Goal: Task Accomplishment & Management: Complete application form

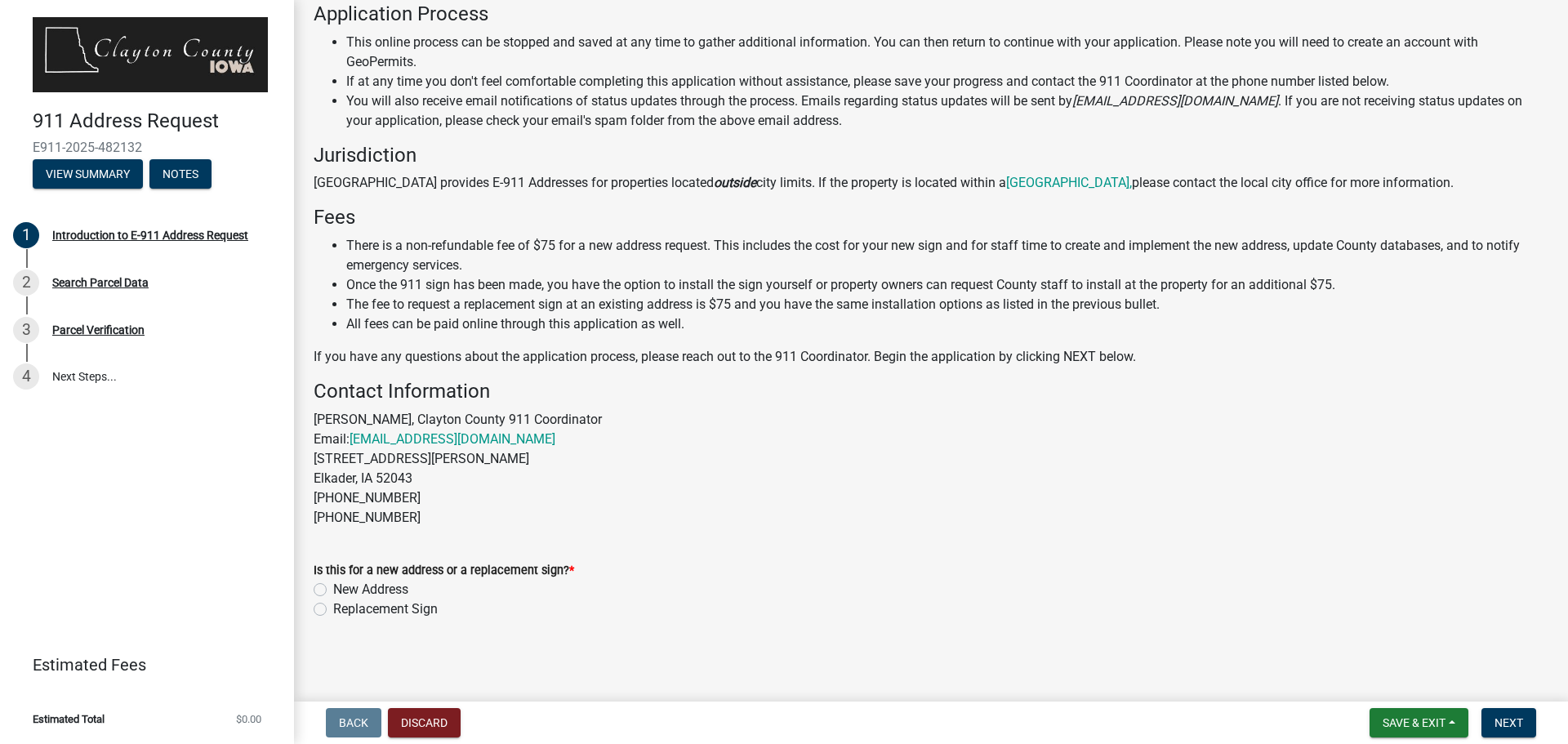
scroll to position [174, 0]
click at [333, 587] on label "New Address" at bounding box center [371, 587] width 75 height 20
click at [333, 587] on input "New Address" at bounding box center [339, 582] width 11 height 11
radio input "true"
click at [1509, 726] on span "Next" at bounding box center [1508, 722] width 29 height 13
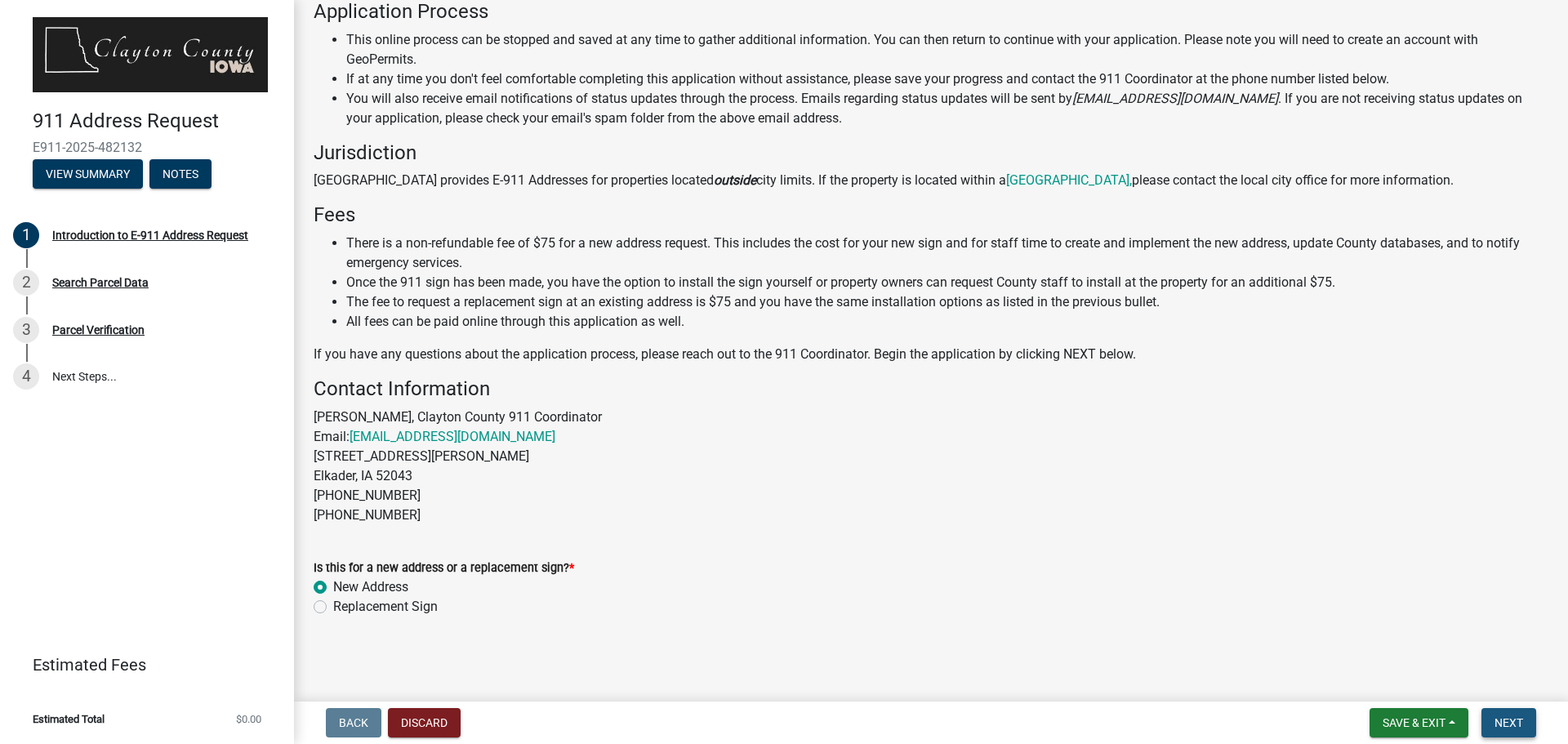
scroll to position [0, 0]
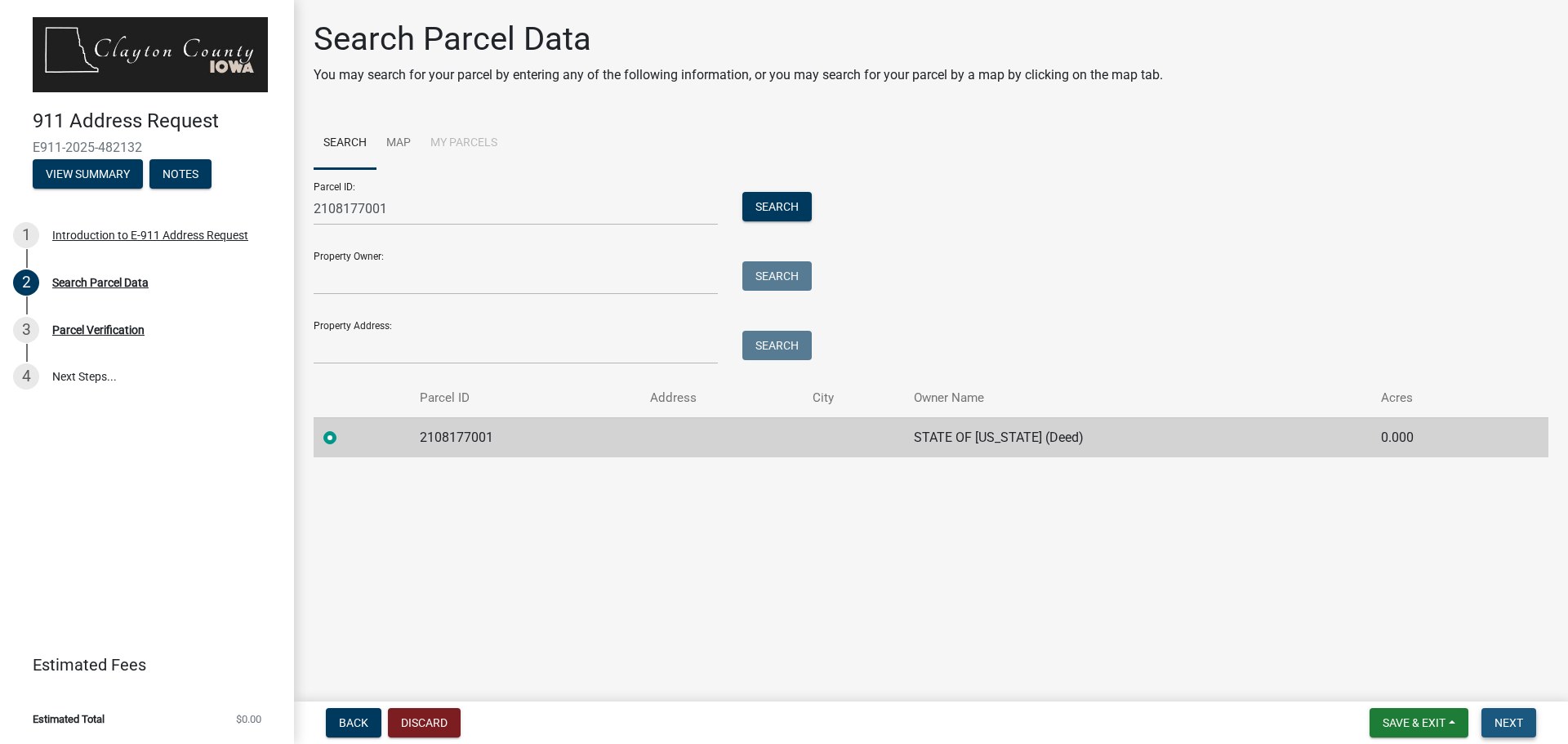
click at [1503, 722] on span "Next" at bounding box center [1508, 722] width 29 height 13
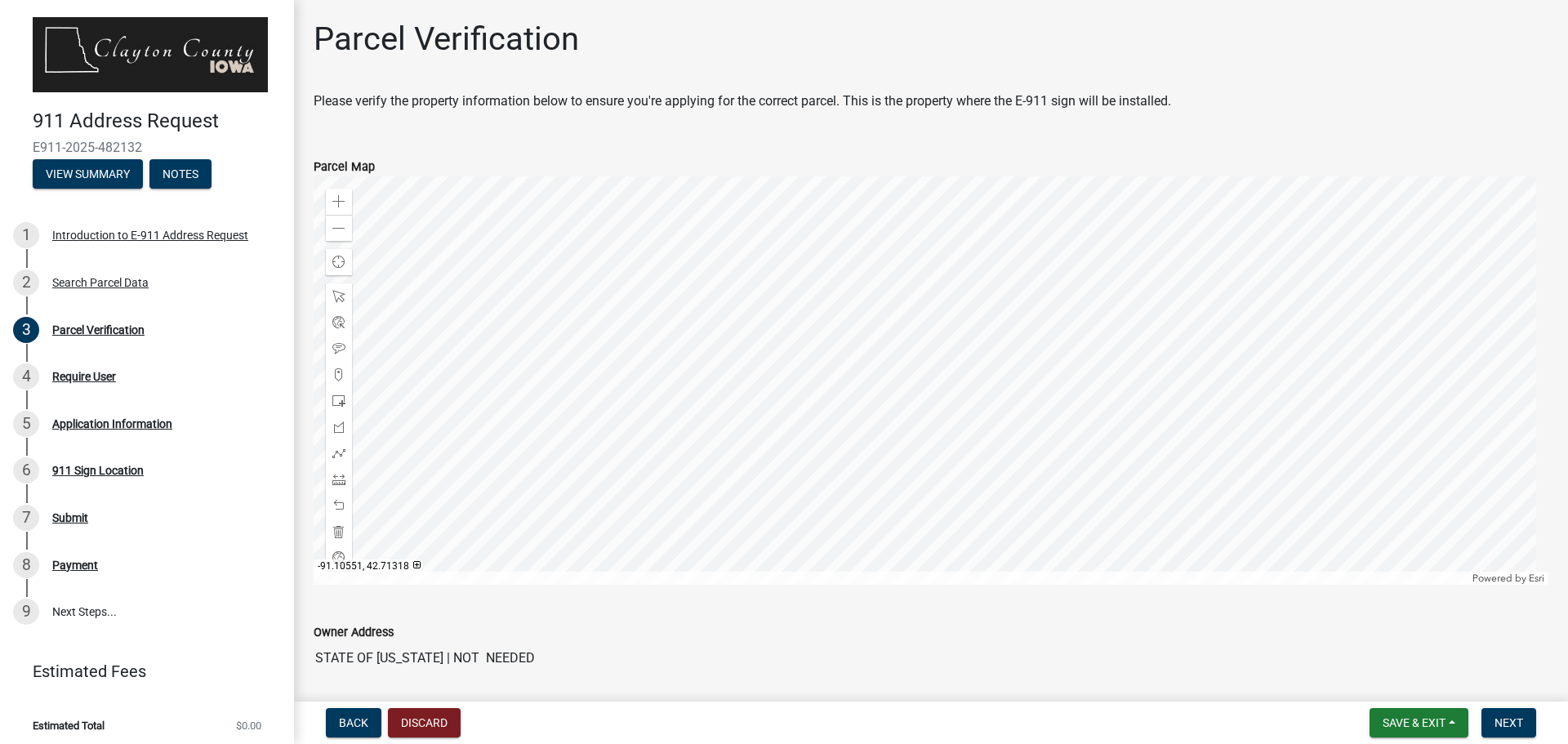
click at [935, 497] on div at bounding box center [931, 380] width 1235 height 408
click at [744, 494] on div at bounding box center [931, 380] width 1235 height 408
click at [1517, 722] on span "Next" at bounding box center [1508, 722] width 29 height 13
click at [968, 395] on div at bounding box center [931, 380] width 1235 height 408
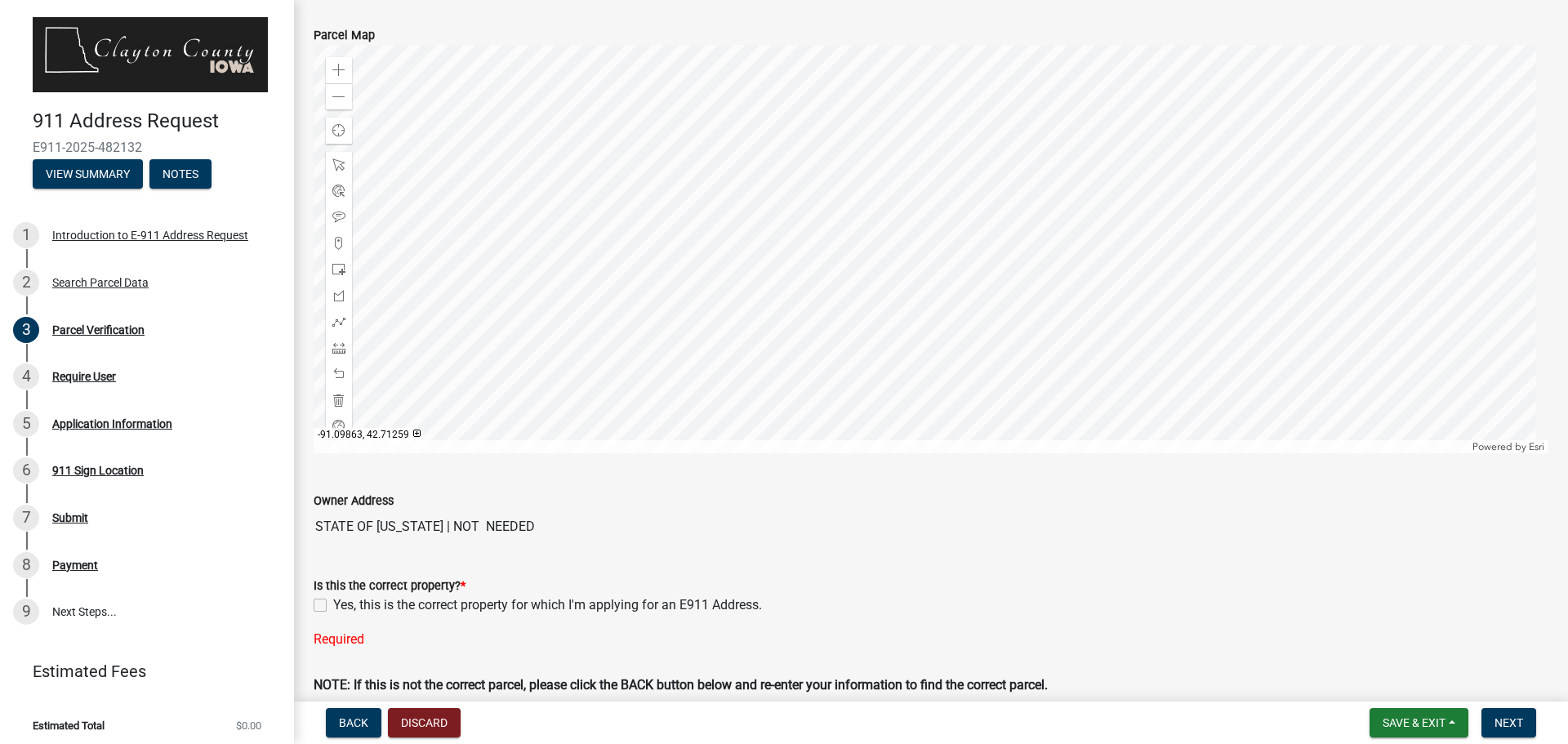
scroll to position [125, 0]
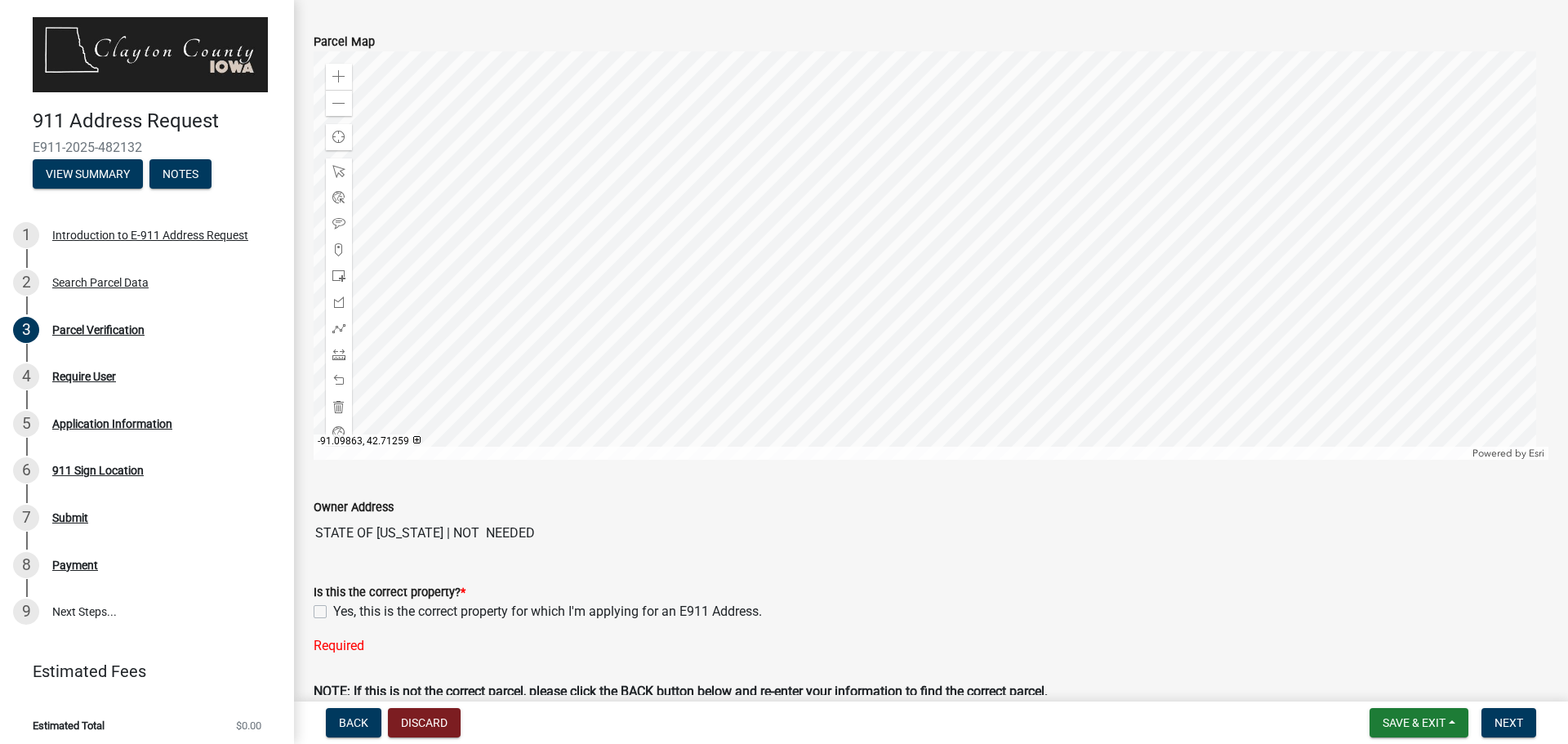
click at [333, 613] on label "Yes, this is the correct property for which I'm applying for an E911 Address." at bounding box center [548, 612] width 429 height 20
click at [333, 612] on input "Yes, this is the correct property for which I'm applying for an E911 Address." at bounding box center [339, 607] width 11 height 11
checkbox input "true"
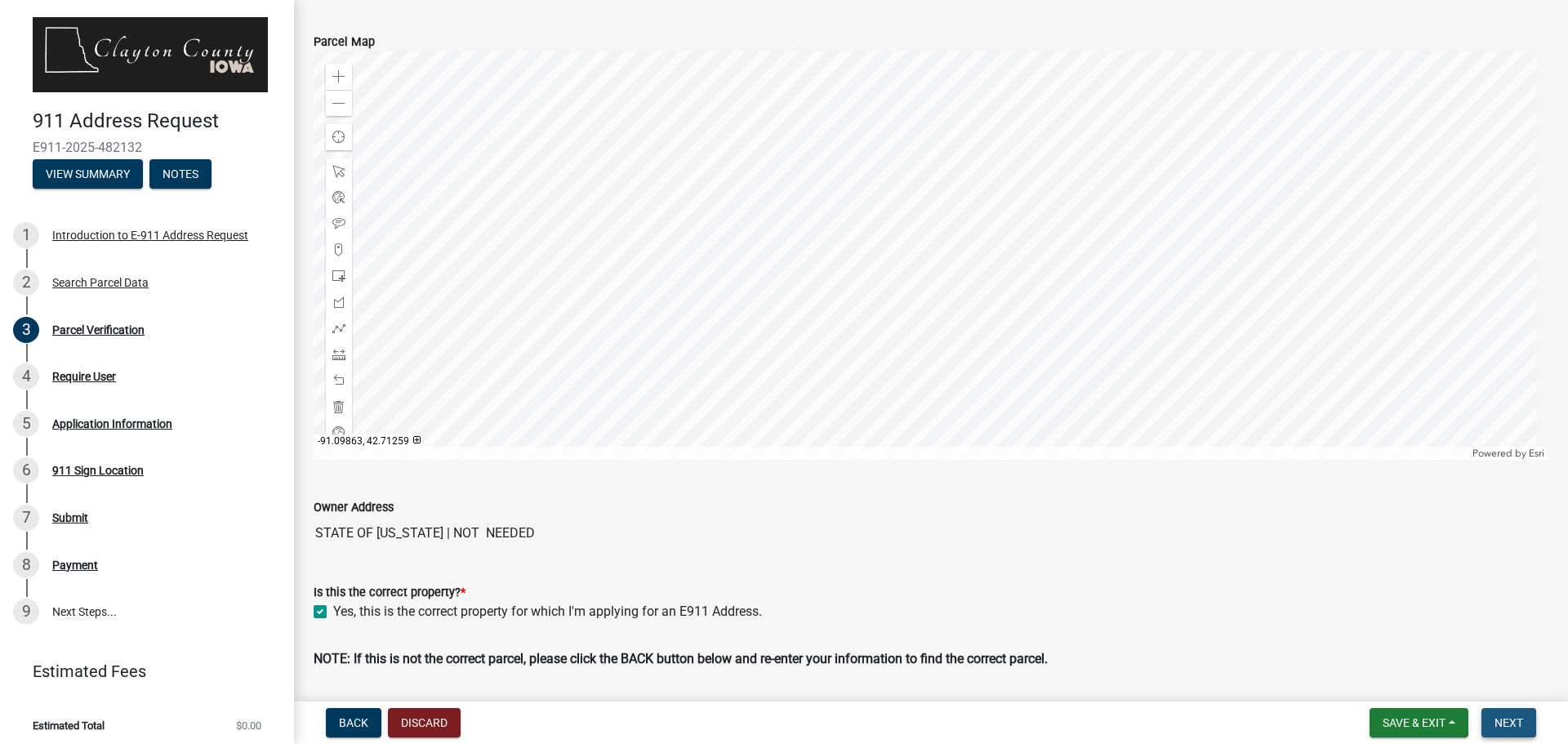
click at [1506, 720] on span "Next" at bounding box center [1508, 722] width 29 height 13
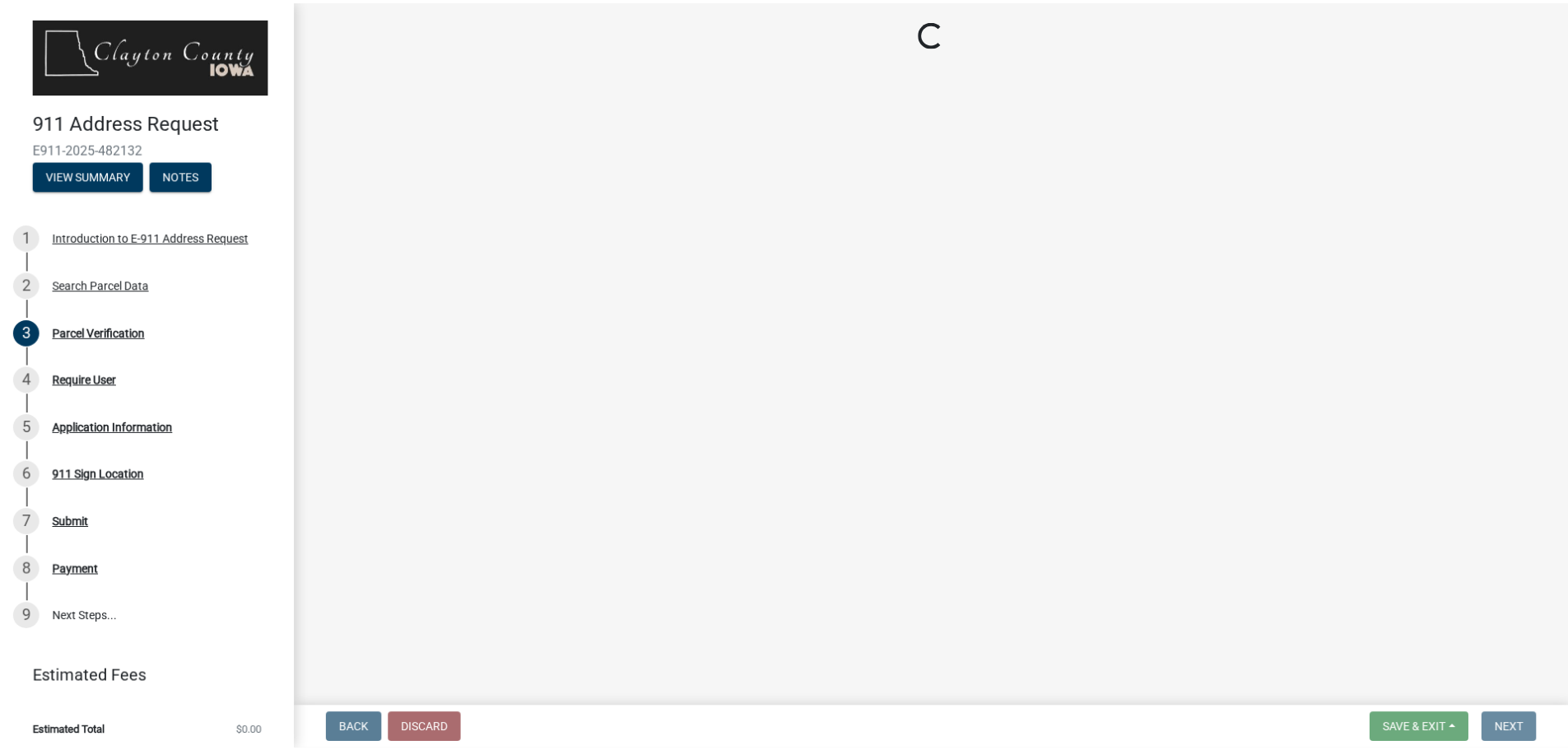
scroll to position [0, 0]
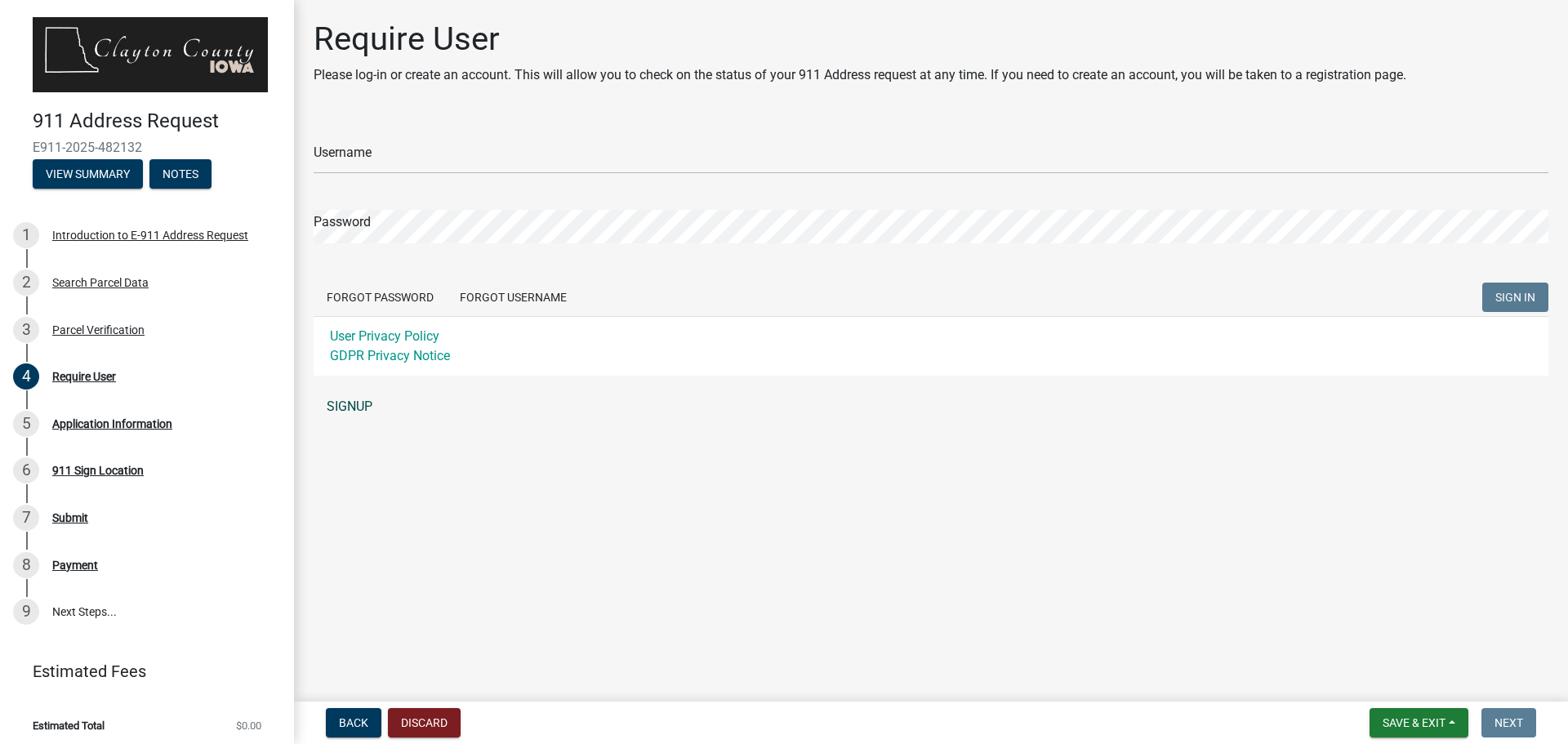
click at [344, 404] on link "SIGNUP" at bounding box center [931, 406] width 1235 height 33
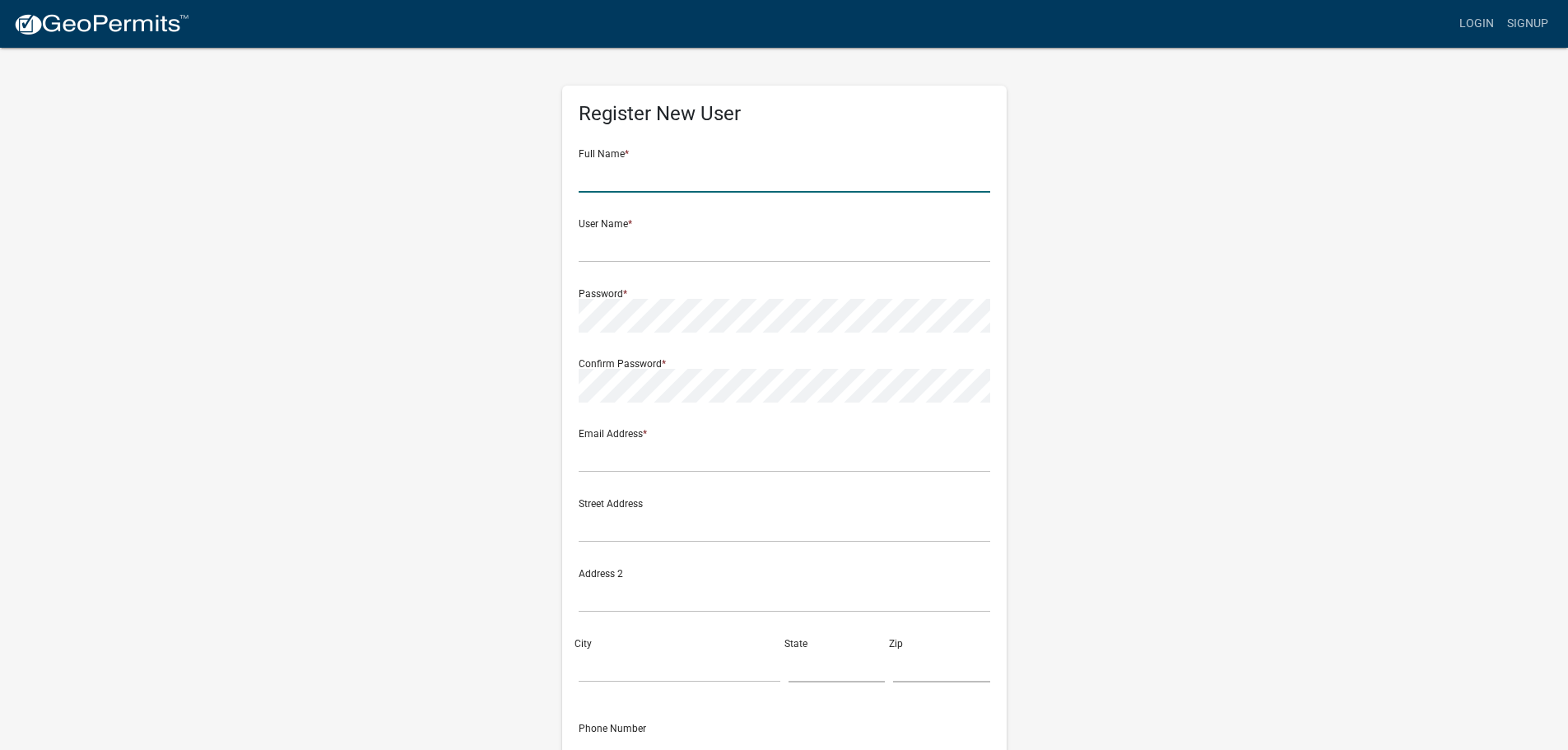
click at [591, 180] on input "text" at bounding box center [784, 175] width 412 height 33
type input "Alex Andrew Galema"
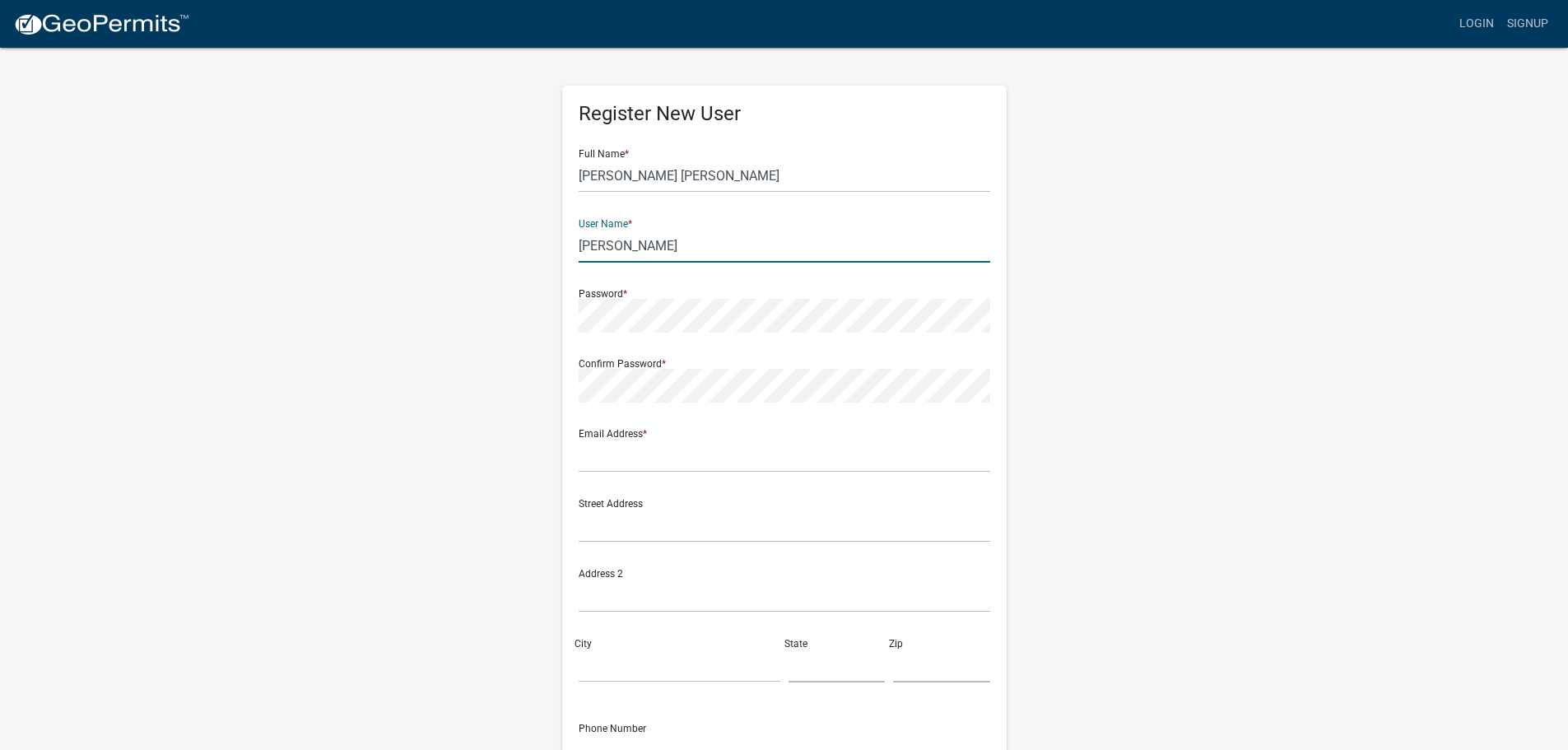
type input "[PERSON_NAME]"
click at [637, 461] on input "text" at bounding box center [784, 455] width 412 height 33
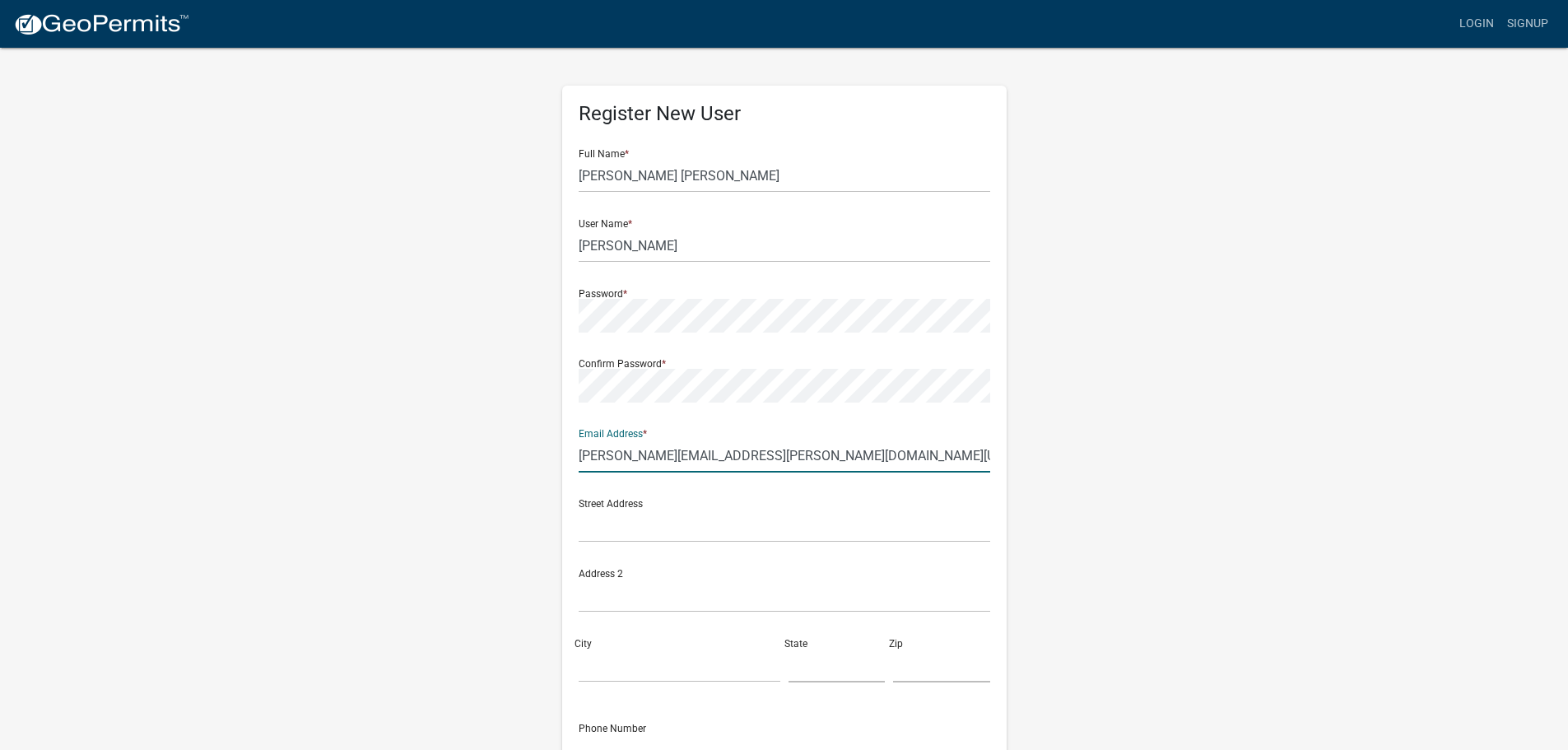
type input "[PERSON_NAME][EMAIL_ADDRESS][PERSON_NAME][DOMAIN_NAME][US_STATE]"
drag, startPoint x: 585, startPoint y: 532, endPoint x: 684, endPoint y: 516, distance: 100.3
click at [587, 532] on input "text" at bounding box center [784, 525] width 412 height 33
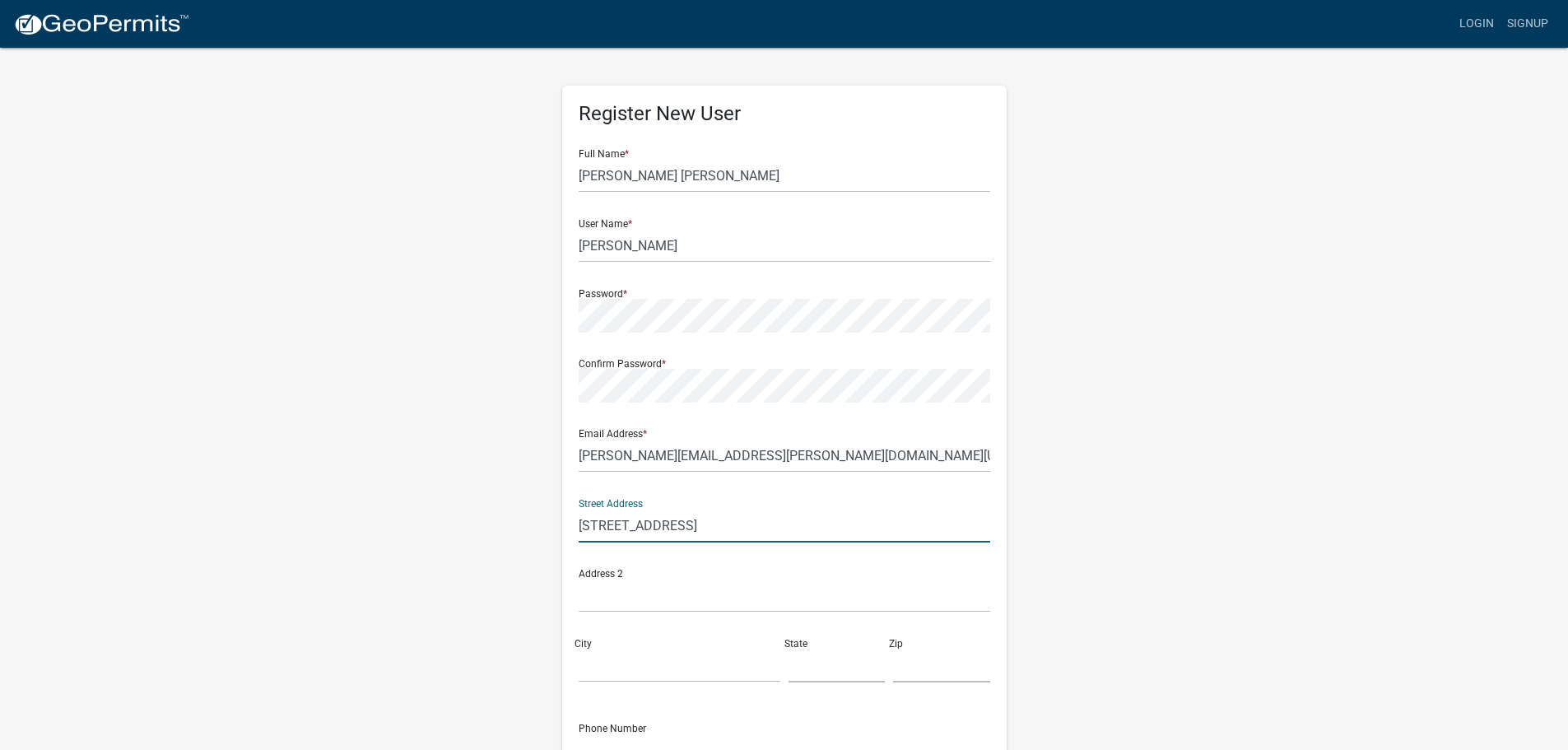
type input "729 state forest road"
click at [594, 667] on input "City" at bounding box center [679, 664] width 202 height 33
type input "Harpers Ferry"
type input "[US_STATE]"
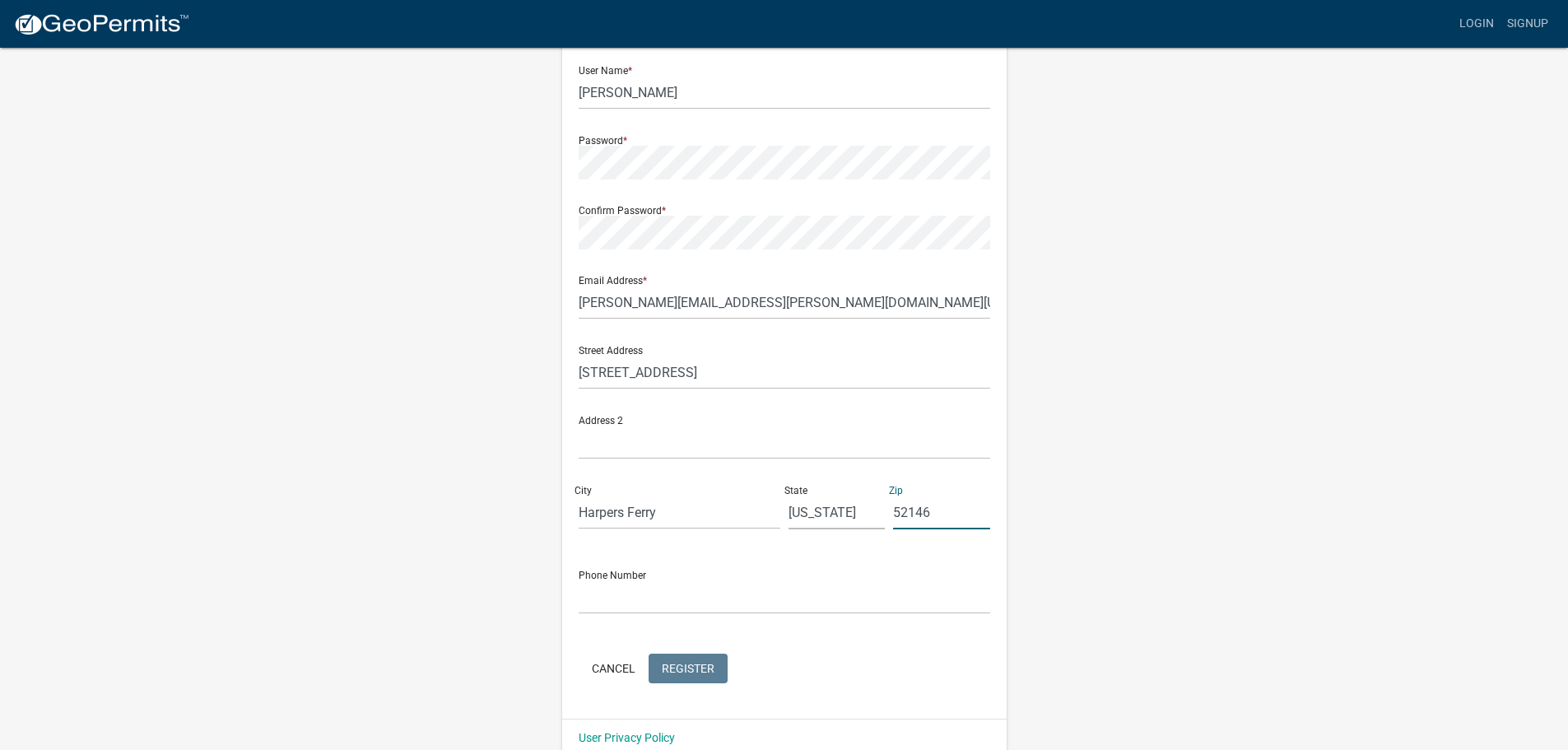
scroll to position [176, 0]
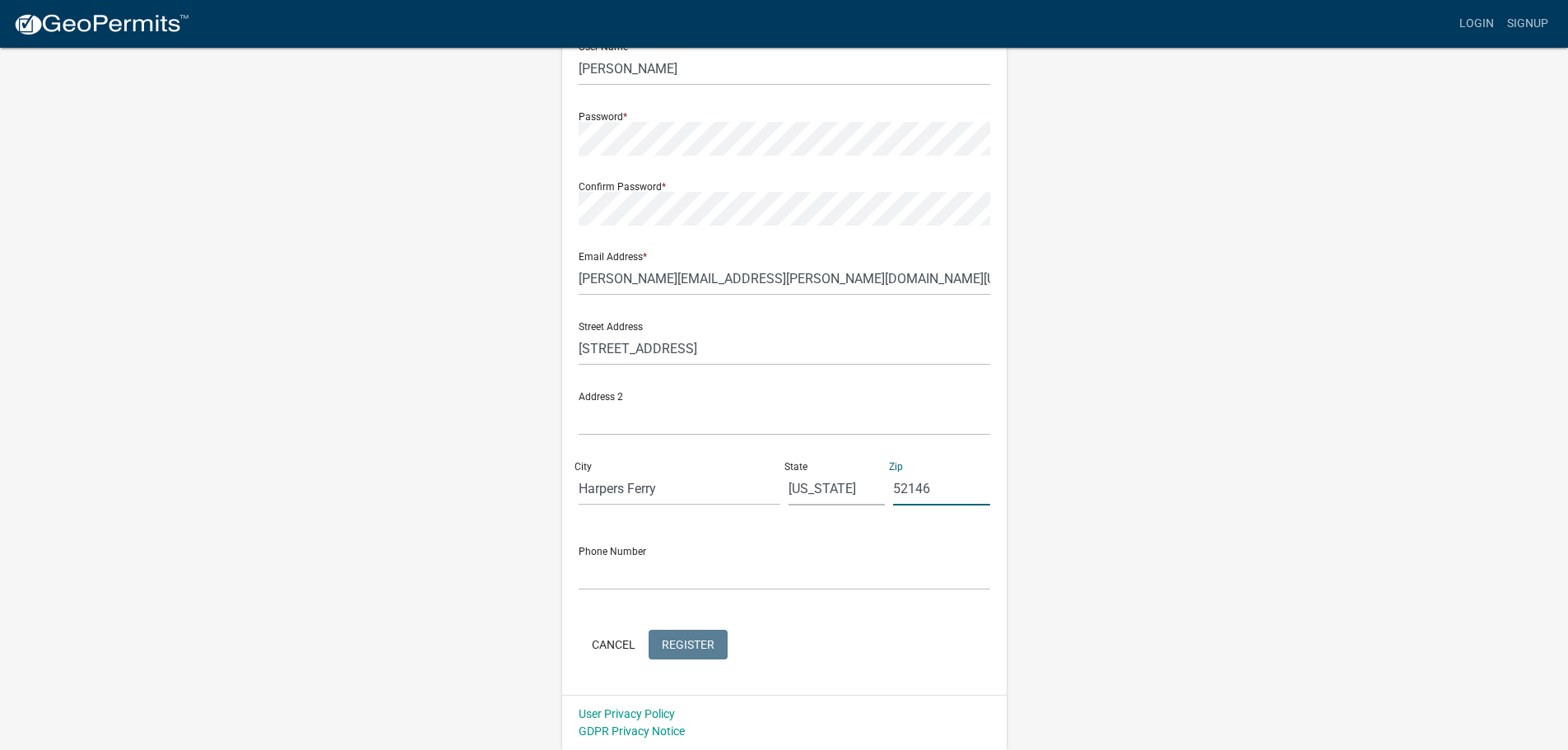
type input "52146"
drag, startPoint x: 586, startPoint y: 574, endPoint x: 694, endPoint y: 543, distance: 112.4
click at [594, 574] on input "text" at bounding box center [784, 573] width 412 height 33
type input "(563)586-2254"
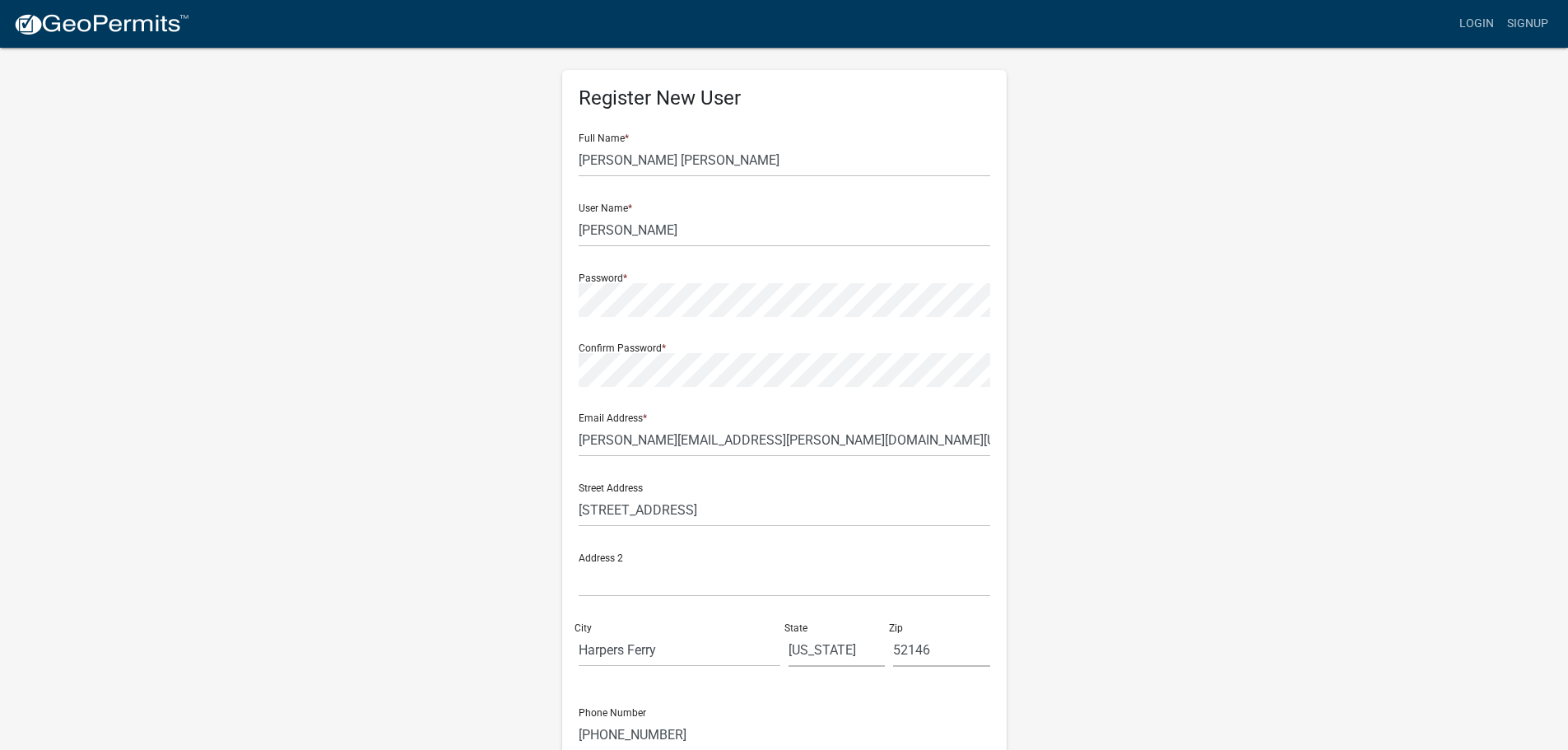
scroll to position [0, 0]
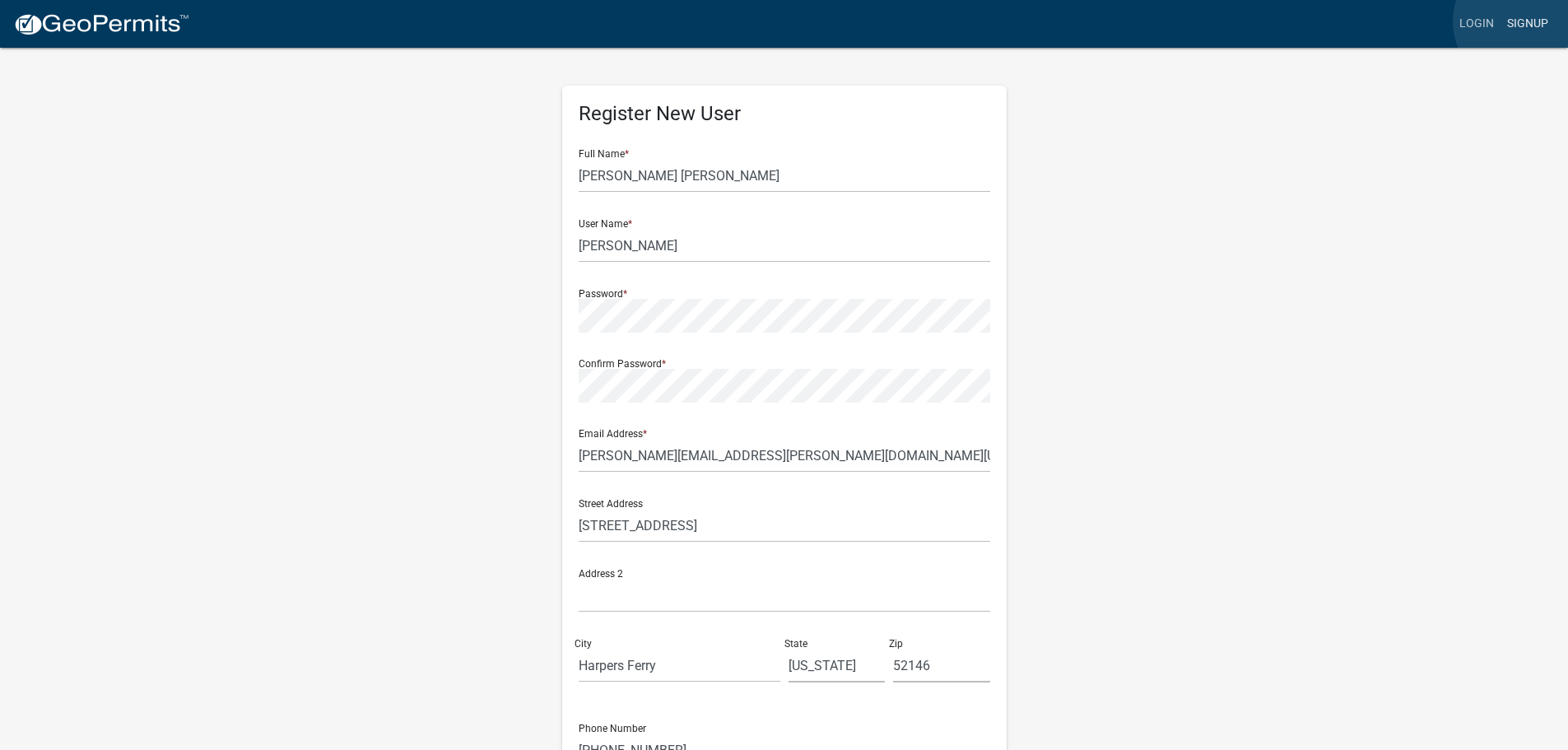
click at [1520, 22] on link "Signup" at bounding box center [1527, 23] width 54 height 32
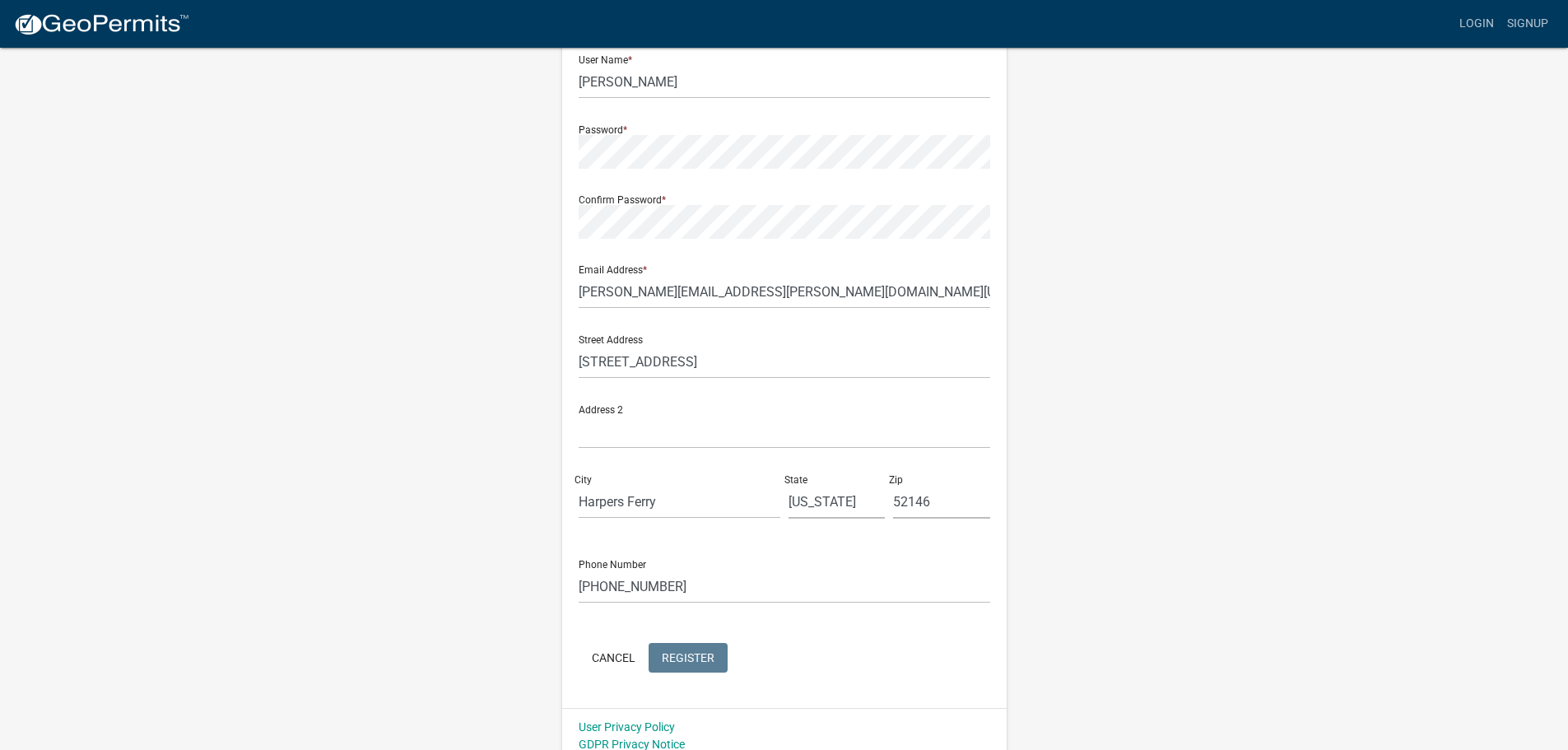
scroll to position [176, 0]
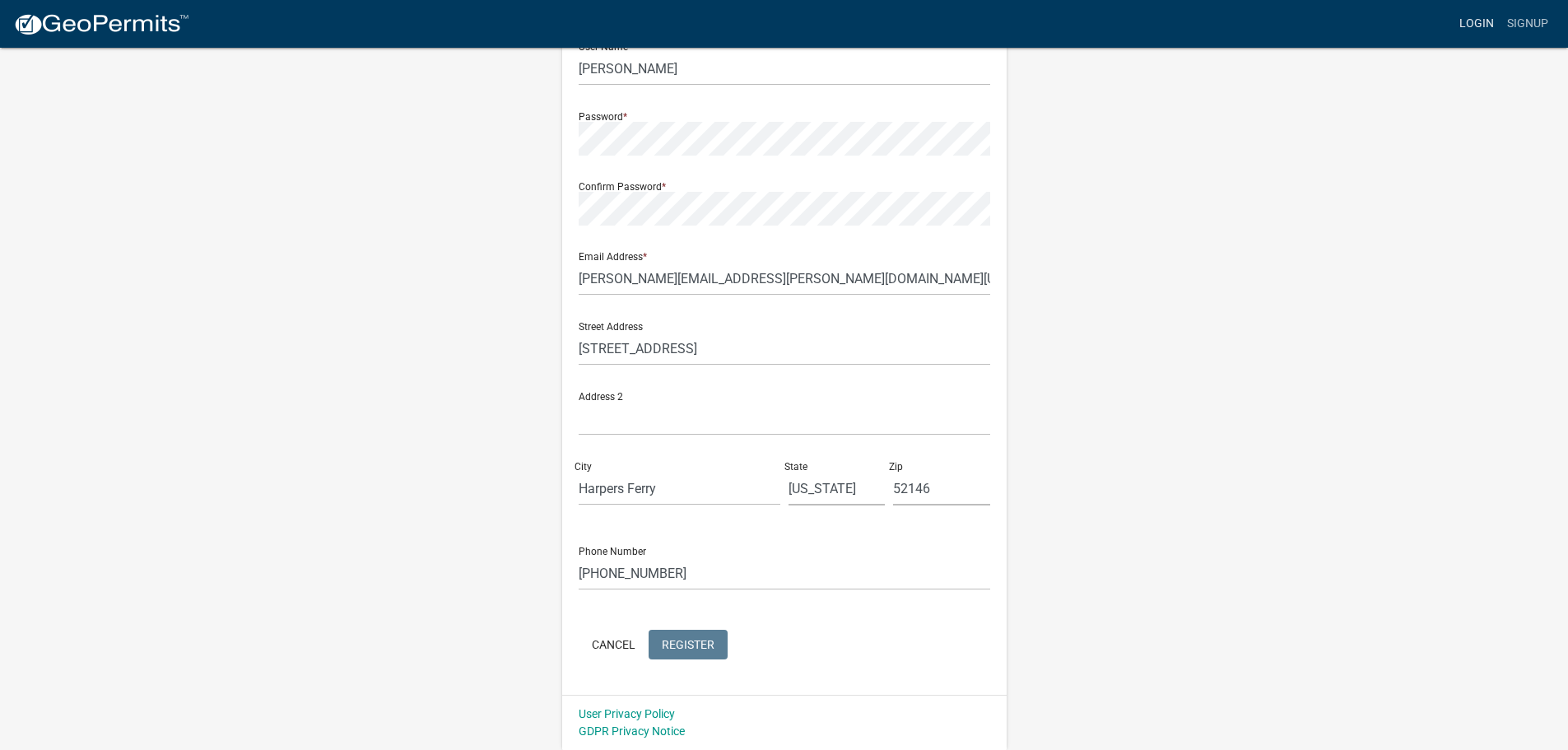
click at [1473, 23] on link "Login" at bounding box center [1476, 23] width 48 height 32
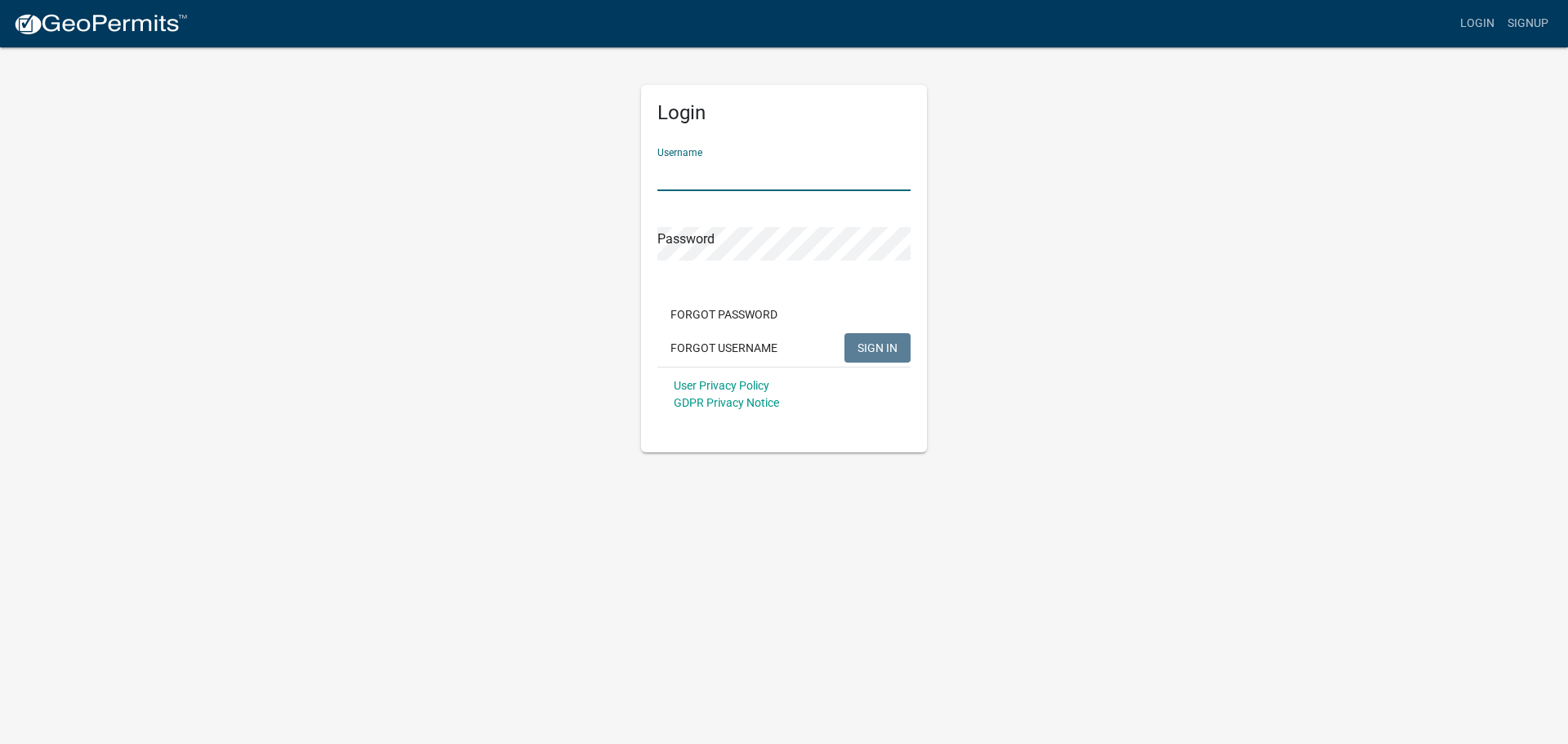
drag, startPoint x: 659, startPoint y: 171, endPoint x: 716, endPoint y: 140, distance: 64.9
click at [664, 169] on input "Username" at bounding box center [784, 173] width 253 height 33
type input "[PERSON_NAME]"
click at [879, 352] on span "SIGN IN" at bounding box center [877, 347] width 40 height 13
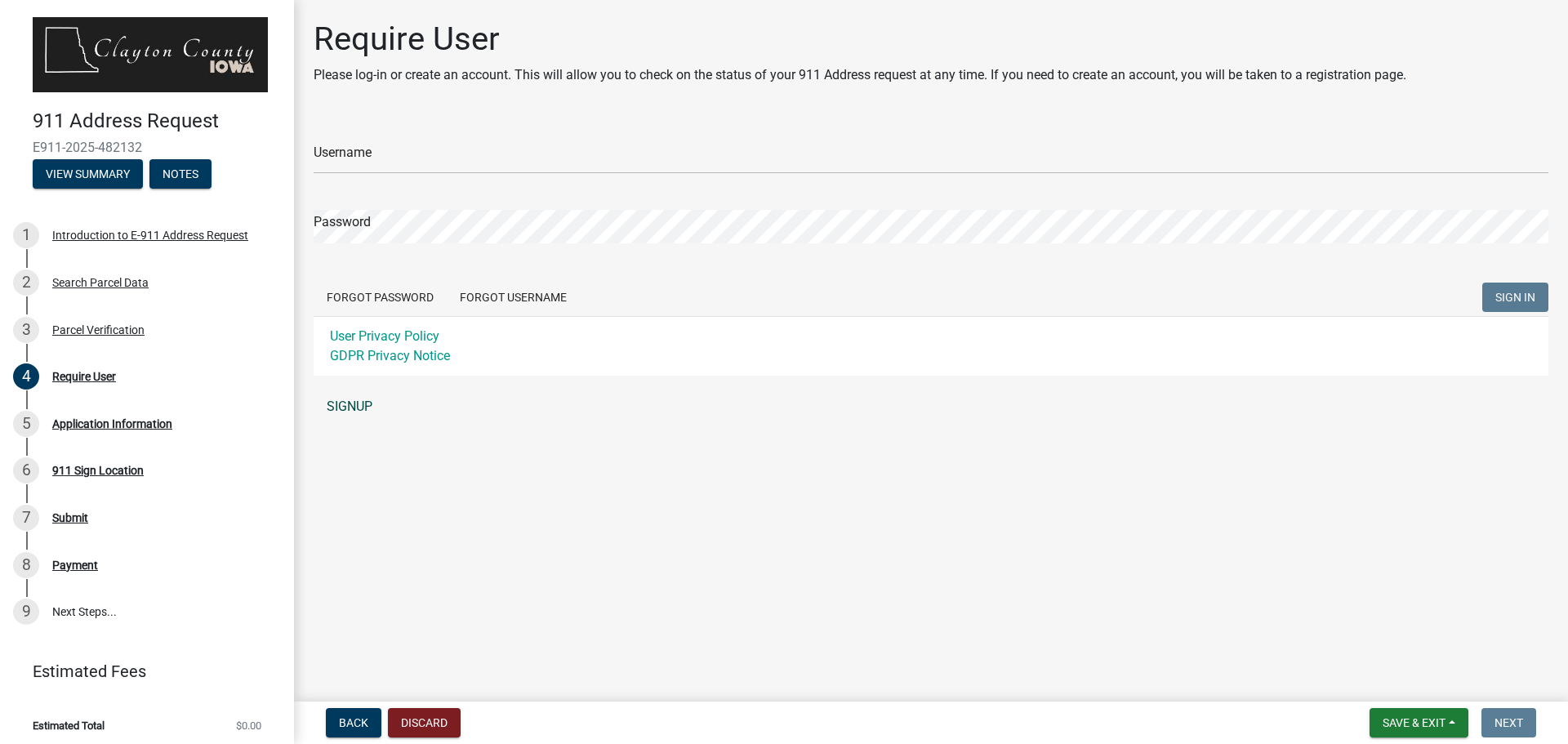
click at [338, 405] on link "SIGNUP" at bounding box center [931, 406] width 1235 height 33
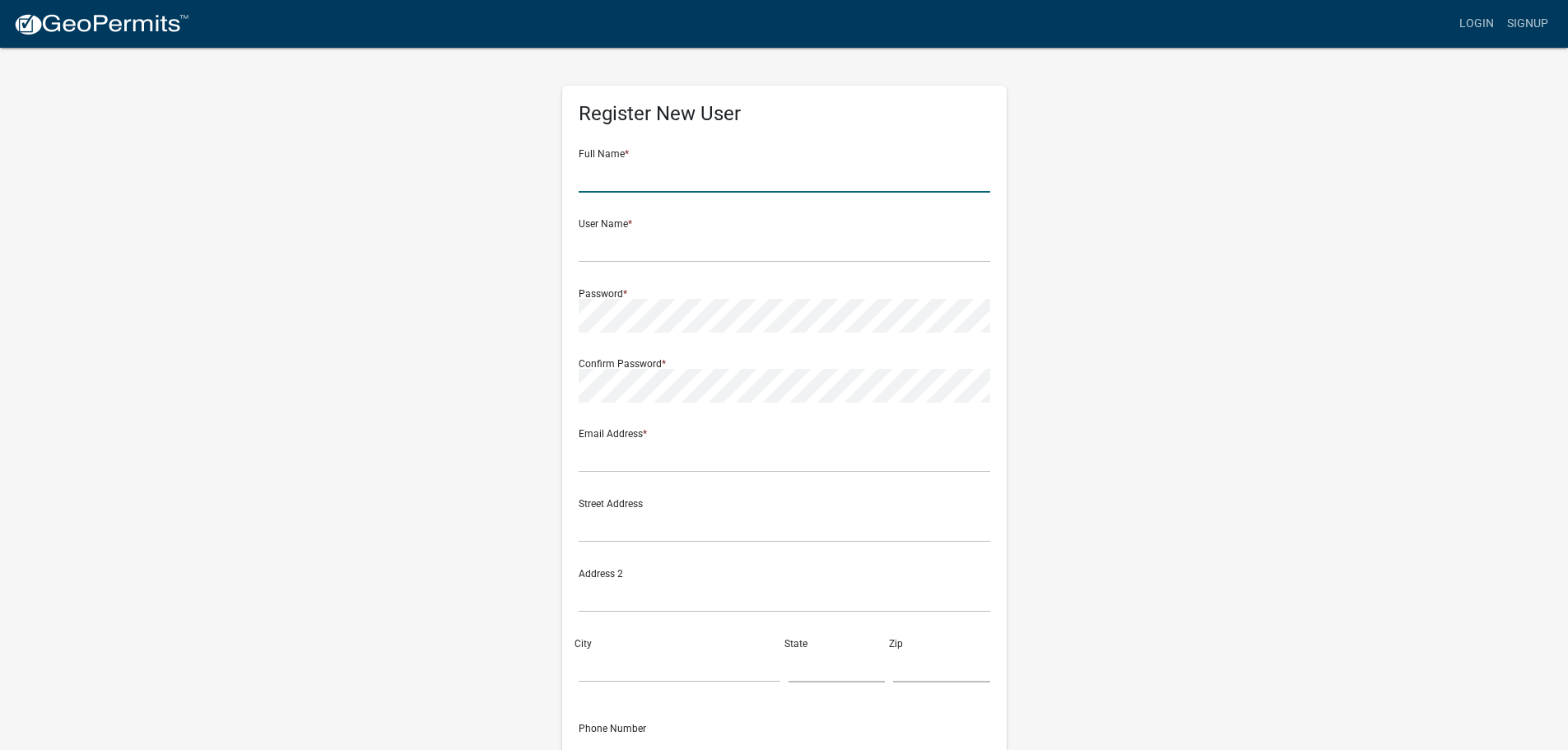
drag, startPoint x: 591, startPoint y: 176, endPoint x: 603, endPoint y: 174, distance: 12.2
click at [591, 176] on input "text" at bounding box center [784, 175] width 412 height 33
type input "Alex Andrew Galema"
click at [594, 260] on input "text" at bounding box center [784, 245] width 412 height 33
type input "[PERSON_NAME]"
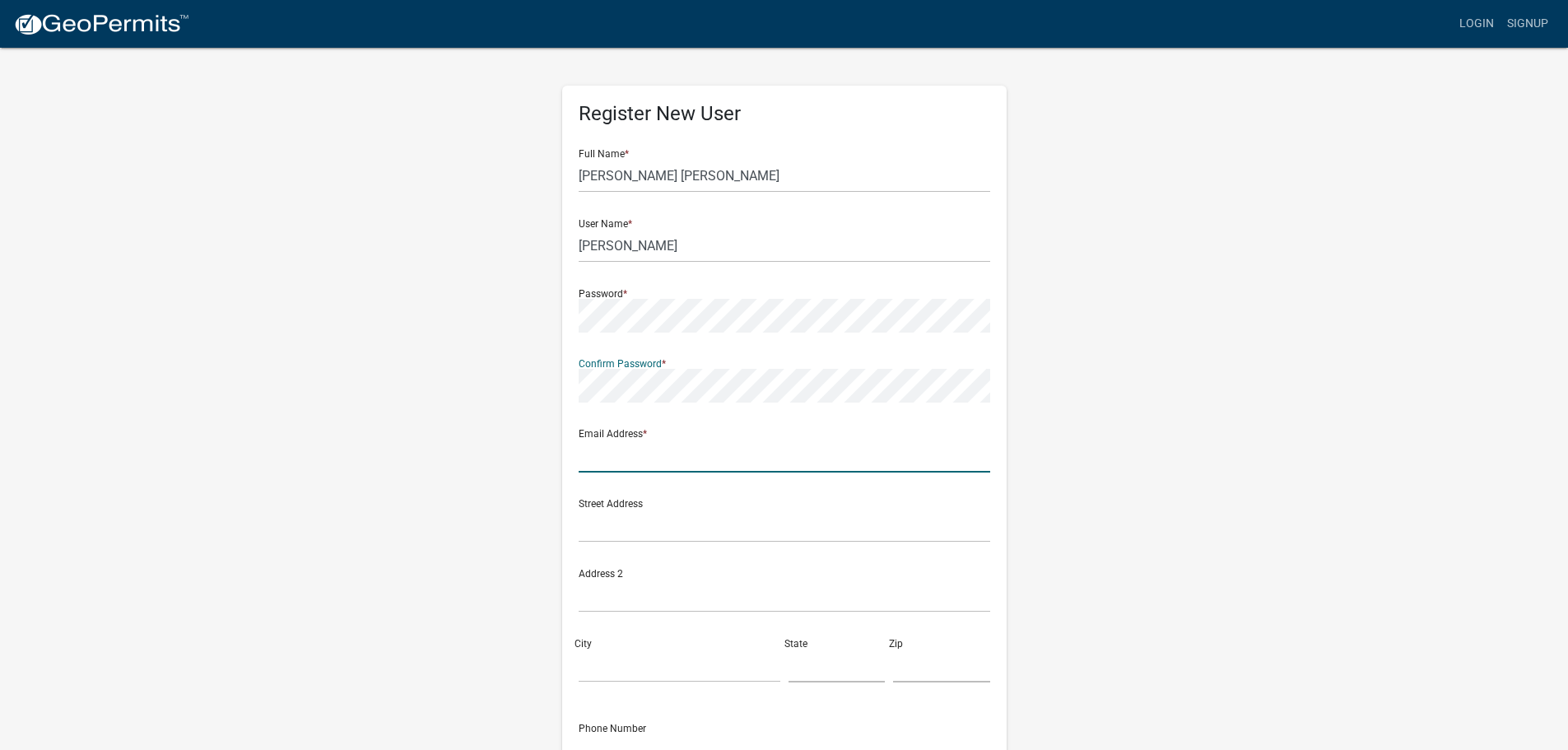
drag, startPoint x: 586, startPoint y: 459, endPoint x: 636, endPoint y: 459, distance: 50.0
click at [590, 461] on input "text" at bounding box center [784, 455] width 412 height 33
type input "[PERSON_NAME][EMAIL_ADDRESS][PERSON_NAME][DOMAIN_NAME][US_STATE]"
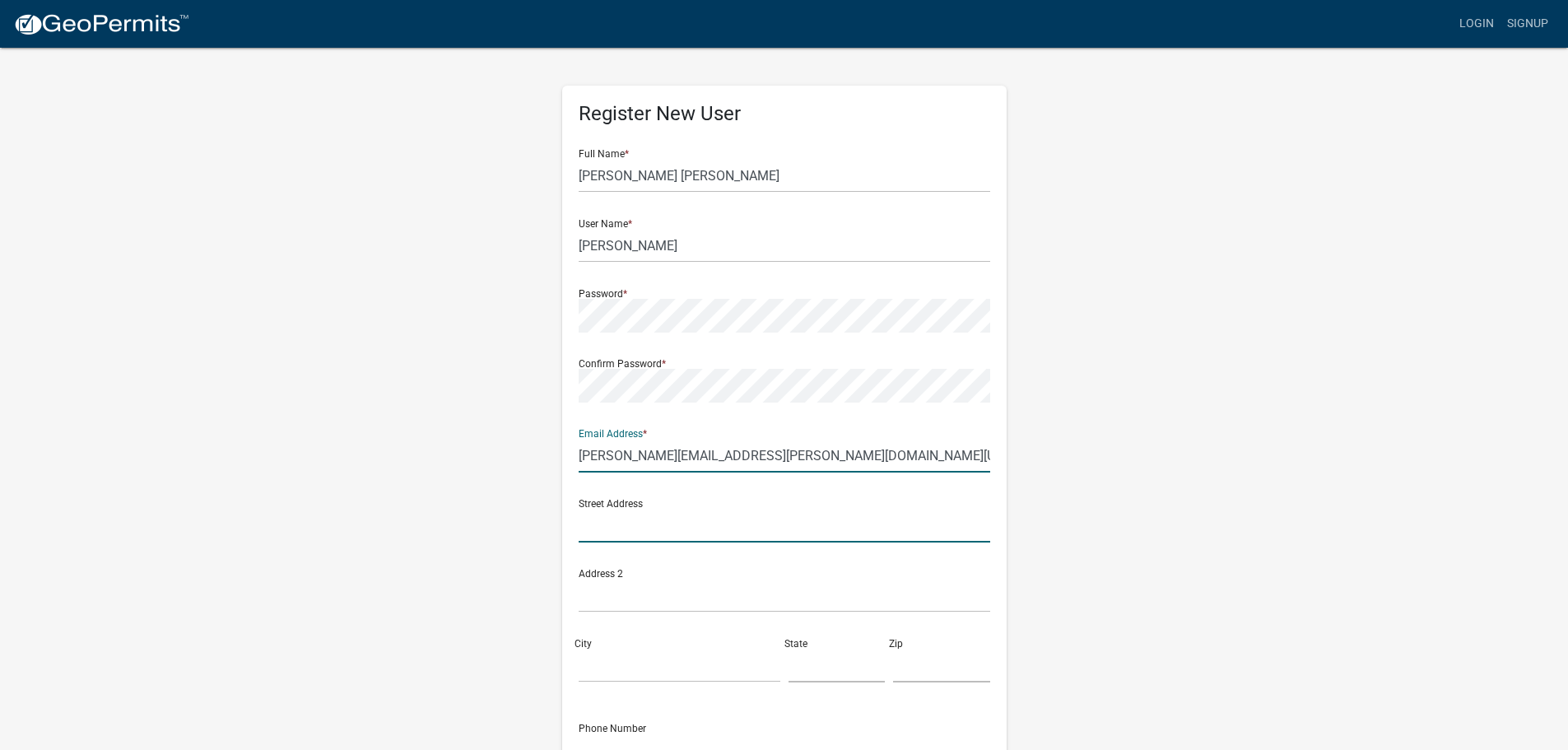
drag, startPoint x: 595, startPoint y: 533, endPoint x: 612, endPoint y: 534, distance: 17.0
click at [597, 535] on input "text" at bounding box center [784, 525] width 412 height 33
type input "729 state forest road"
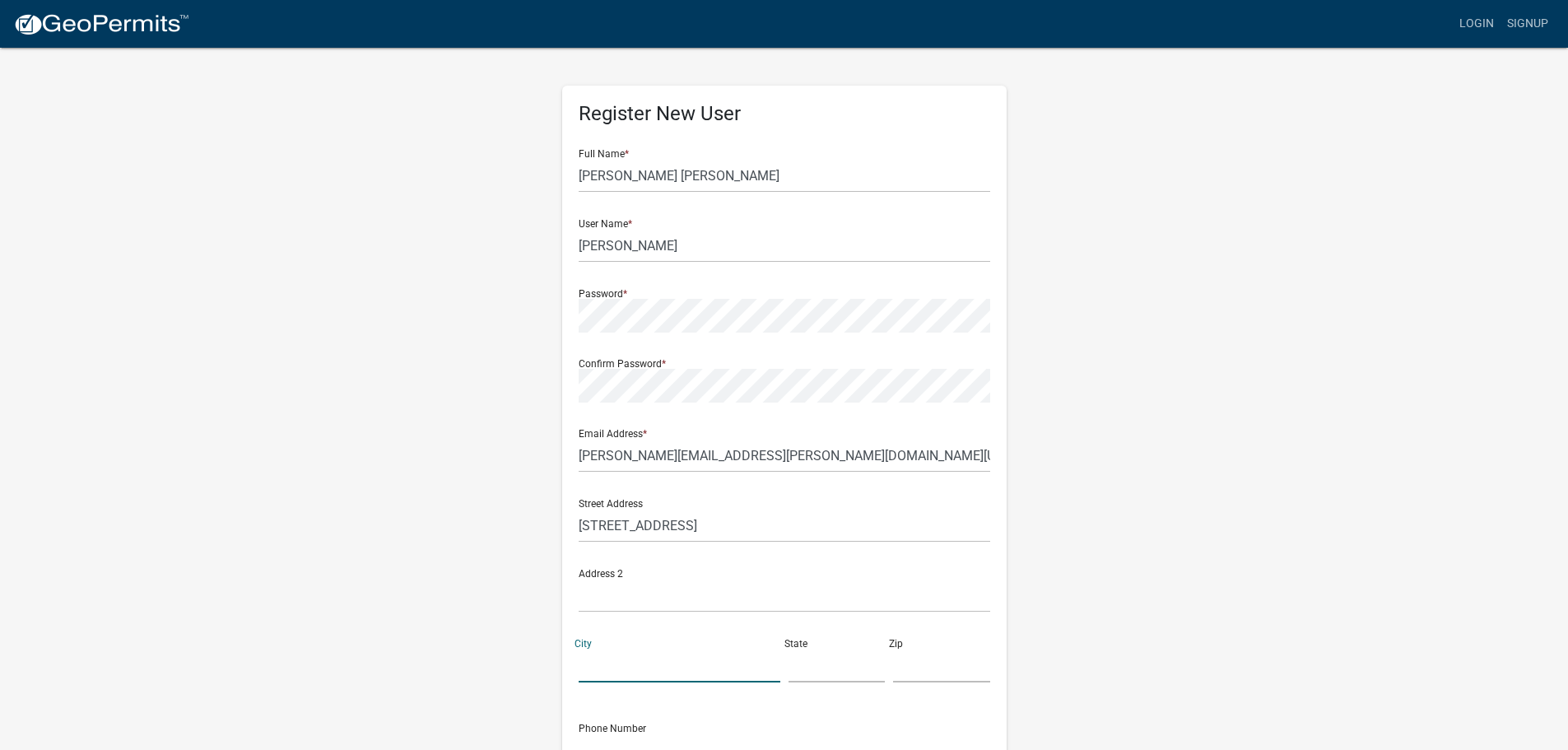
drag, startPoint x: 624, startPoint y: 666, endPoint x: 637, endPoint y: 664, distance: 13.2
click at [634, 668] on input "City" at bounding box center [679, 664] width 202 height 33
type input "Harpers Ferry"
click at [830, 677] on input "text" at bounding box center [837, 664] width 97 height 33
type input "[US_STATE]"
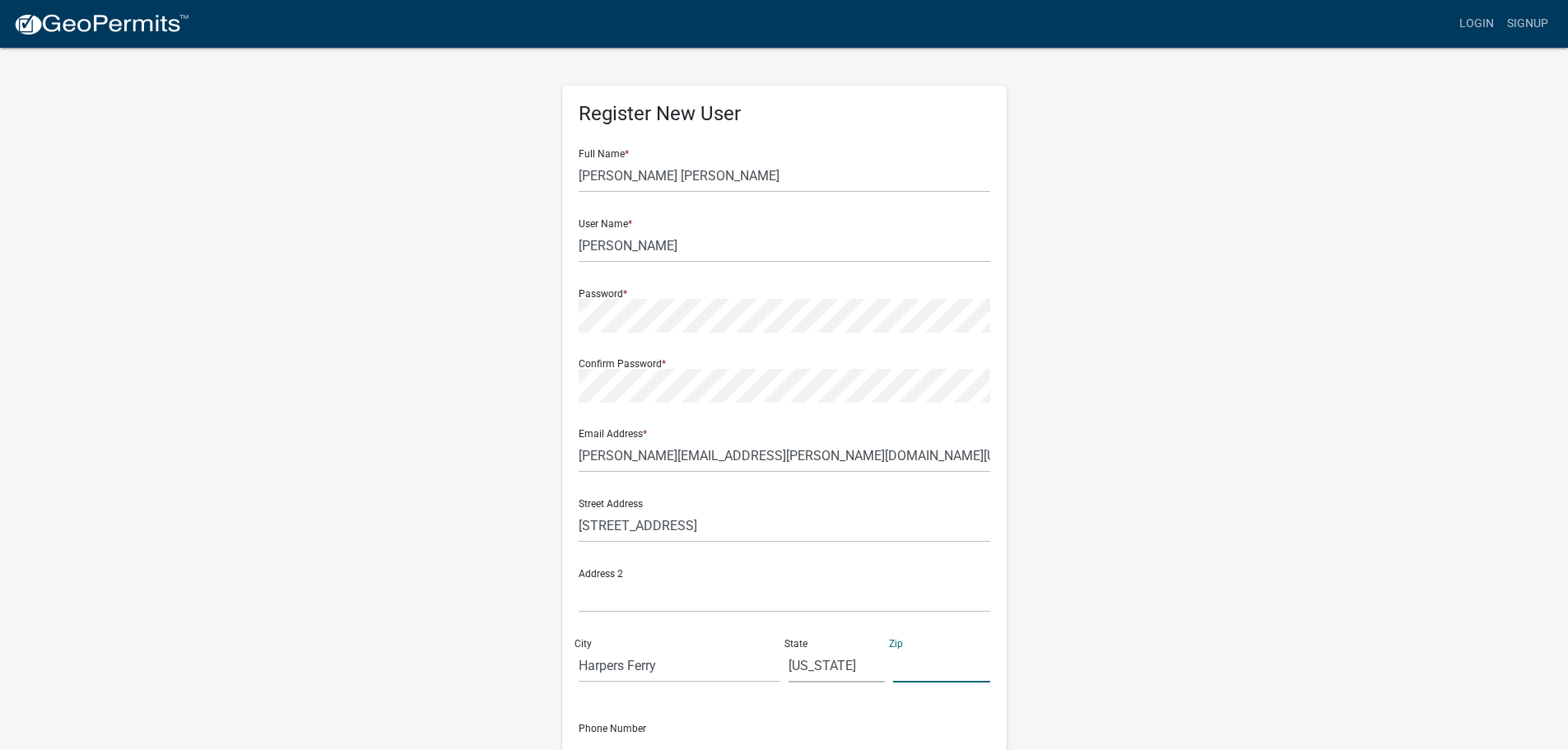
click at [943, 674] on input "text" at bounding box center [942, 664] width 97 height 33
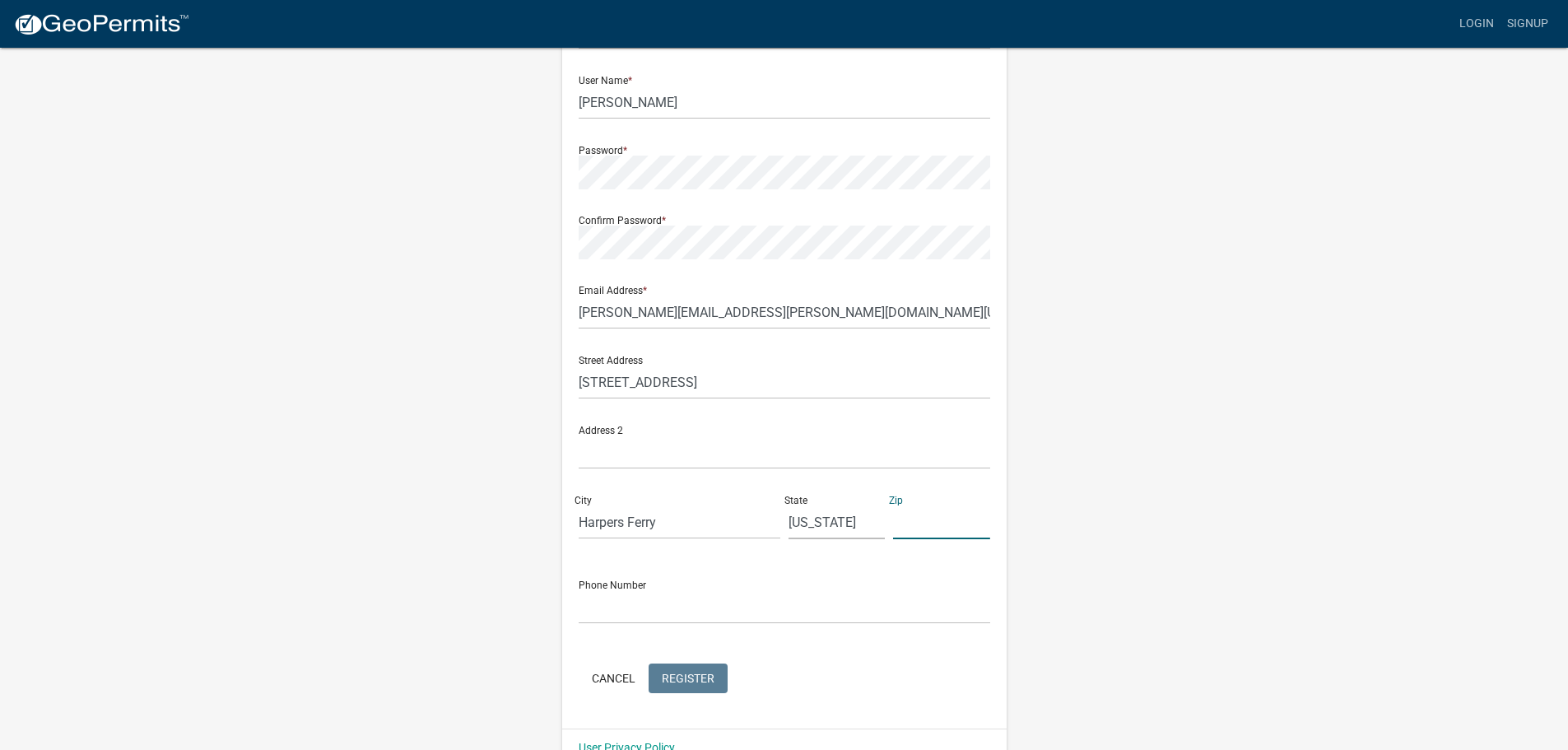
scroll to position [176, 0]
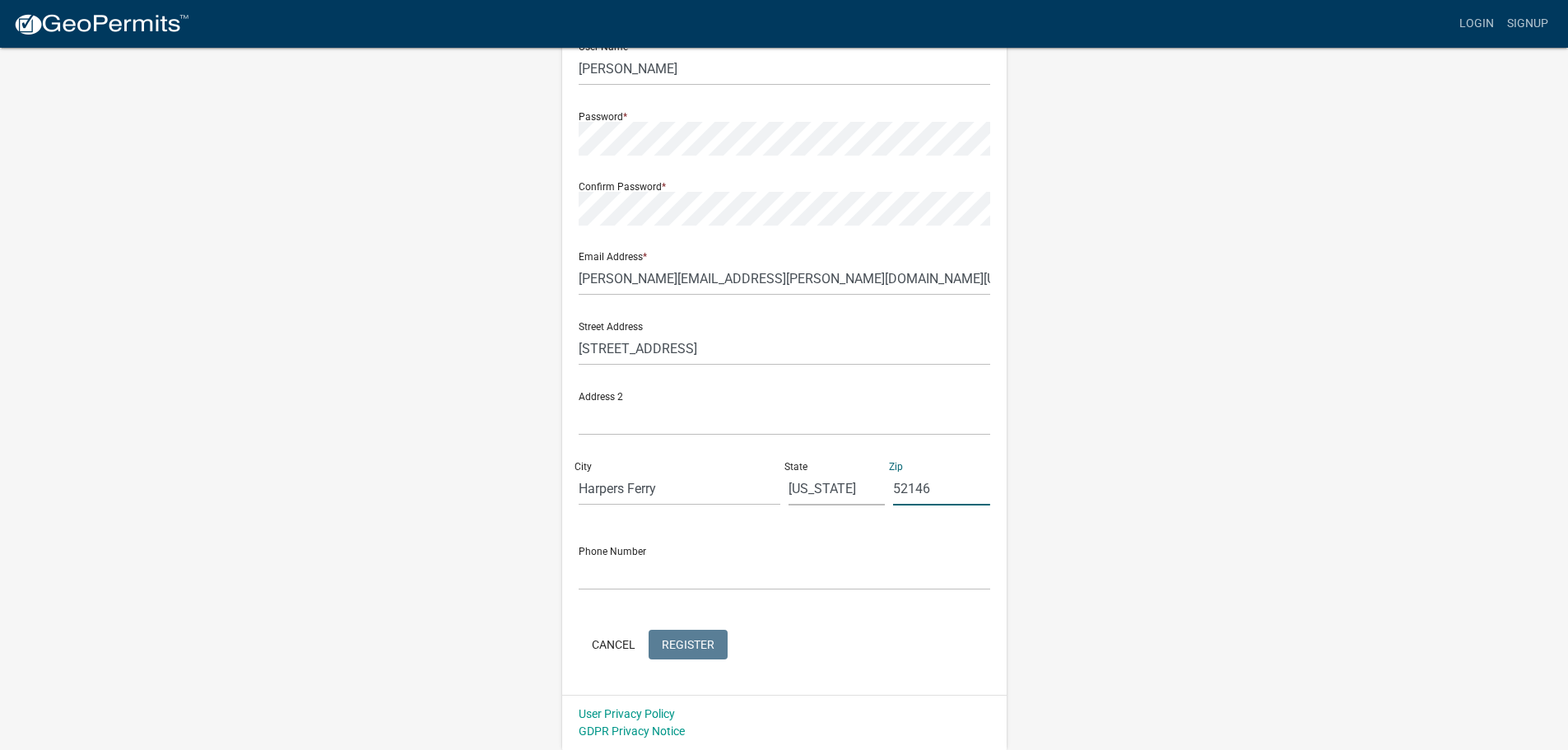
type input "52146"
drag, startPoint x: 1064, startPoint y: 553, endPoint x: 1075, endPoint y: 547, distance: 12.5
click at [1072, 548] on div "Register New User Full Name * Alex Andrew Galema User Name * Alex Galema Passwo…" at bounding box center [784, 310] width 938 height 881
click at [603, 576] on input "text" at bounding box center [784, 573] width 412 height 33
type input "(563)586-2254"
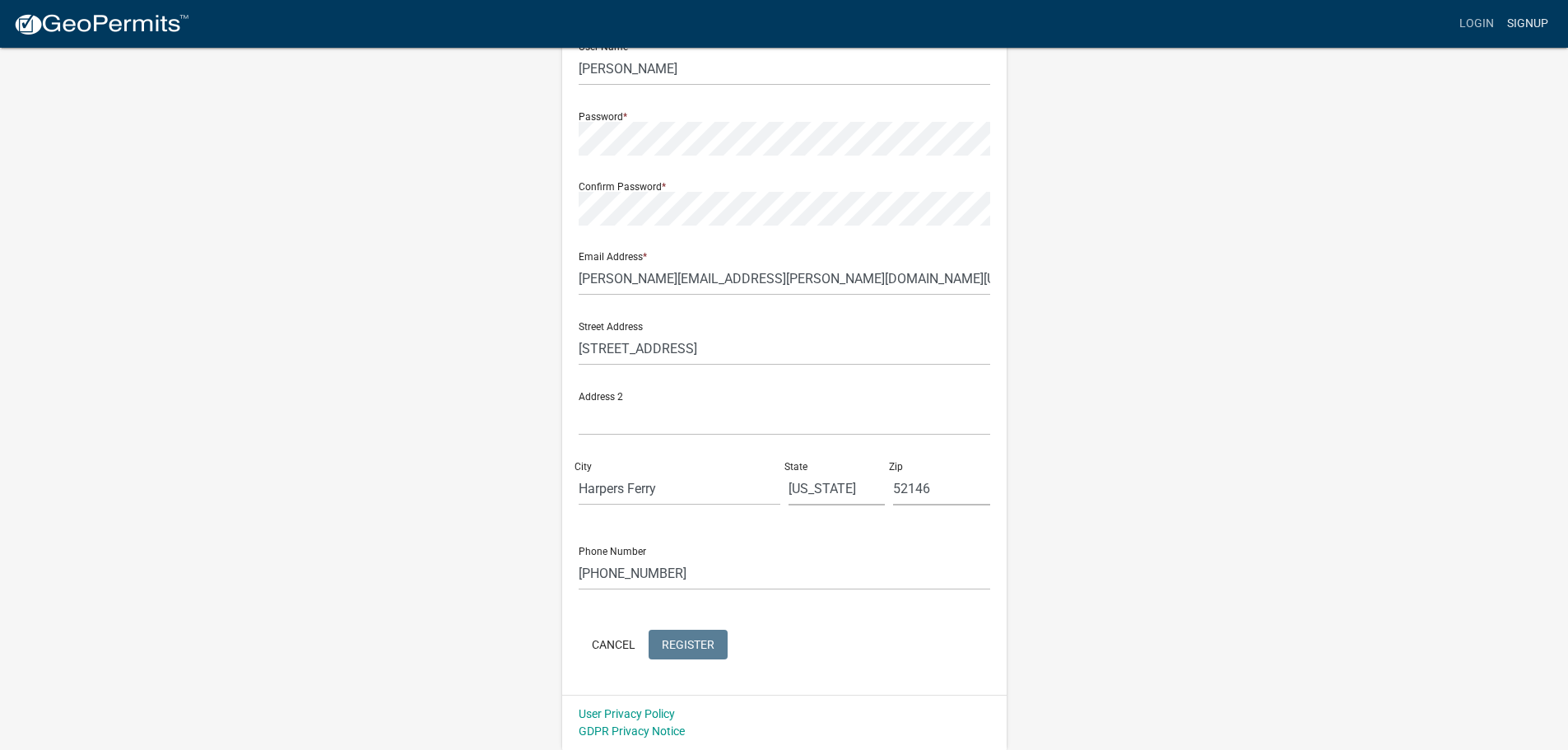
click at [1520, 18] on link "Signup" at bounding box center [1527, 23] width 54 height 32
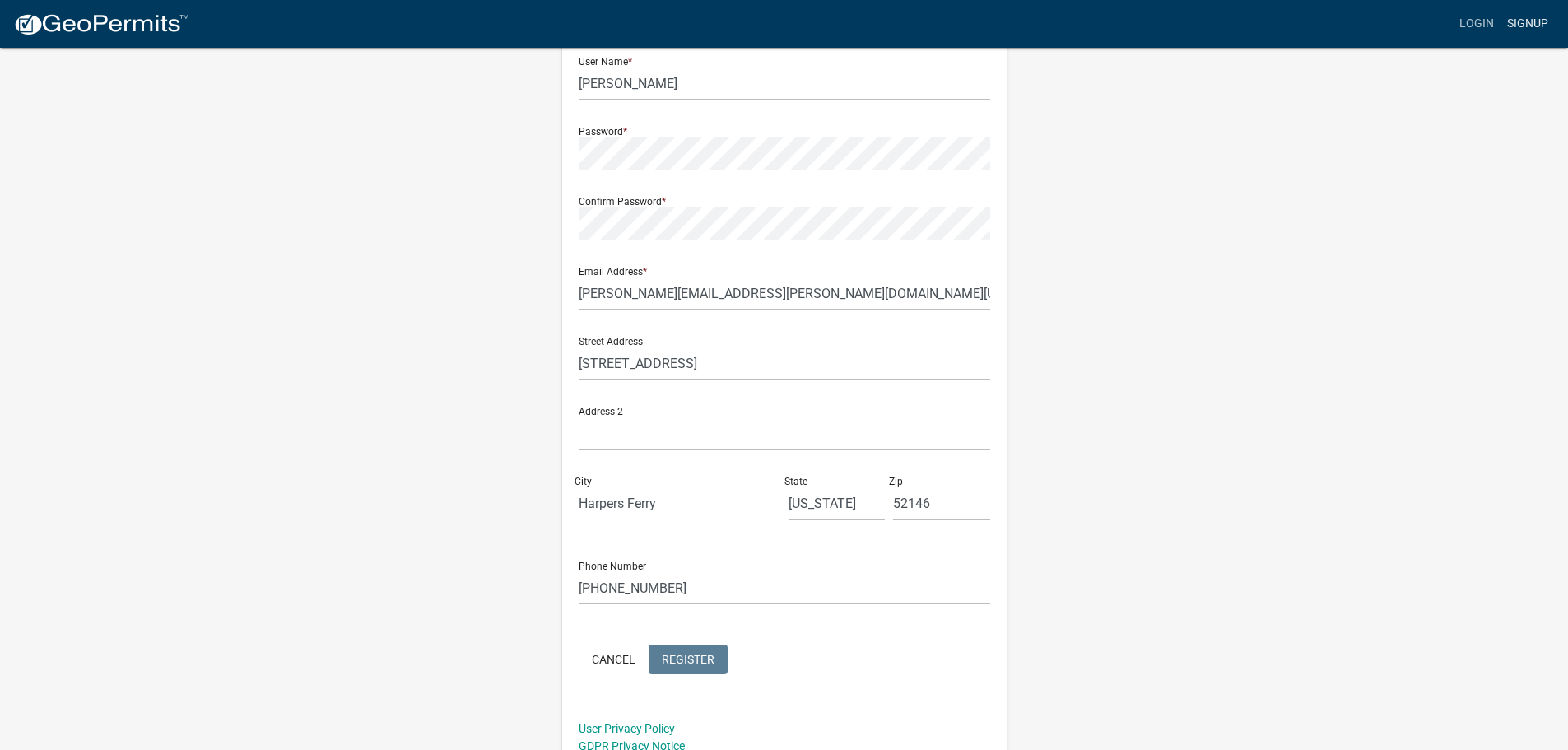
scroll to position [176, 0]
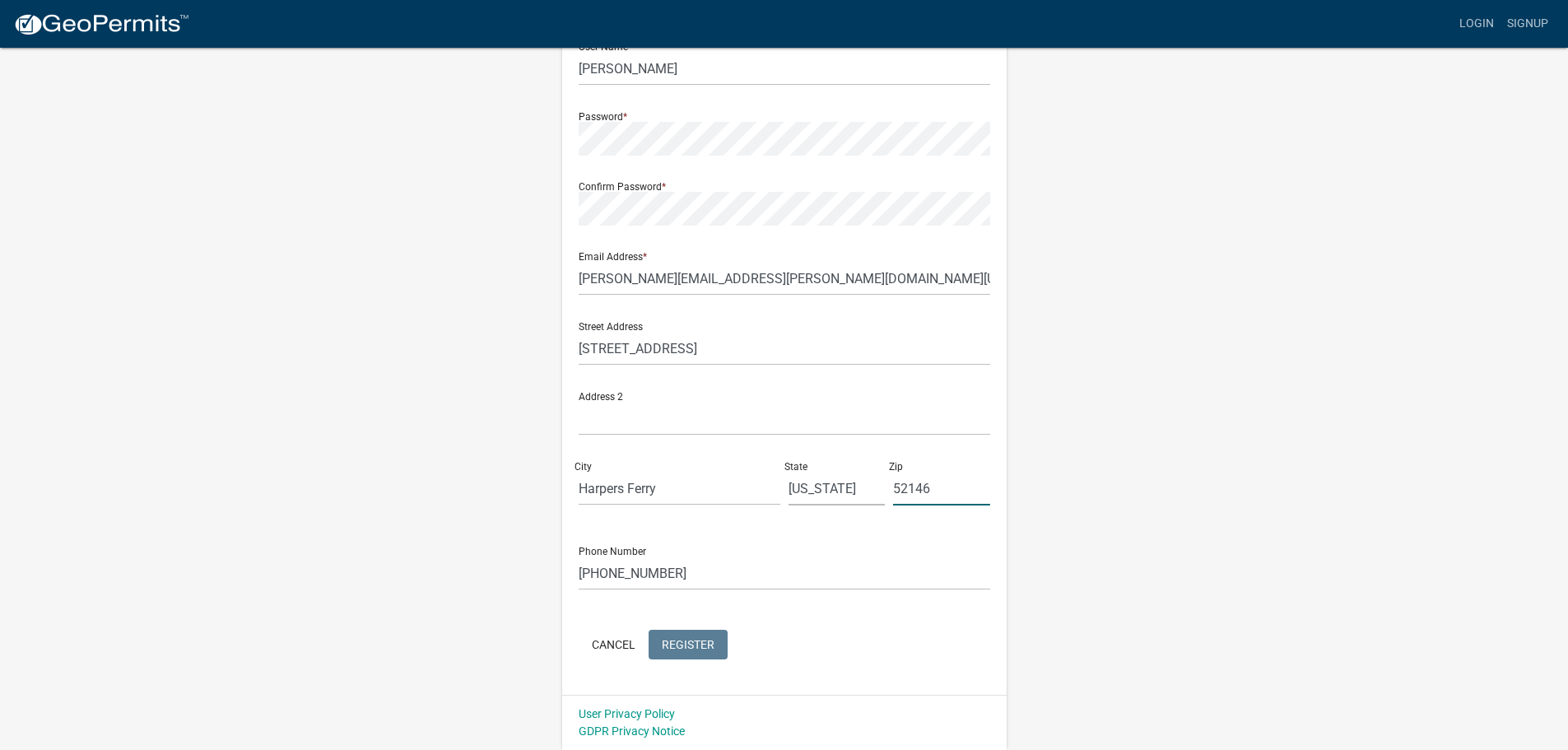
click at [911, 488] on input "52146" at bounding box center [942, 488] width 97 height 33
click at [952, 483] on input "52146" at bounding box center [942, 488] width 97 height 33
click at [1161, 495] on div "Register New User Full Name * Alex Andrew Galema User Name * Alex Galema Passwo…" at bounding box center [784, 310] width 938 height 881
click at [1482, 23] on link "Login" at bounding box center [1476, 23] width 48 height 32
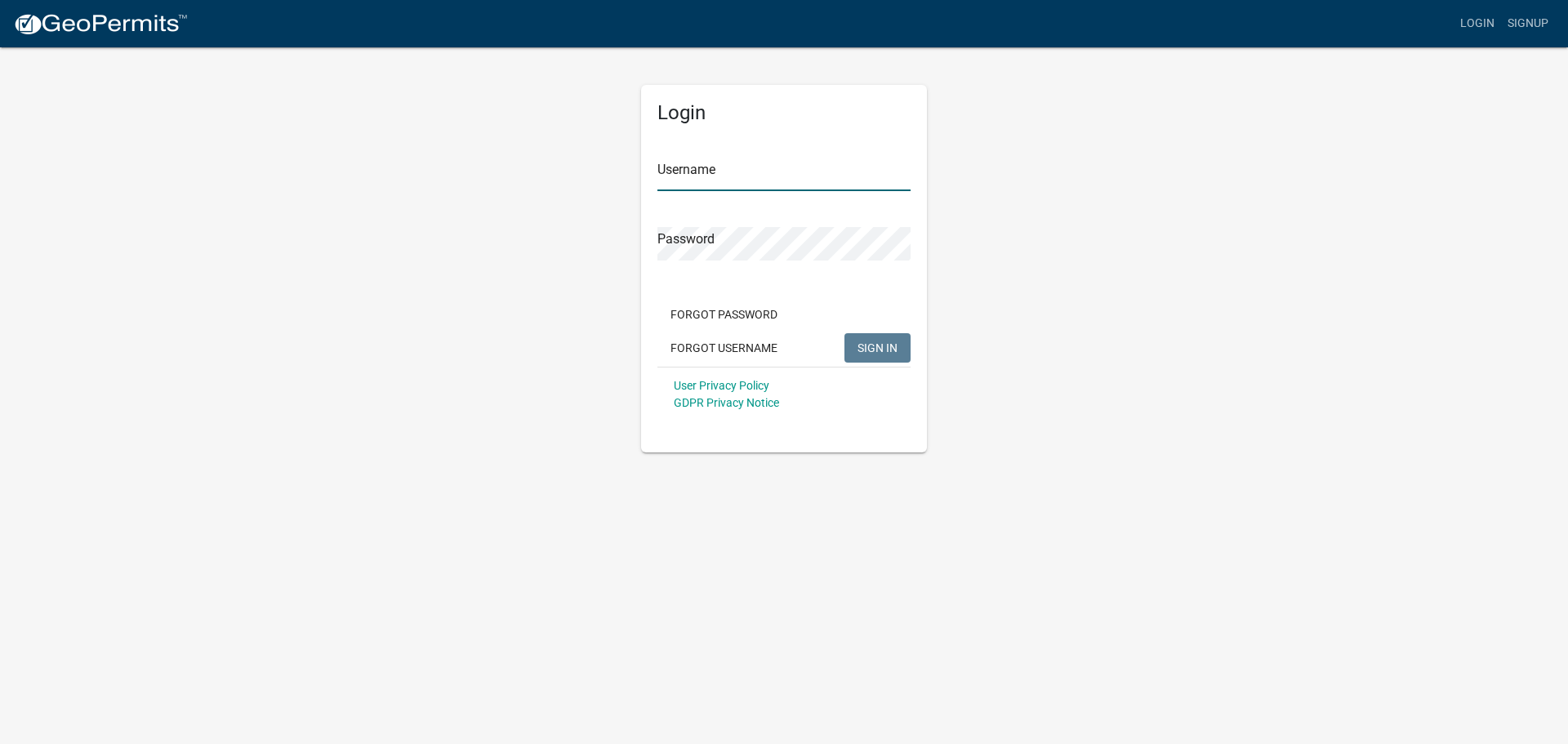
click at [659, 166] on input "Username" at bounding box center [784, 173] width 253 height 33
type input "[PERSON_NAME]"
click at [887, 352] on span "SIGN IN" at bounding box center [877, 347] width 40 height 13
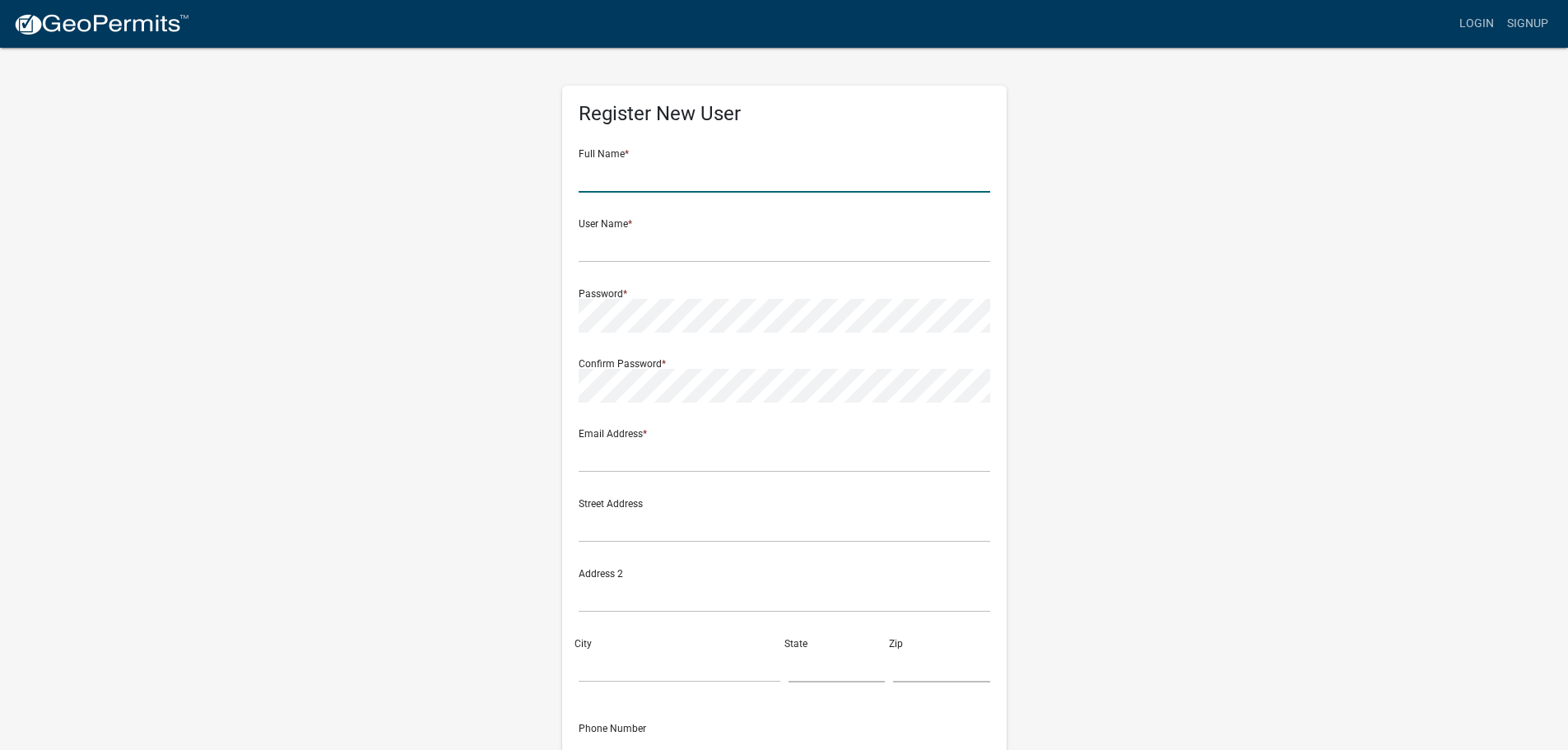
click at [618, 183] on input "text" at bounding box center [784, 175] width 412 height 33
type input "Alex Andrew Galema"
type input "[PERSON_NAME][EMAIL_ADDRESS][PERSON_NAME][DOMAIN_NAME][US_STATE]"
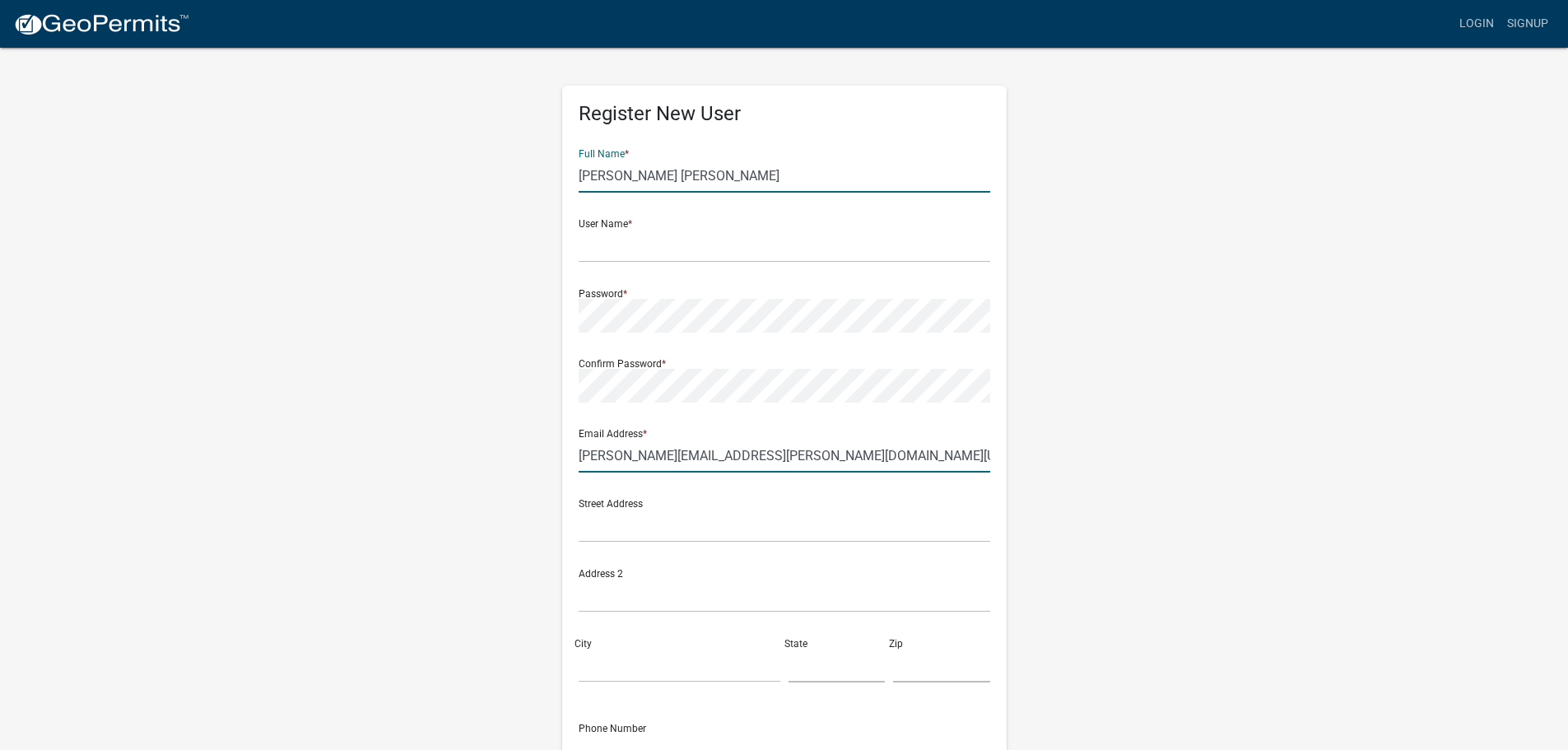
type input "729 state forest road"
type input "Harpers Ferry"
type input "[US_STATE]"
type input "52146"
type input "5635862254"
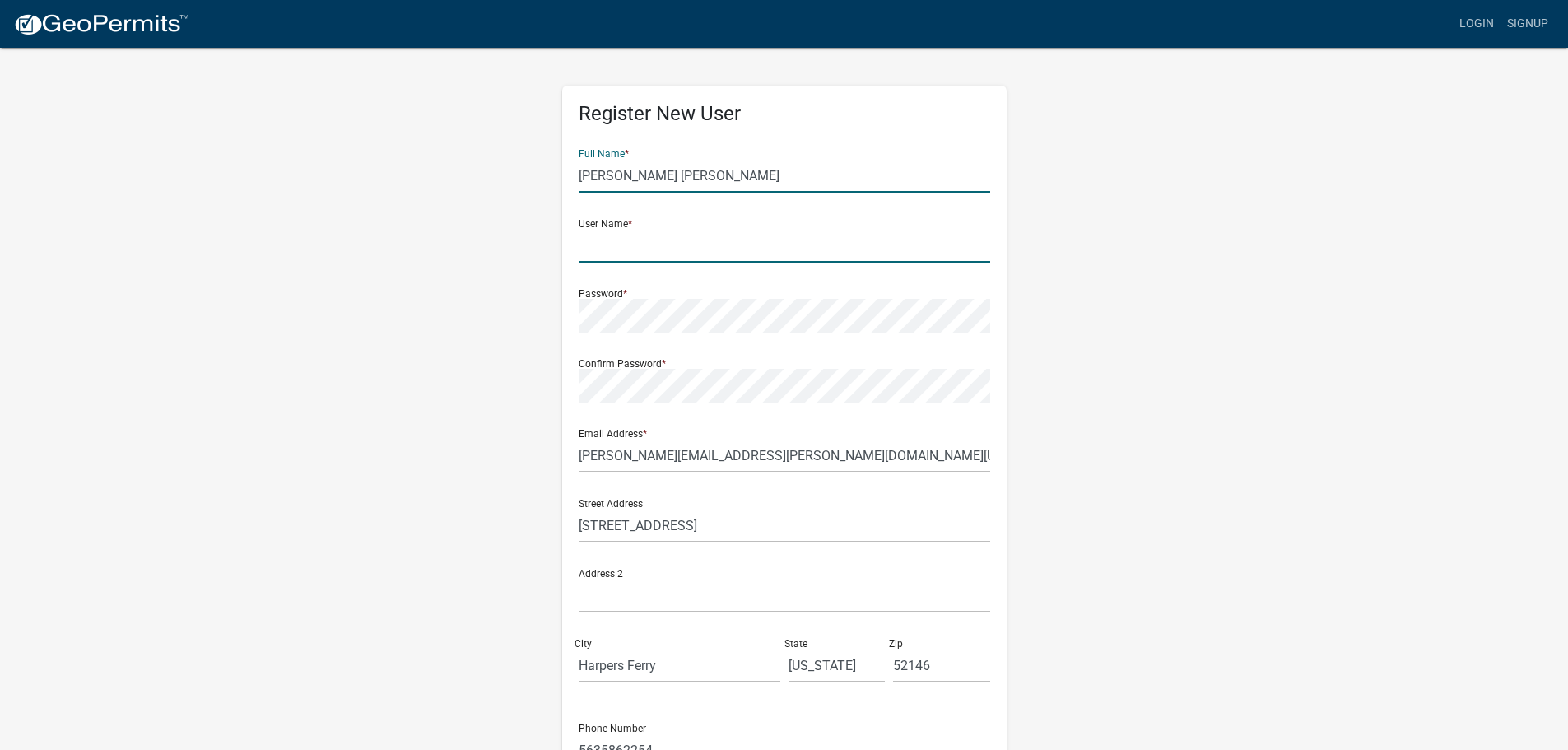
drag, startPoint x: 598, startPoint y: 250, endPoint x: 611, endPoint y: 250, distance: 13.0
click at [598, 250] on input "text" at bounding box center [784, 245] width 412 height 33
type input "[PERSON_NAME]"
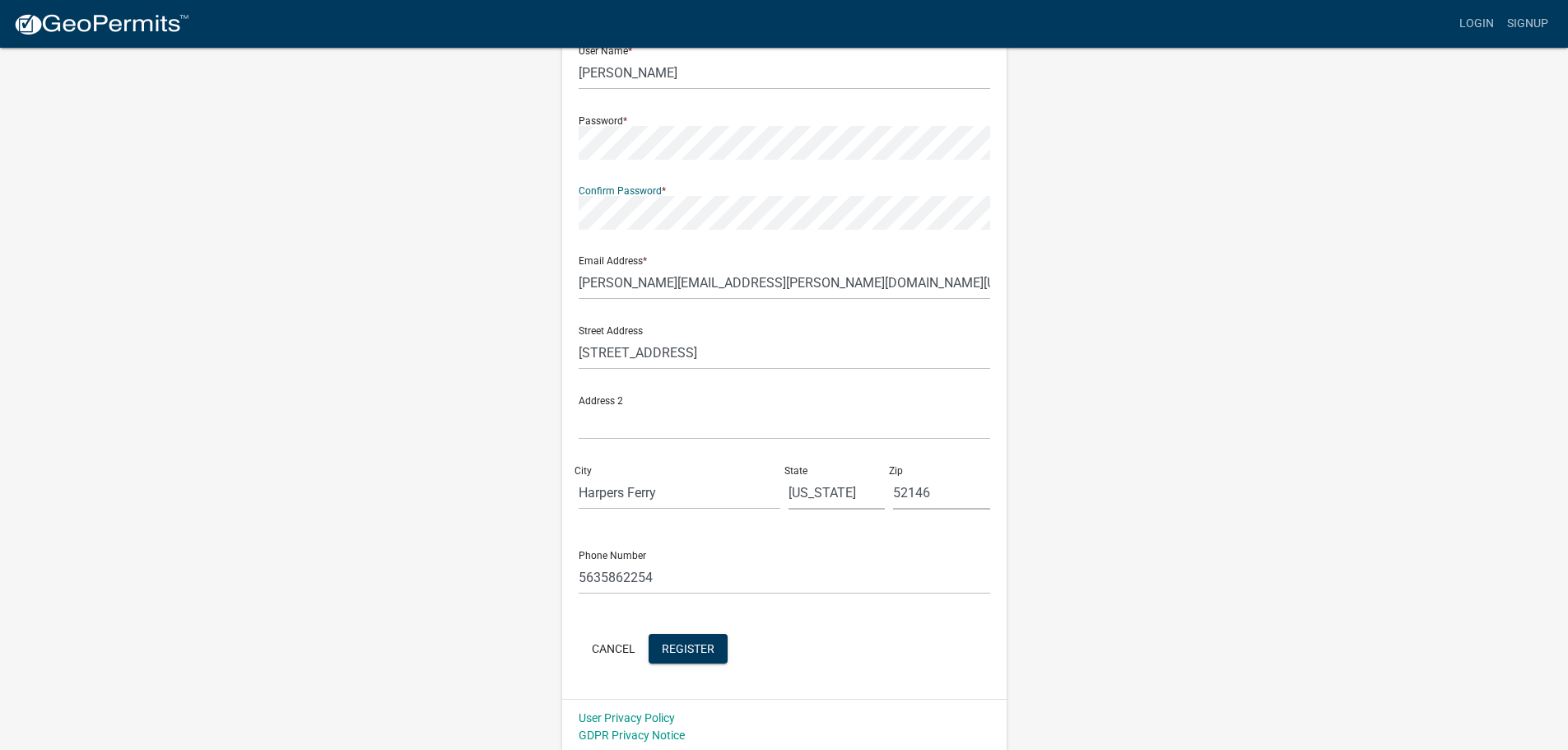
scroll to position [176, 0]
click at [687, 642] on span "Register" at bounding box center [688, 643] width 52 height 14
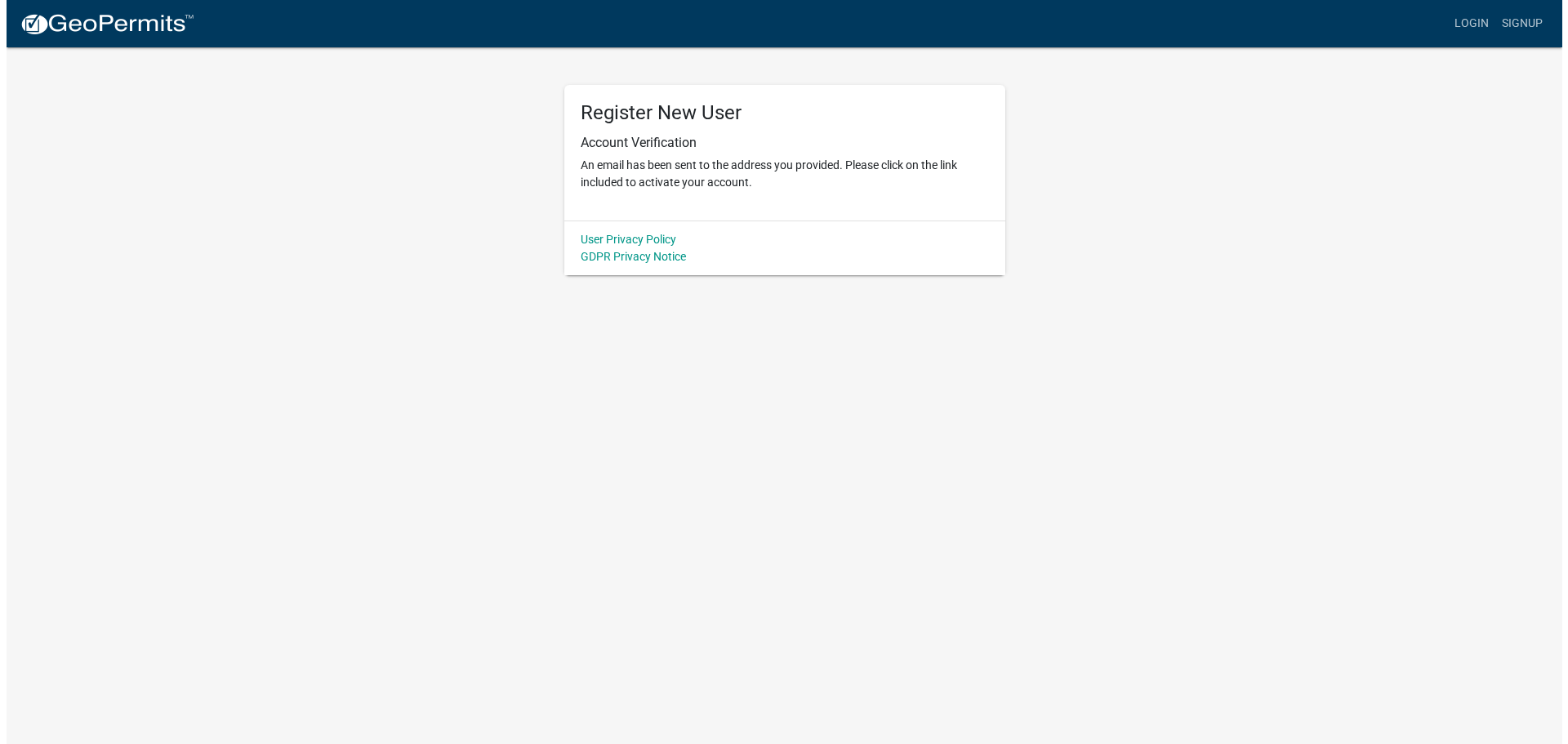
scroll to position [0, 0]
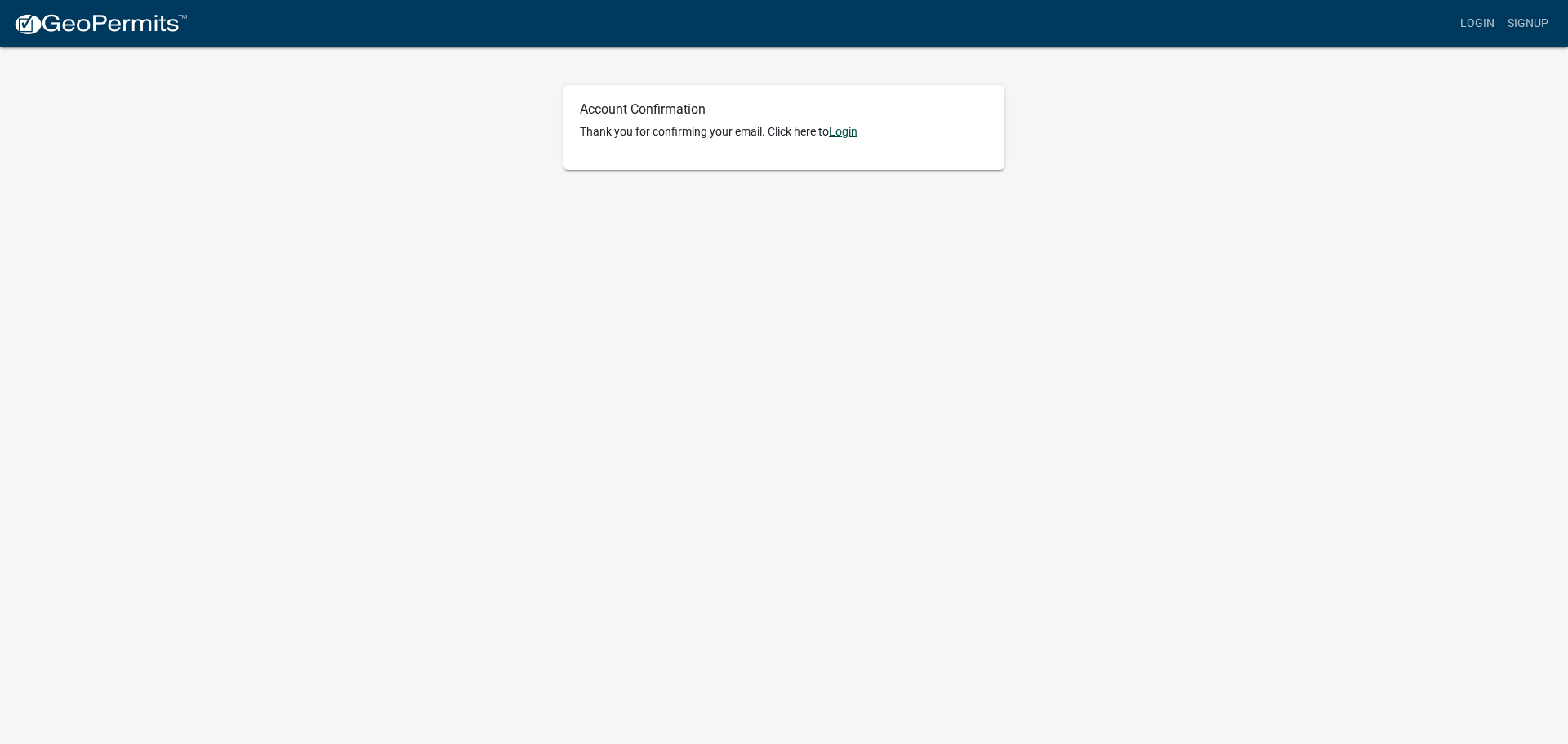
click at [843, 138] on link "Login" at bounding box center [843, 131] width 29 height 13
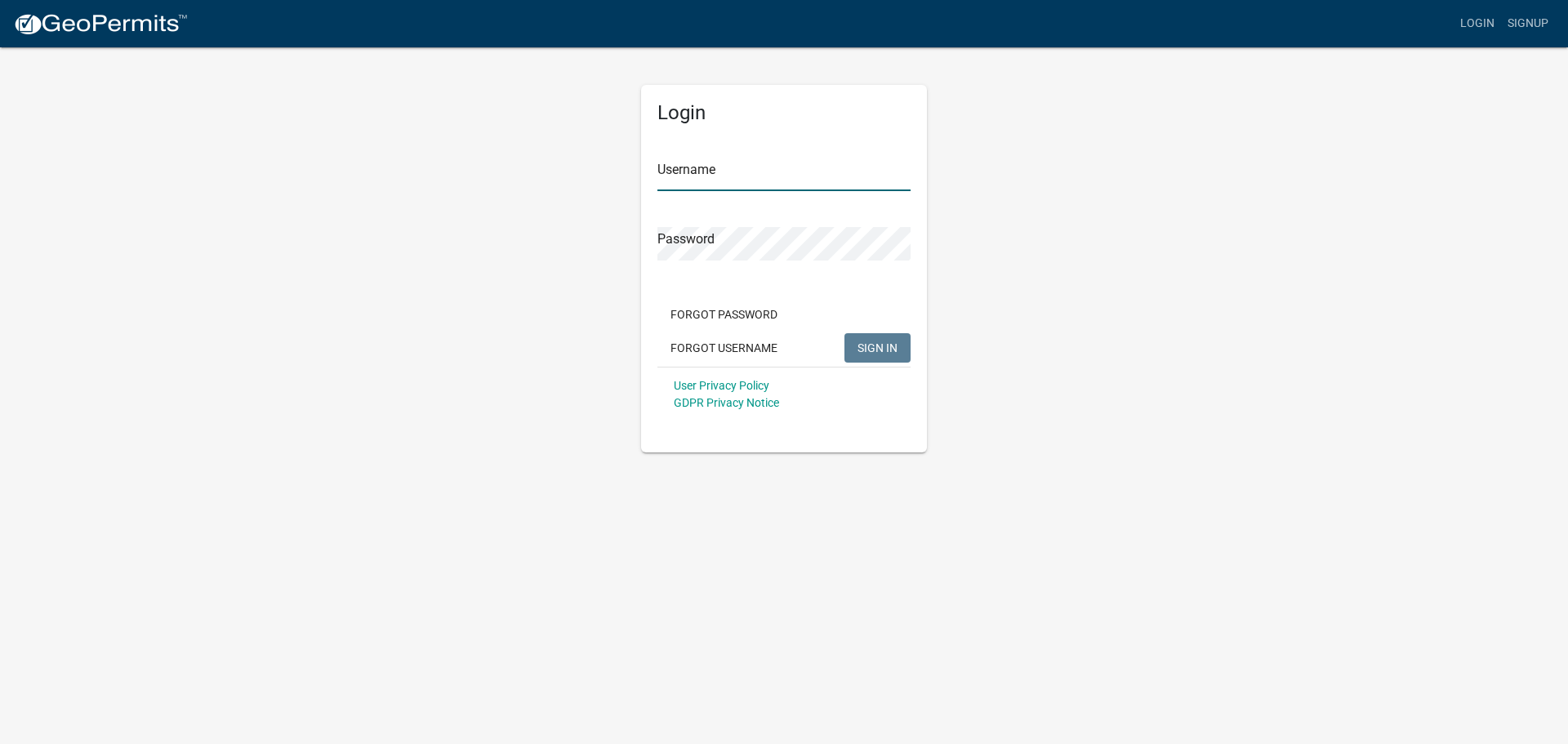
drag, startPoint x: 661, startPoint y: 166, endPoint x: 677, endPoint y: 169, distance: 16.3
click at [661, 166] on input "Username" at bounding box center [784, 173] width 253 height 33
type input "[PERSON_NAME]"
click at [879, 348] on span "SIGN IN" at bounding box center [877, 347] width 40 height 13
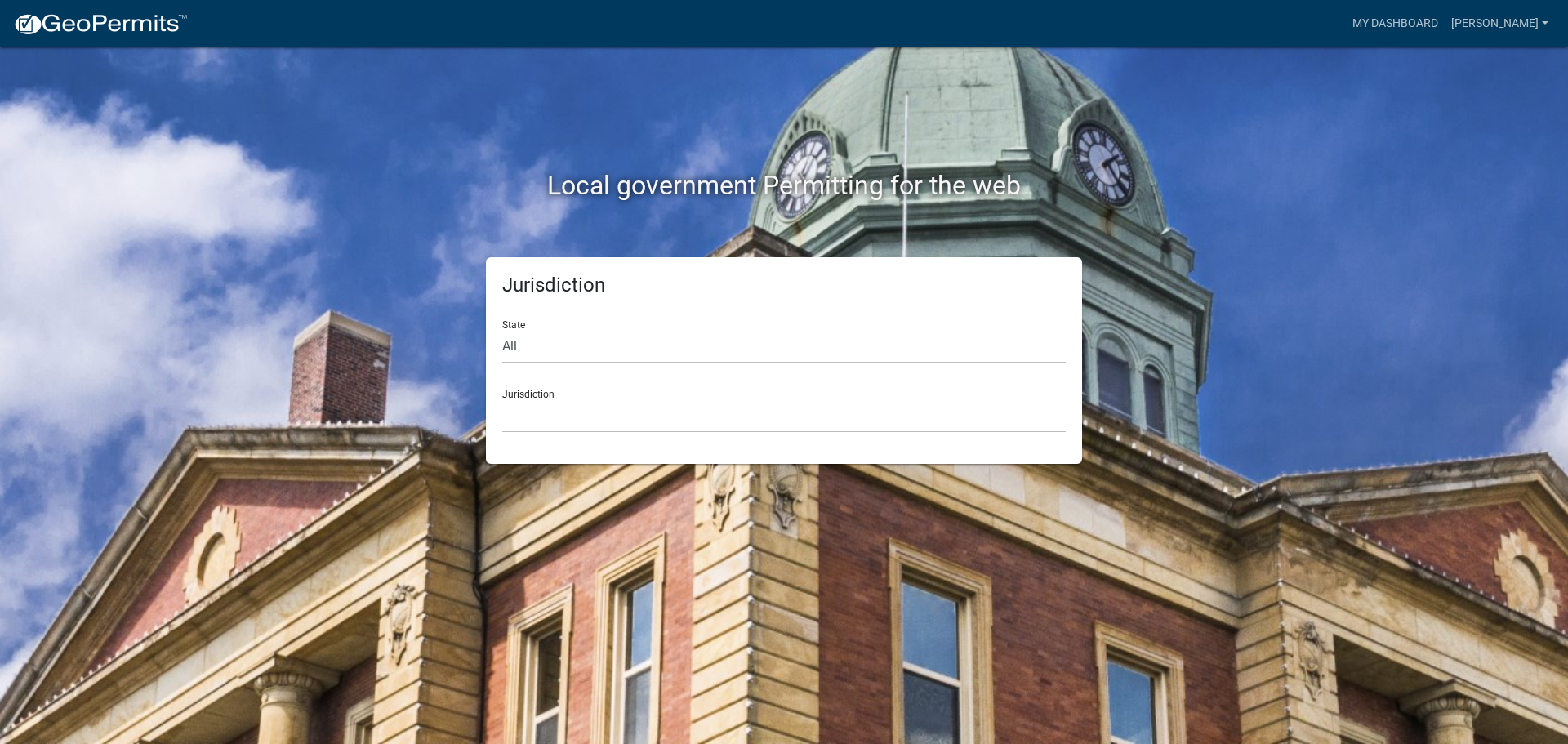
click at [508, 323] on div "State All [US_STATE] [US_STATE] [US_STATE] [US_STATE] [US_STATE] [US_STATE] [US…" at bounding box center [784, 335] width 564 height 56
click at [509, 348] on select "All [US_STATE] [US_STATE] [US_STATE] [US_STATE] [US_STATE] [US_STATE] [US_STATE…" at bounding box center [784, 346] width 564 height 33
select select "[US_STATE]"
click at [502, 330] on select "All [US_STATE] [US_STATE] [US_STATE] [US_STATE] [US_STATE] [US_STATE] [US_STATE…" at bounding box center [784, 346] width 564 height 33
click at [510, 396] on div "Jurisdiction [GEOGRAPHIC_DATA], [US_STATE] [GEOGRAPHIC_DATA], [US_STATE] [GEOGR…" at bounding box center [784, 404] width 564 height 56
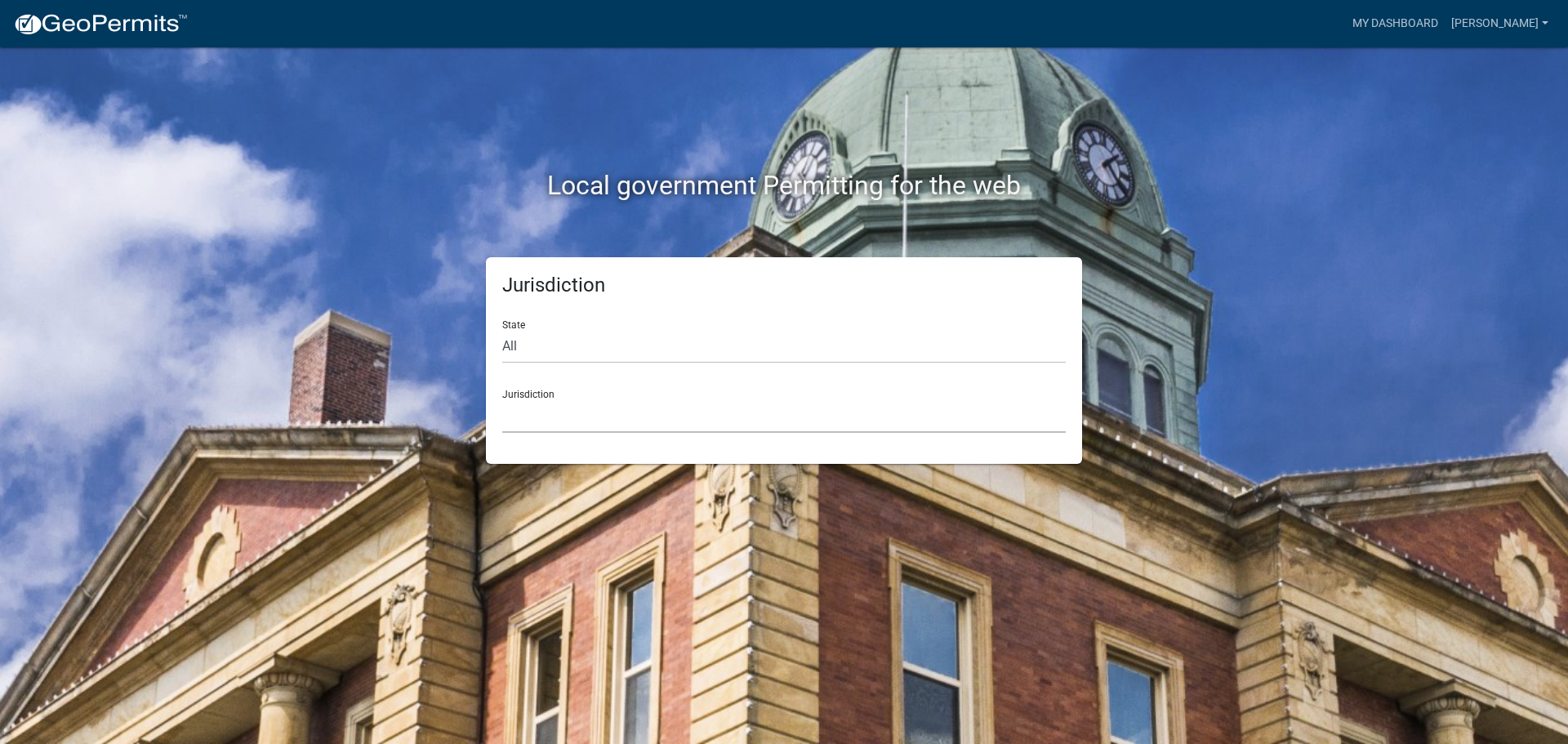
click at [517, 422] on select "[GEOGRAPHIC_DATA], [US_STATE] [GEOGRAPHIC_DATA], [US_STATE] [GEOGRAPHIC_DATA], …" at bounding box center [784, 415] width 564 height 33
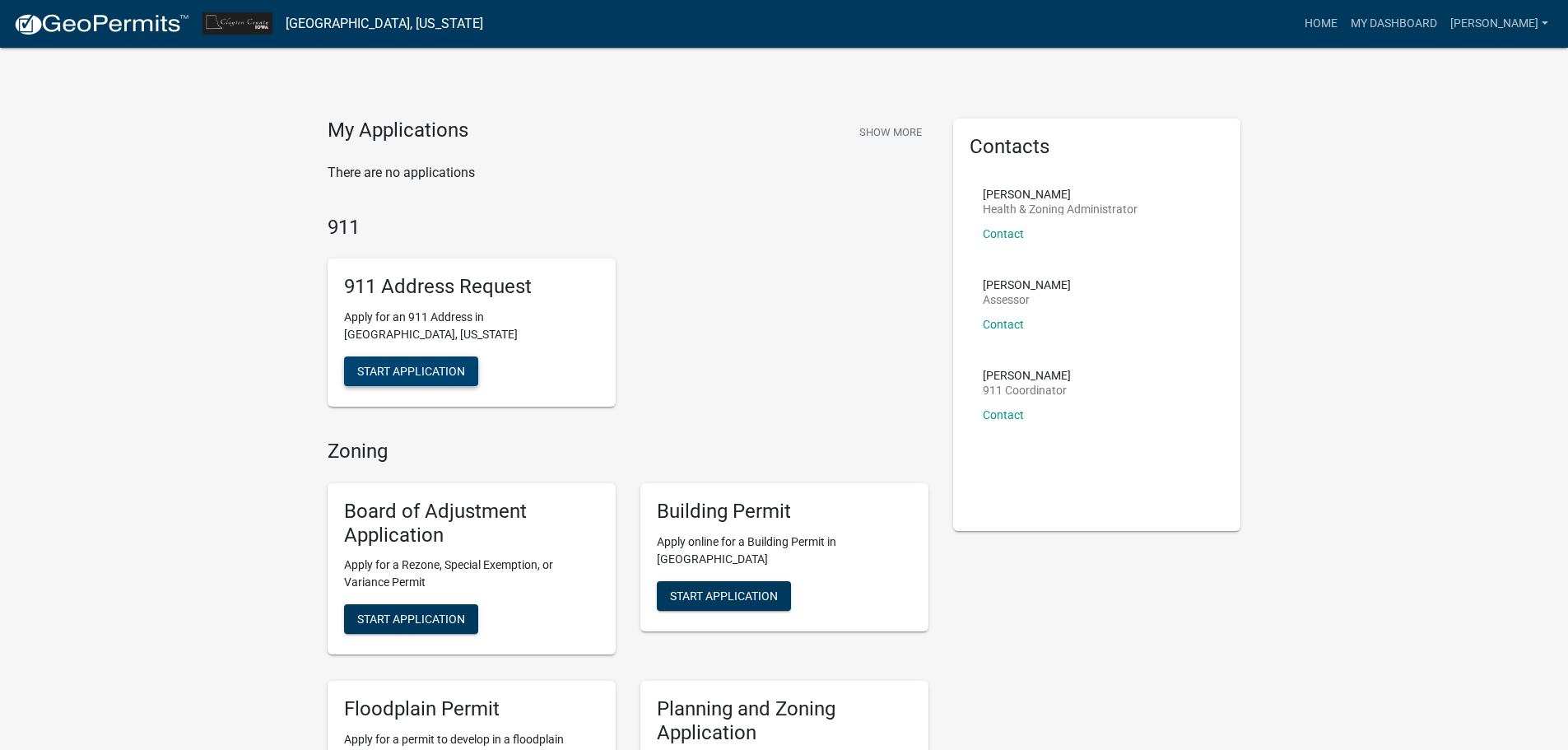
click at [431, 365] on span "Start Application" at bounding box center [412, 371] width 108 height 14
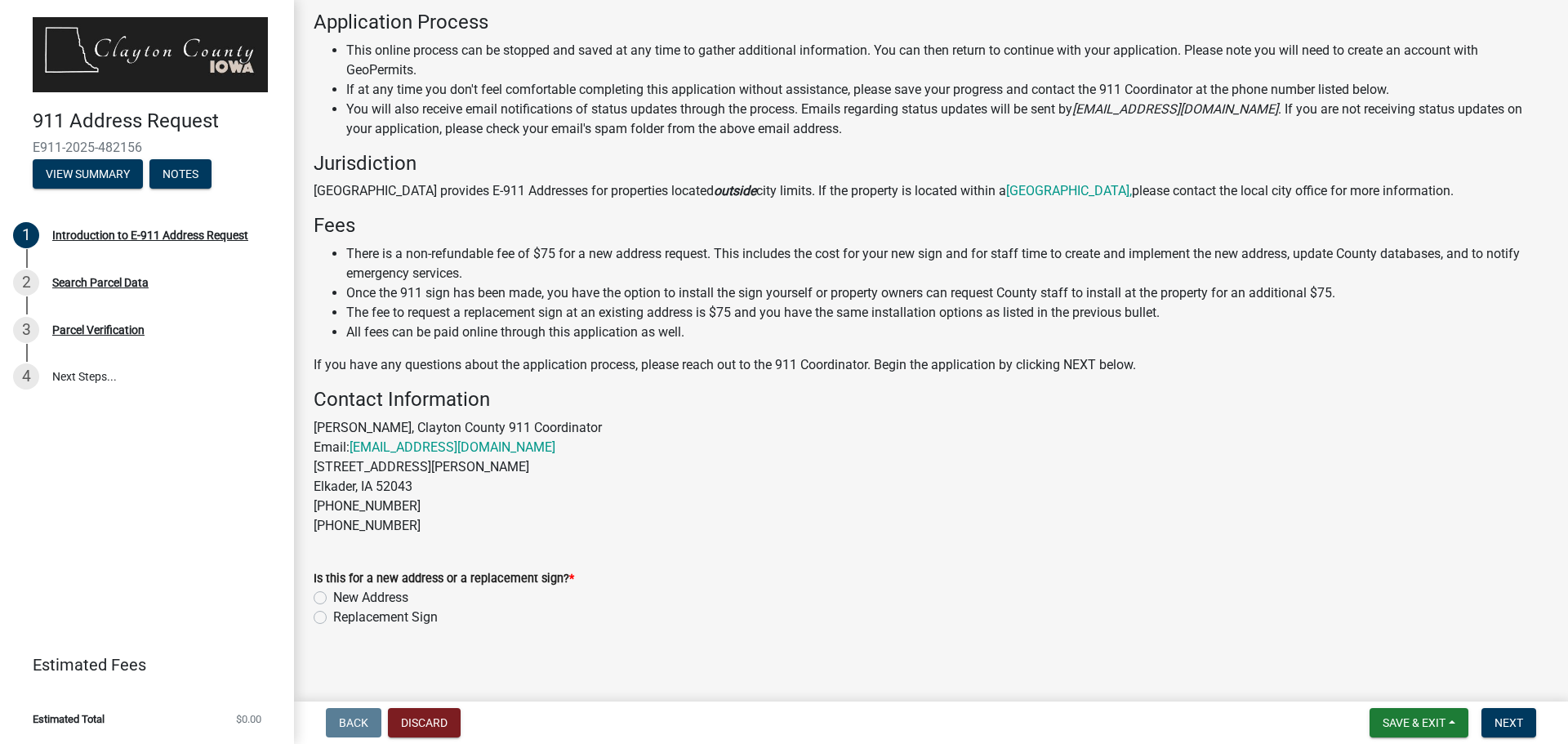
scroll to position [174, 0]
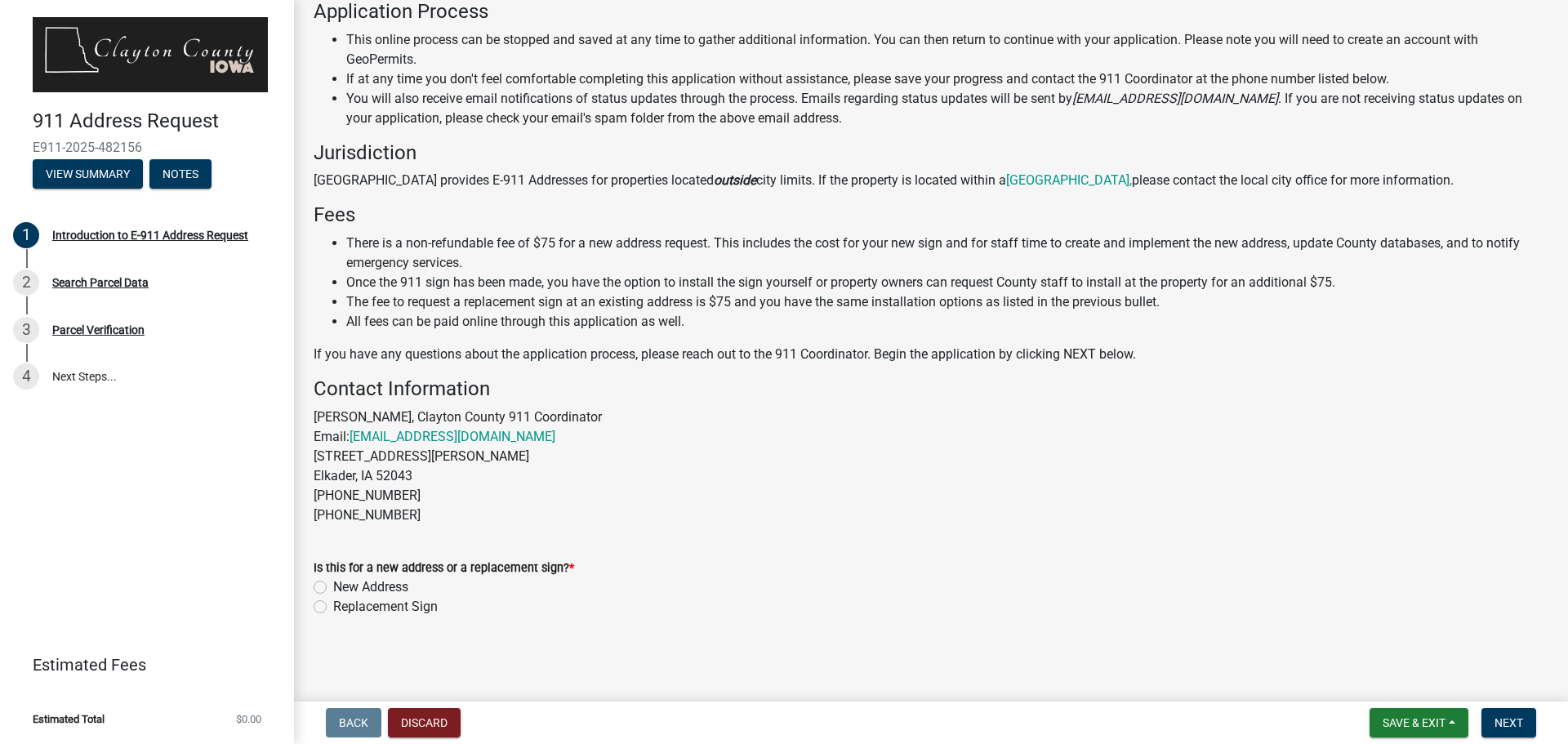
click at [333, 587] on label "New Address" at bounding box center [371, 587] width 75 height 20
click at [333, 587] on input "New Address" at bounding box center [339, 582] width 11 height 11
radio input "true"
click at [1501, 720] on span "Next" at bounding box center [1508, 722] width 29 height 13
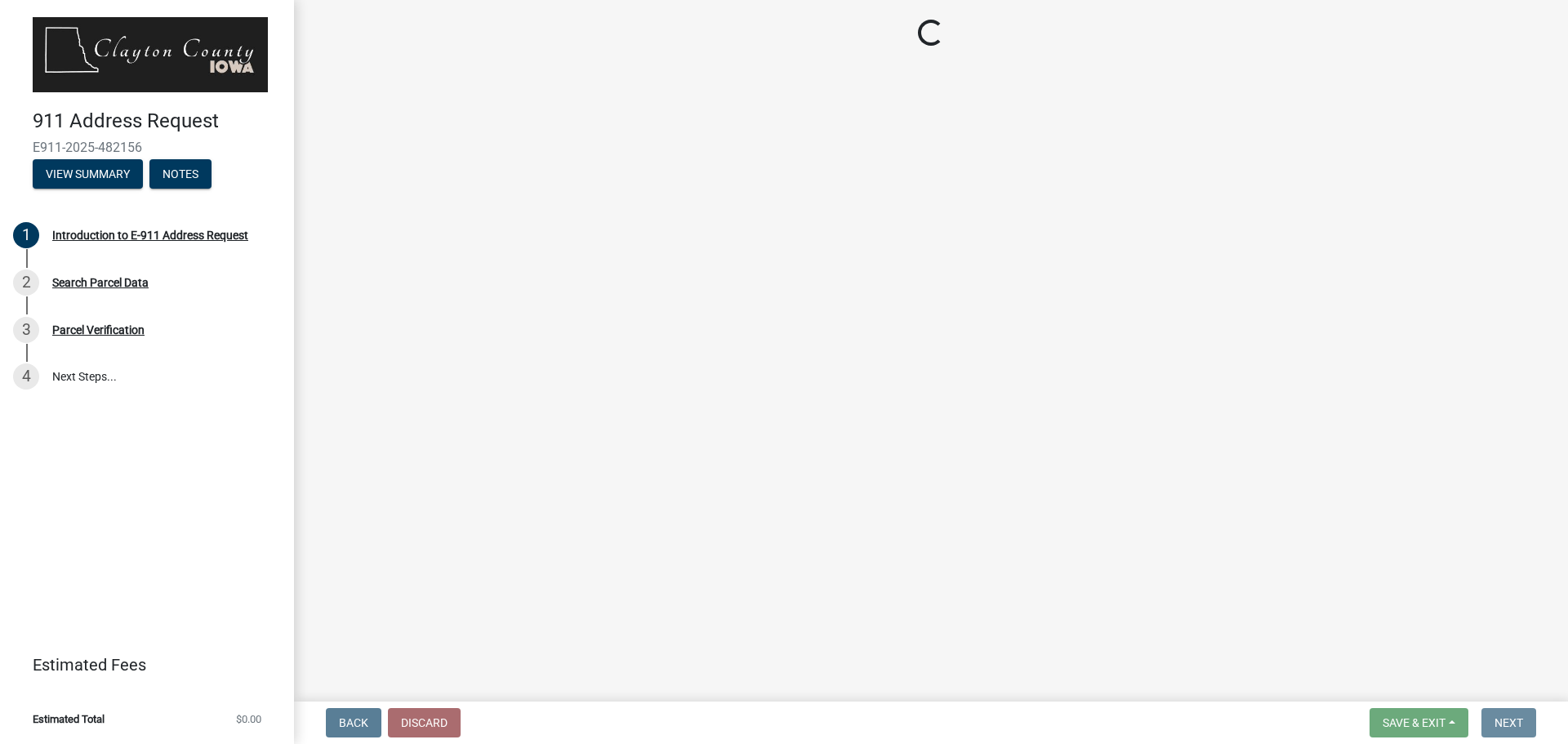
scroll to position [0, 0]
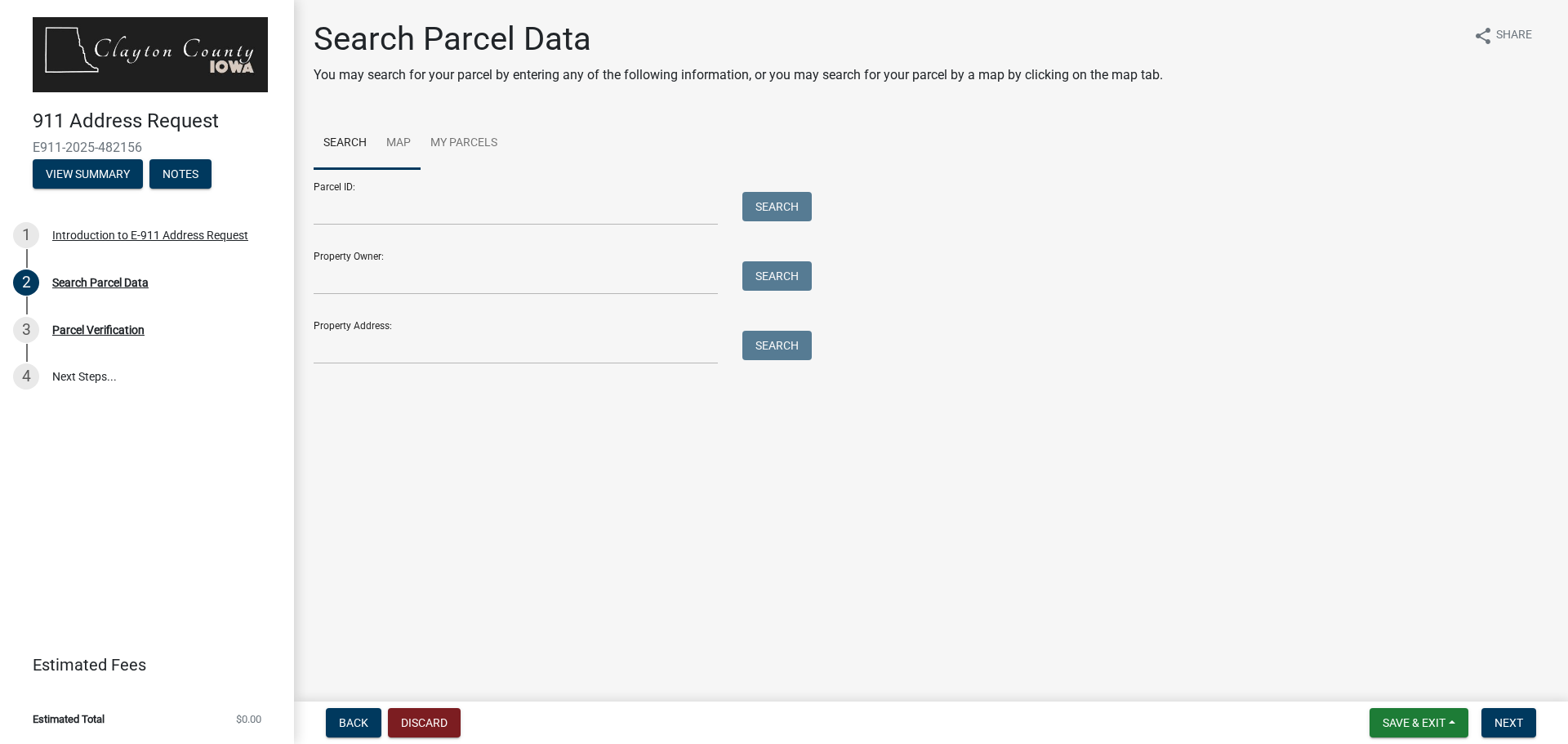
click at [398, 138] on link "Map" at bounding box center [398, 144] width 44 height 52
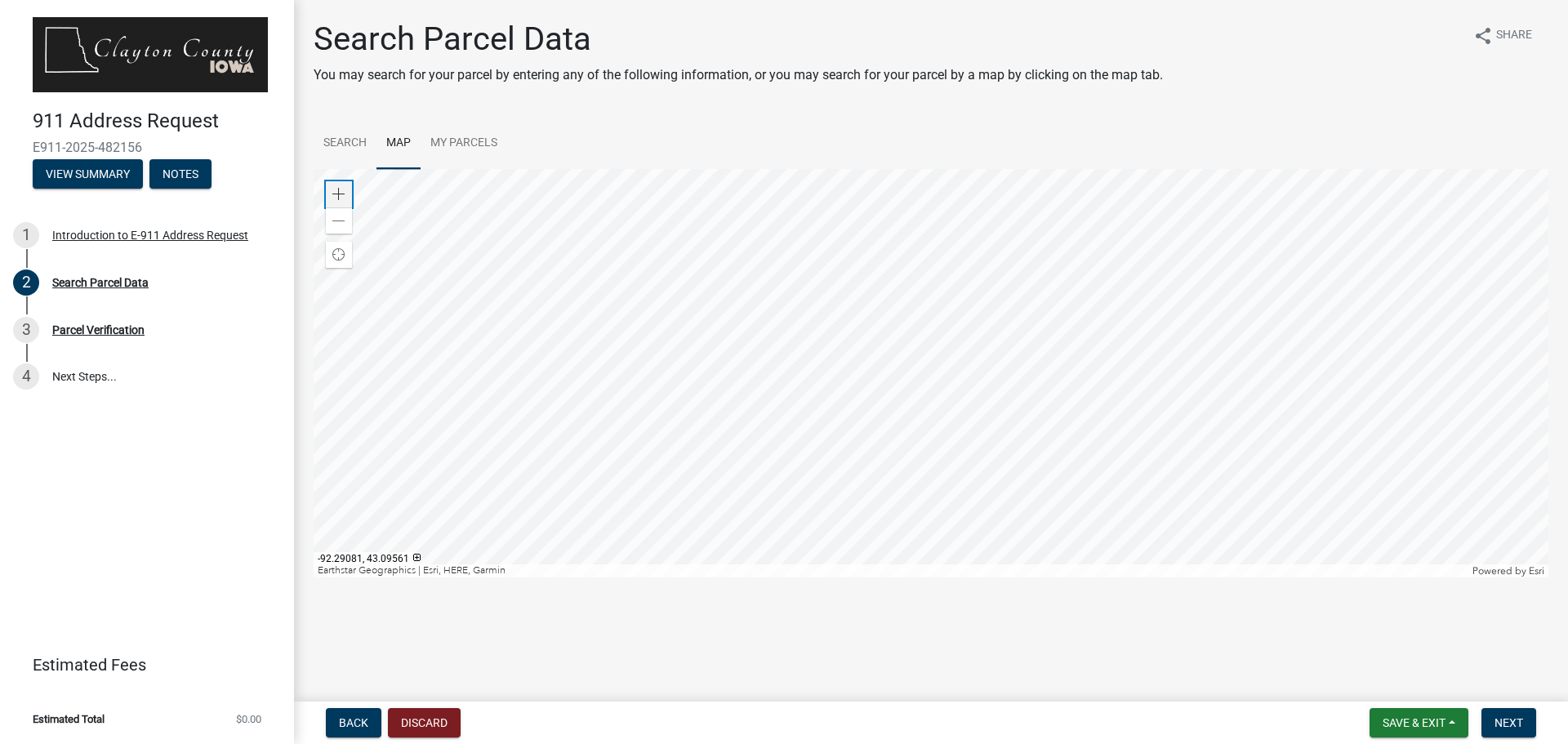
click at [340, 196] on span at bounding box center [339, 194] width 13 height 13
click at [528, 245] on div at bounding box center [931, 372] width 1235 height 408
click at [1044, 170] on div at bounding box center [931, 372] width 1235 height 408
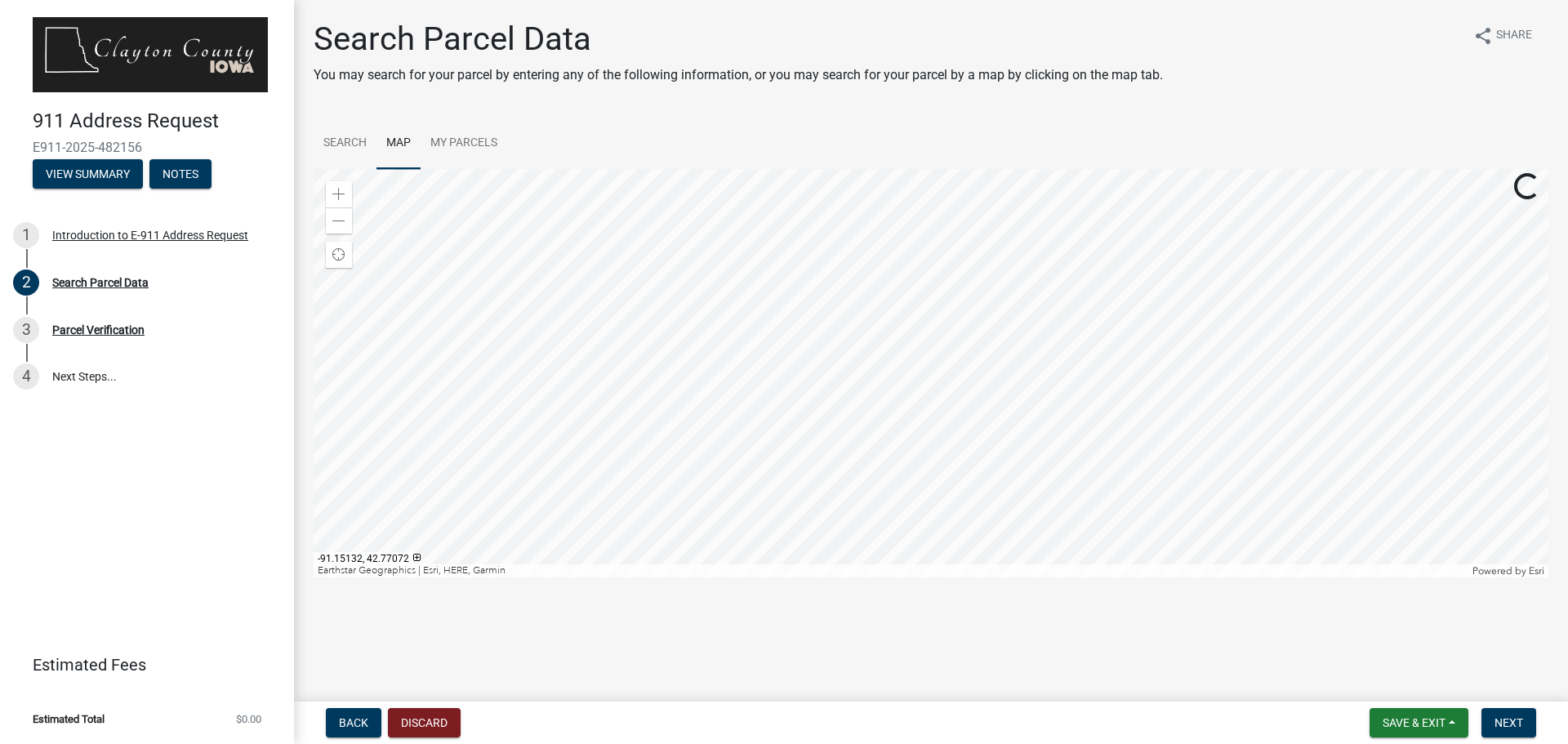
click at [1053, 169] on div at bounding box center [931, 372] width 1235 height 408
click at [1140, 186] on div at bounding box center [931, 372] width 1235 height 408
click at [340, 191] on span at bounding box center [339, 194] width 13 height 13
click at [765, 439] on div at bounding box center [931, 372] width 1235 height 408
click at [869, 305] on div at bounding box center [931, 372] width 1235 height 408
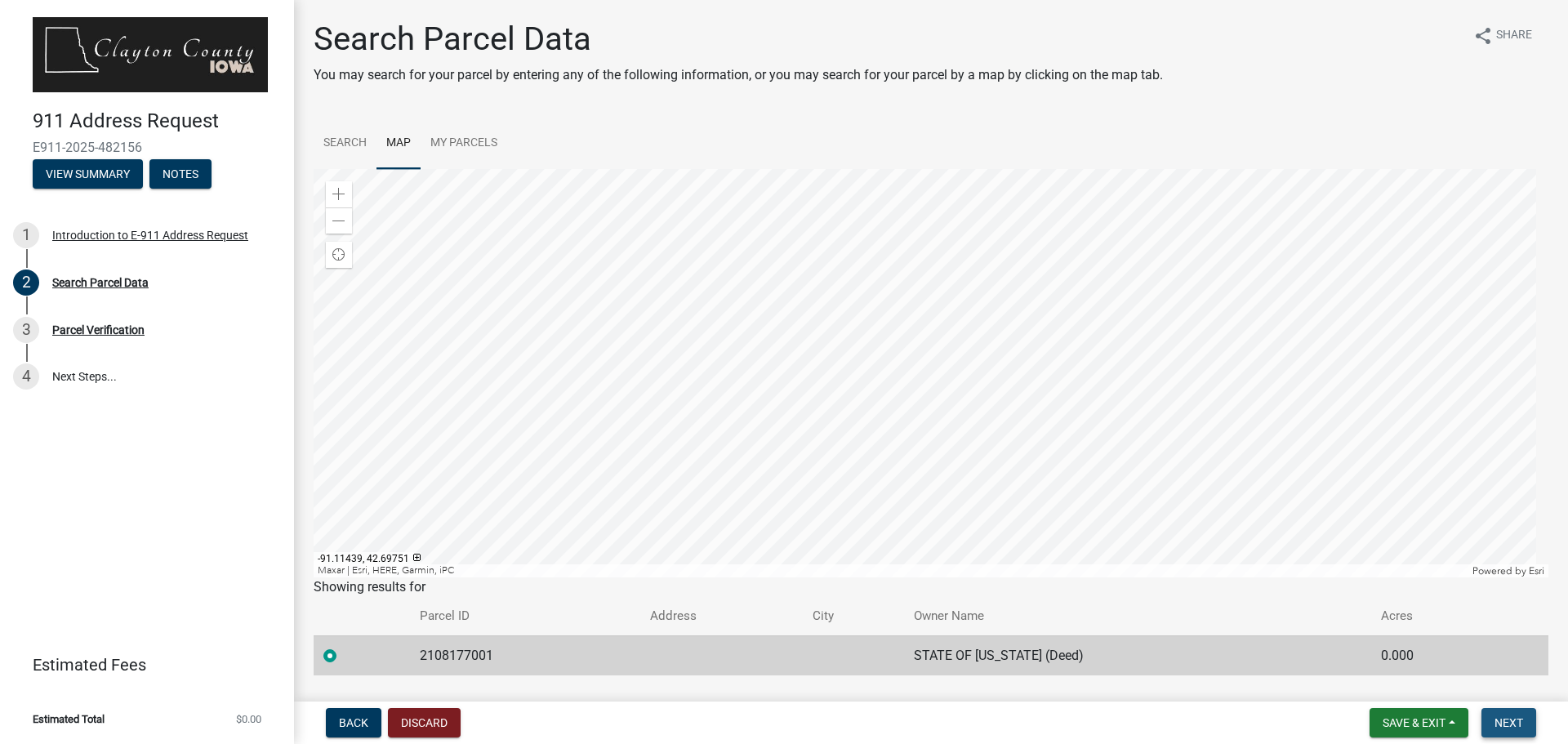
click at [1502, 721] on span "Next" at bounding box center [1508, 722] width 29 height 13
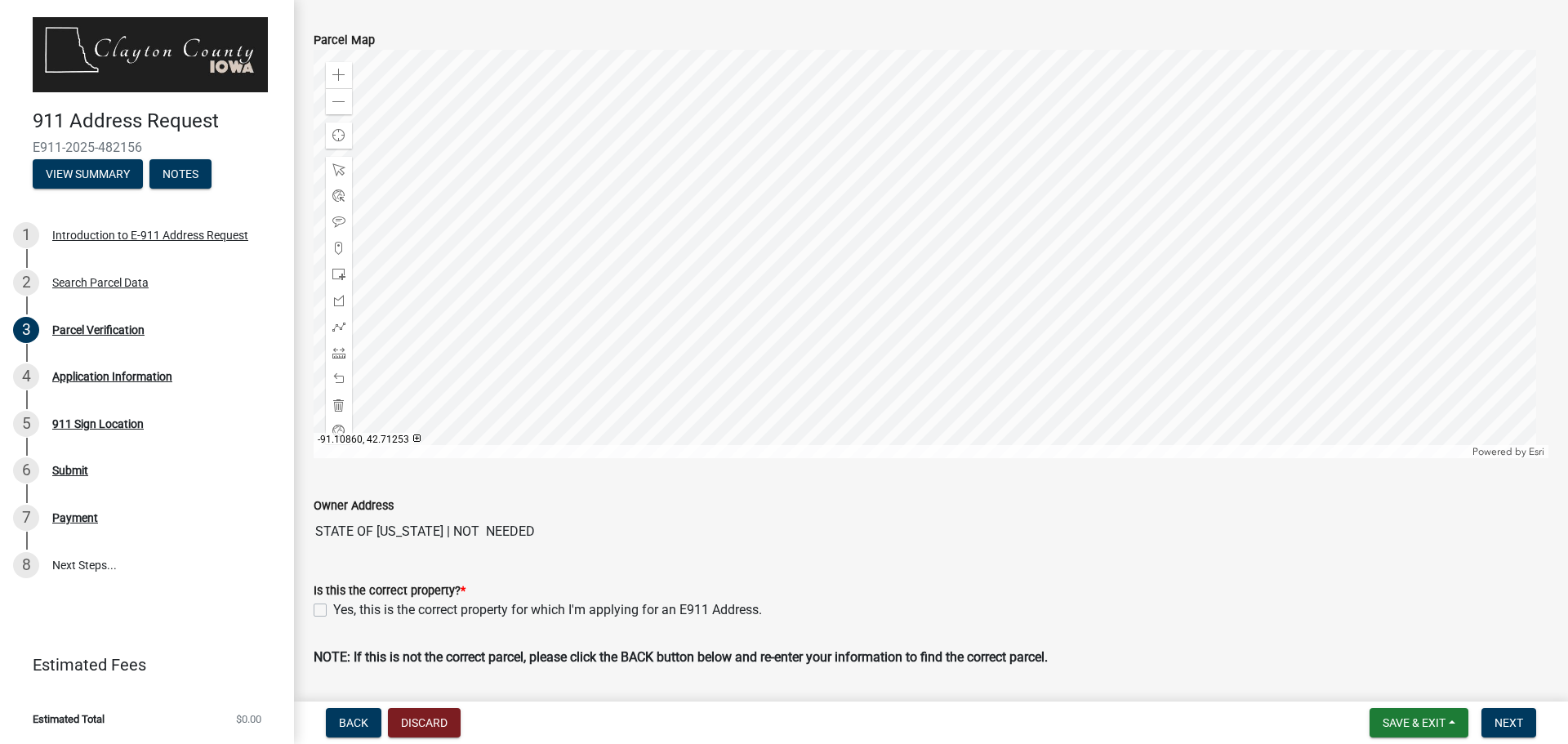
scroll to position [175, 0]
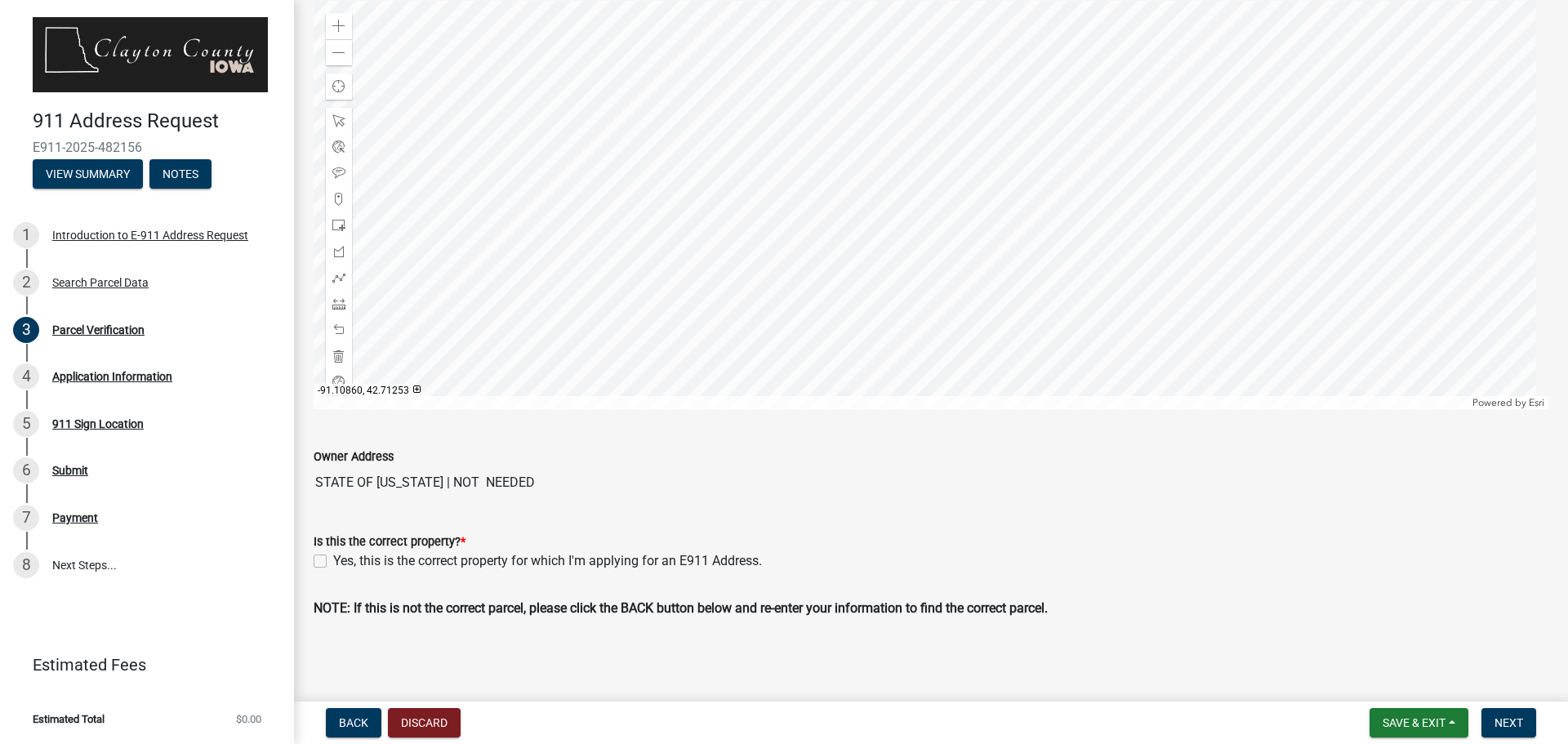
click at [333, 557] on label "Yes, this is the correct property for which I'm applying for an E911 Address." at bounding box center [548, 561] width 429 height 20
click at [333, 557] on input "Yes, this is the correct property for which I'm applying for an E911 Address." at bounding box center [339, 556] width 11 height 11
checkbox input "true"
click at [1505, 715] on button "Next" at bounding box center [1508, 722] width 55 height 29
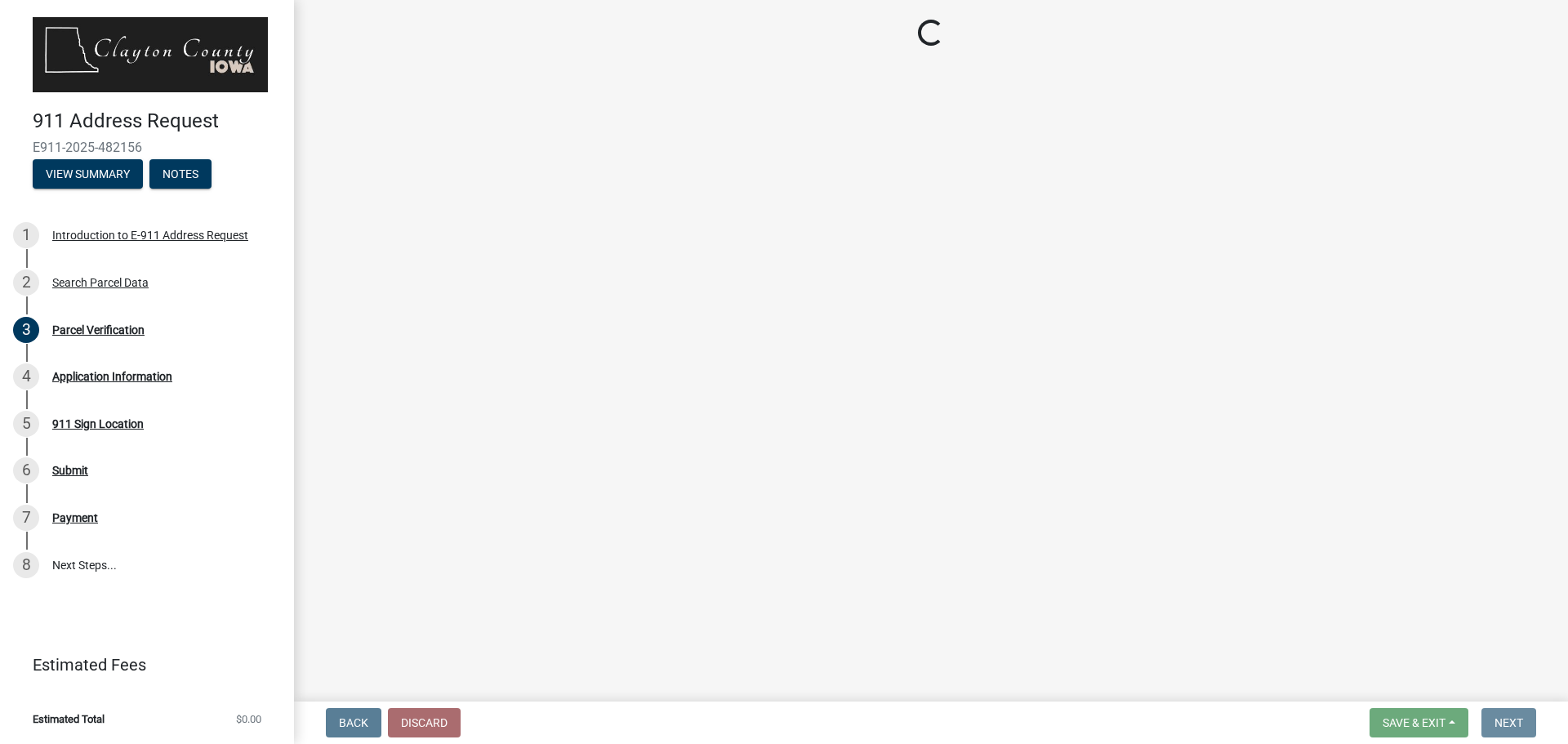
scroll to position [0, 0]
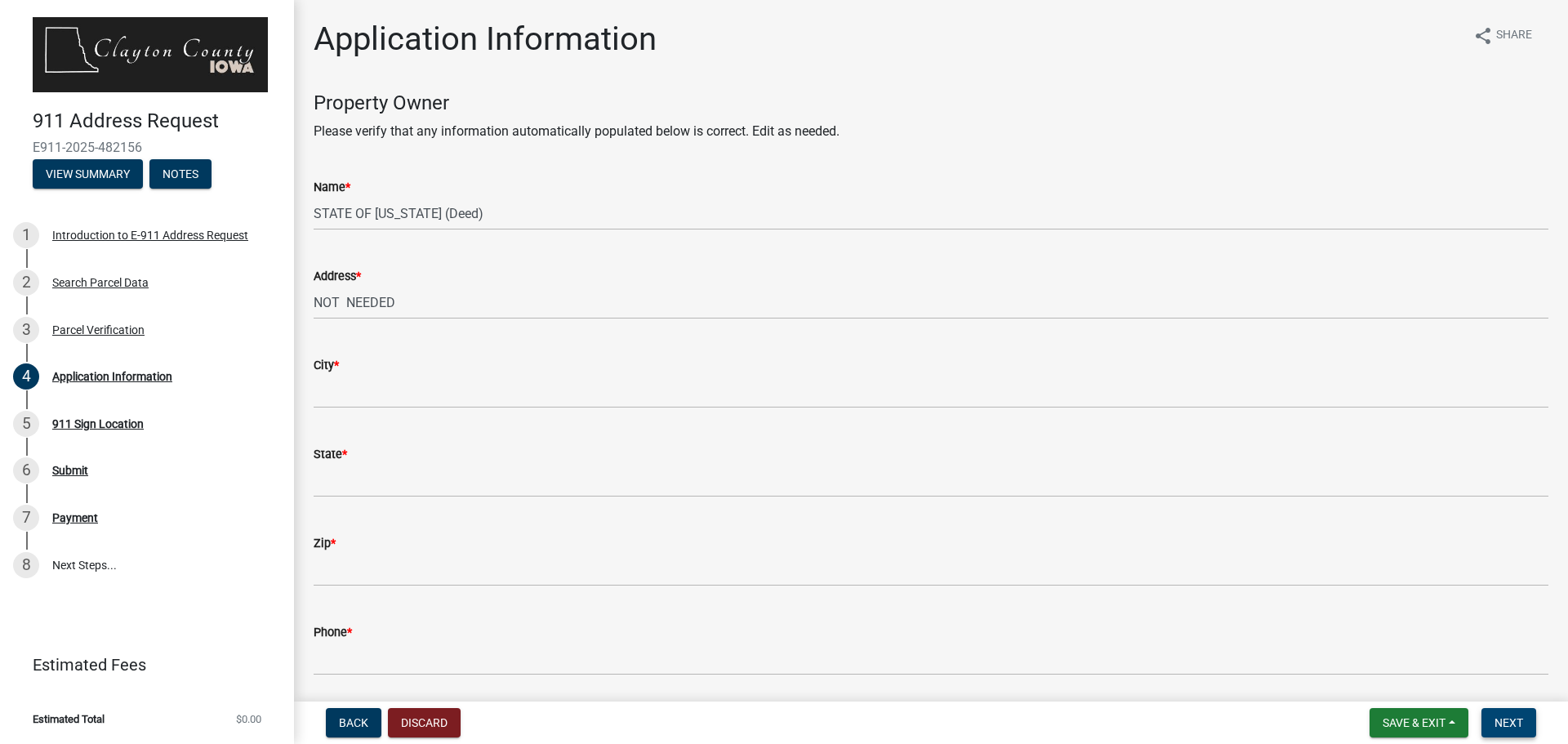
click at [1517, 721] on span "Next" at bounding box center [1508, 722] width 29 height 13
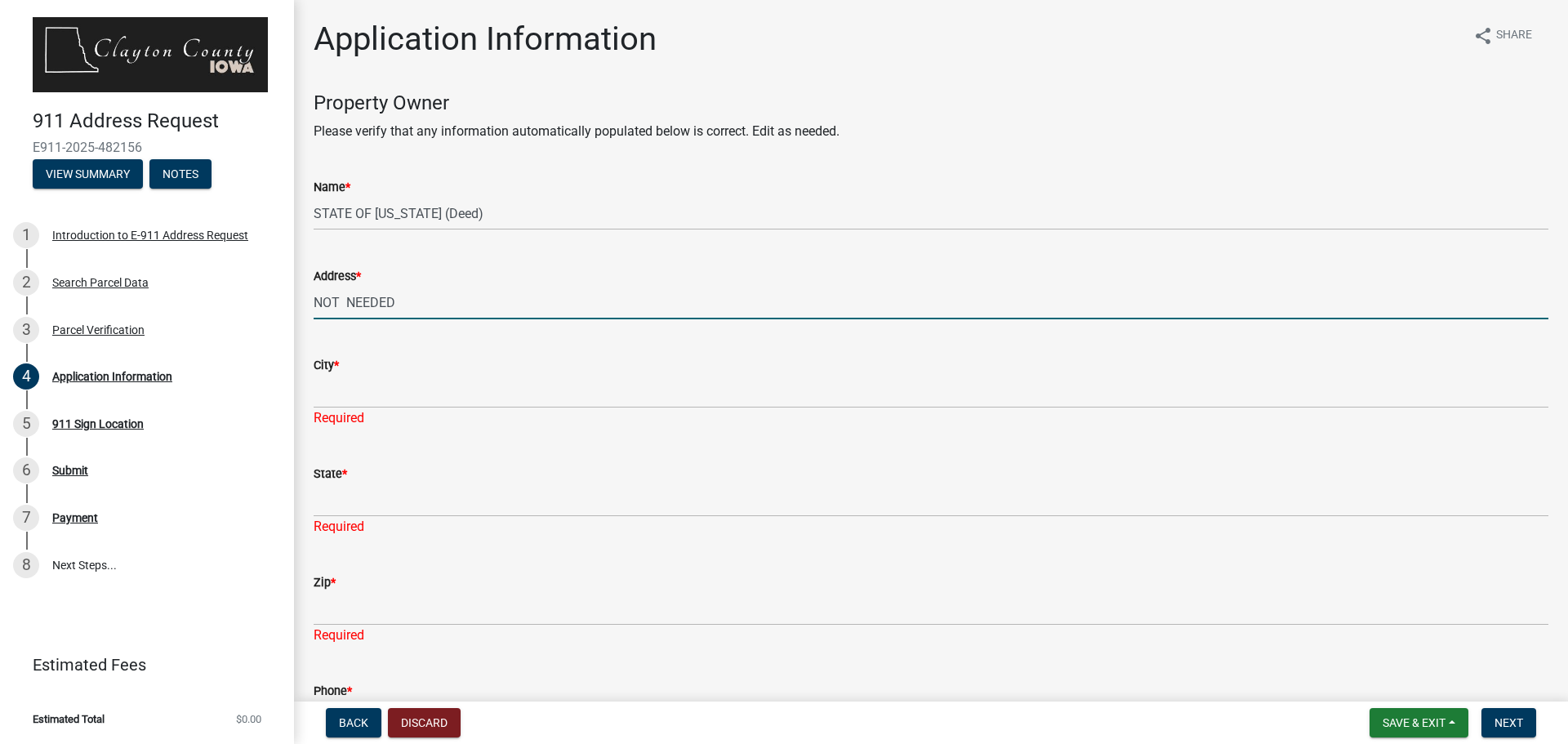
click at [318, 301] on input "NOT NEEDED" at bounding box center [931, 302] width 1235 height 33
type input "D"
type input "[GEOGRAPHIC_DATA], [STREET_ADDRESS]"
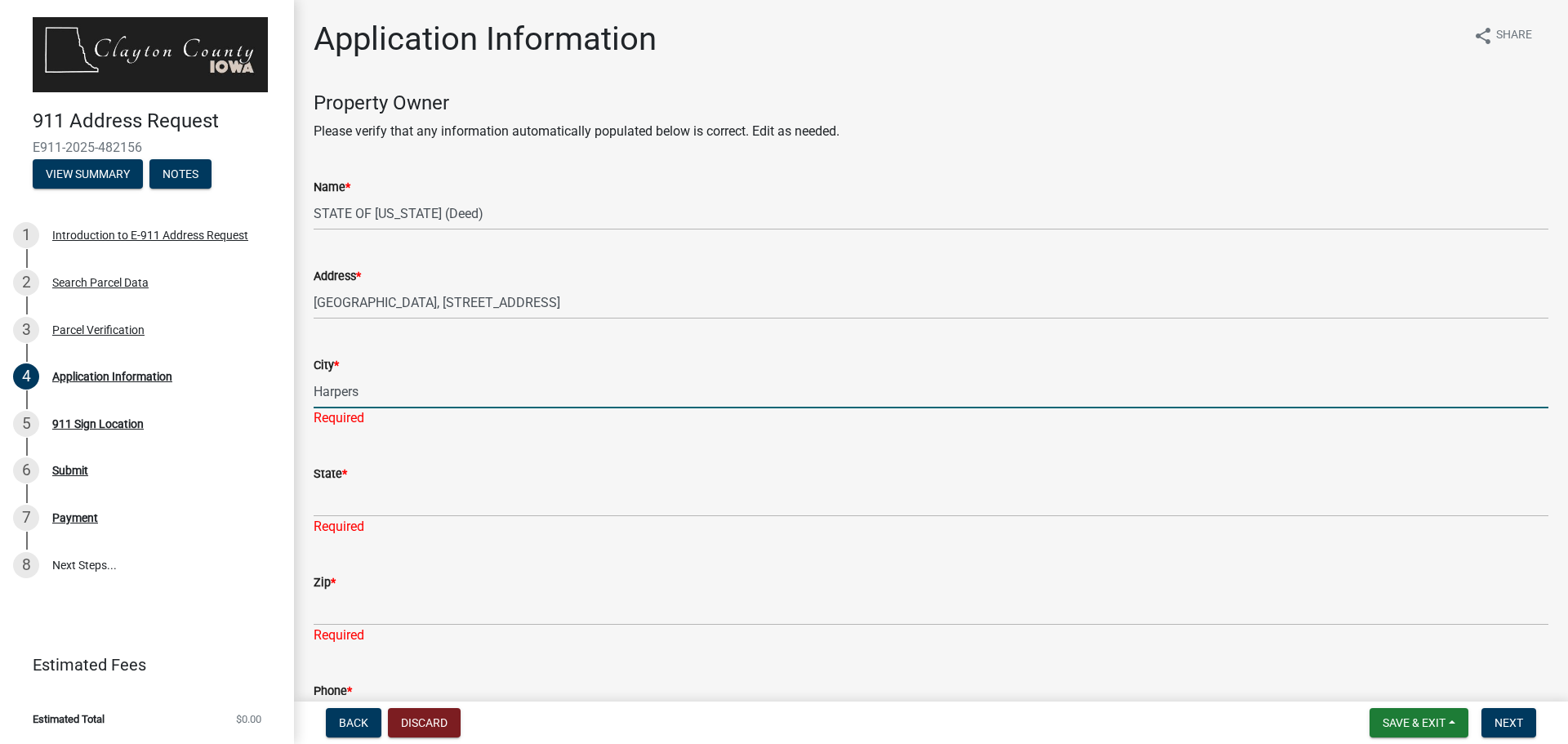
type input "Harpers Ferry"
type input "[US_STATE]"
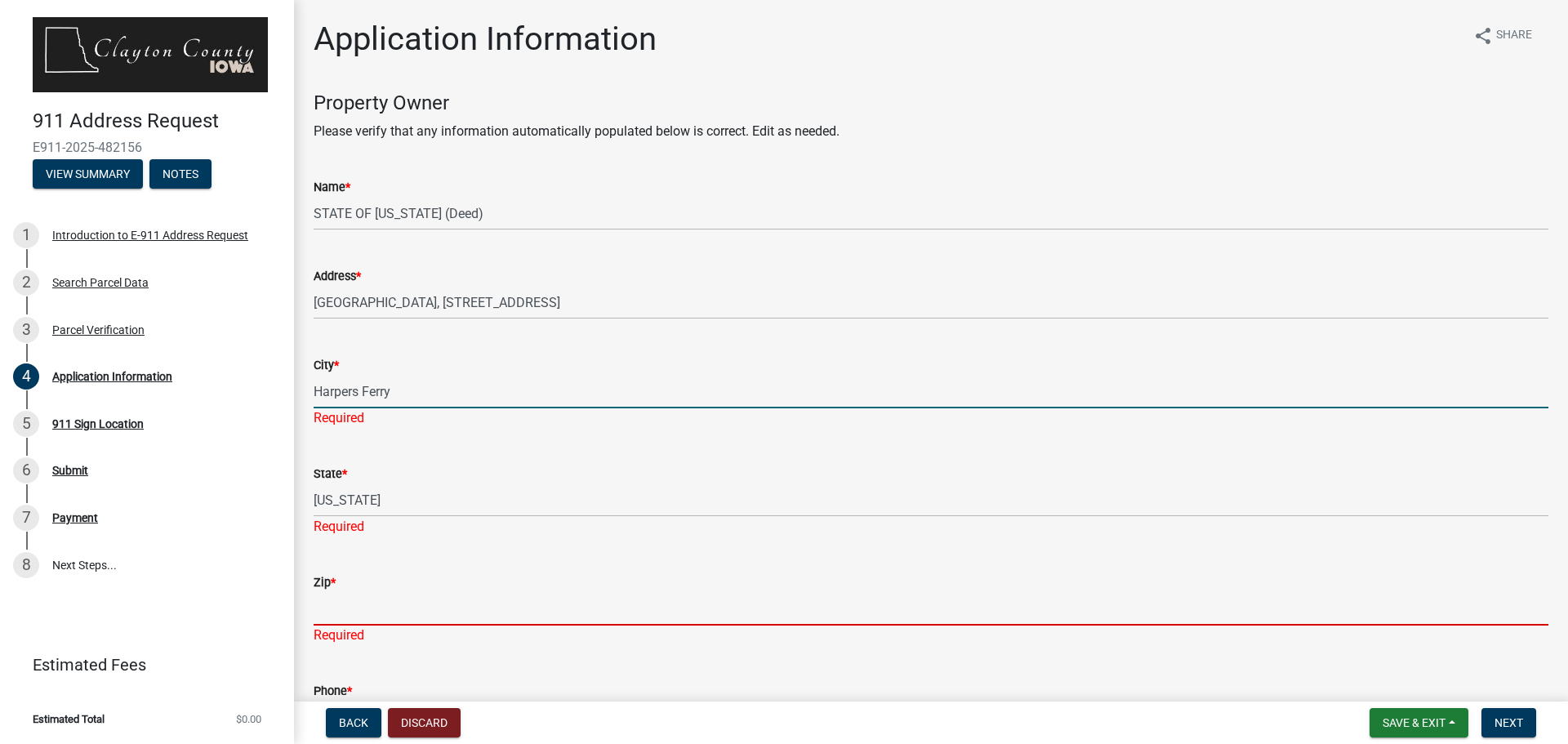
type input "52146"
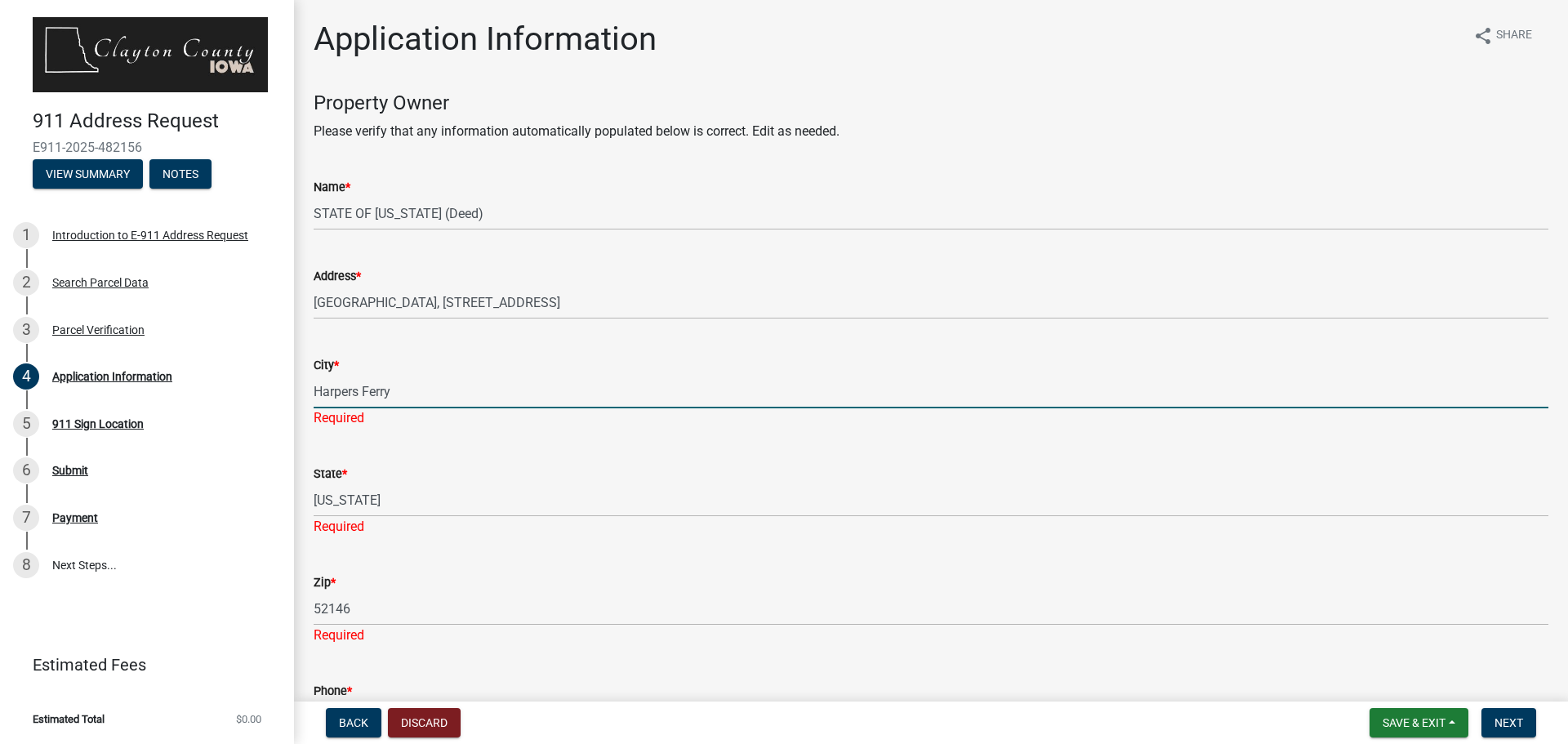
type input "5635862254"
type input "[PERSON_NAME][EMAIL_ADDRESS][PERSON_NAME][DOMAIN_NAME][US_STATE]"
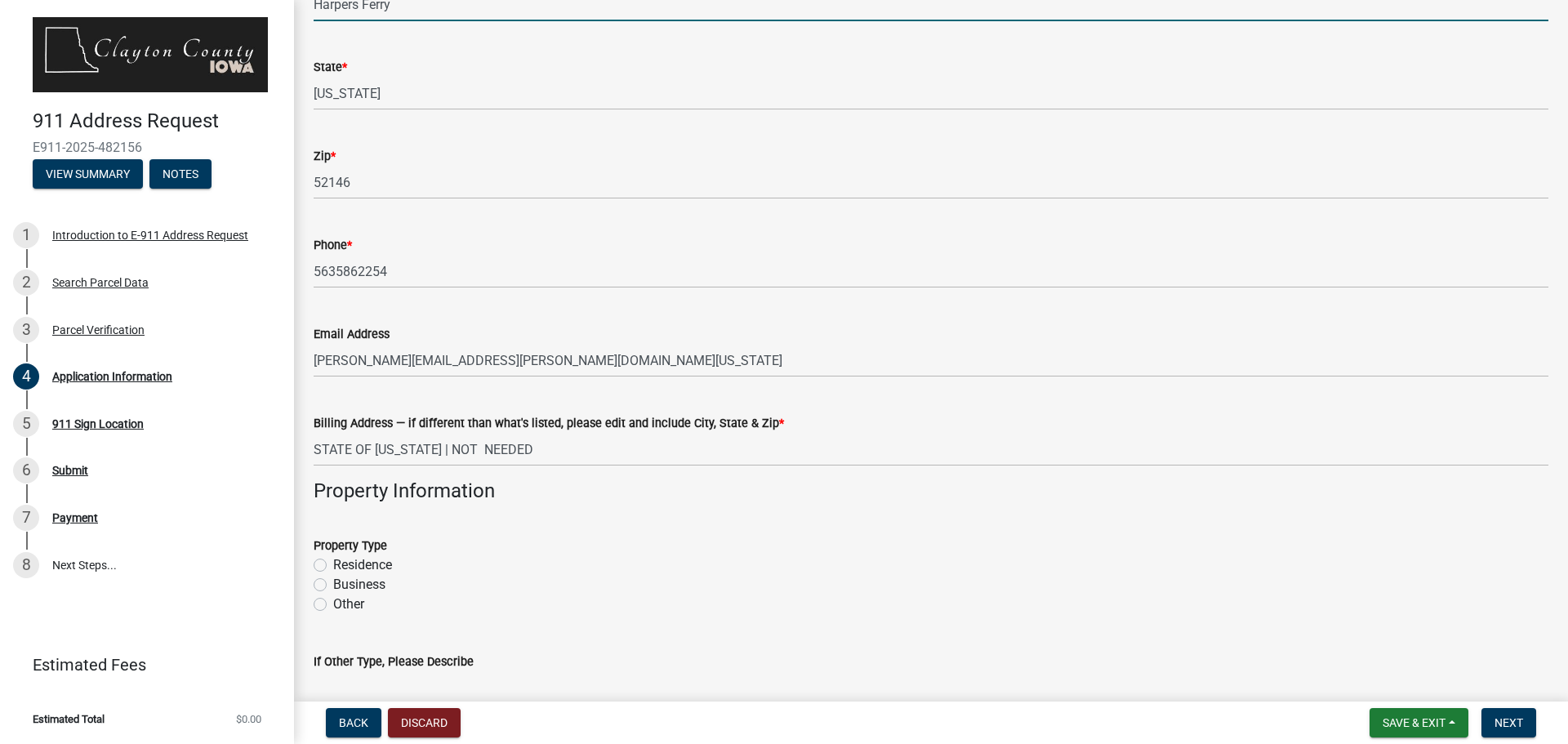
scroll to position [489, 0]
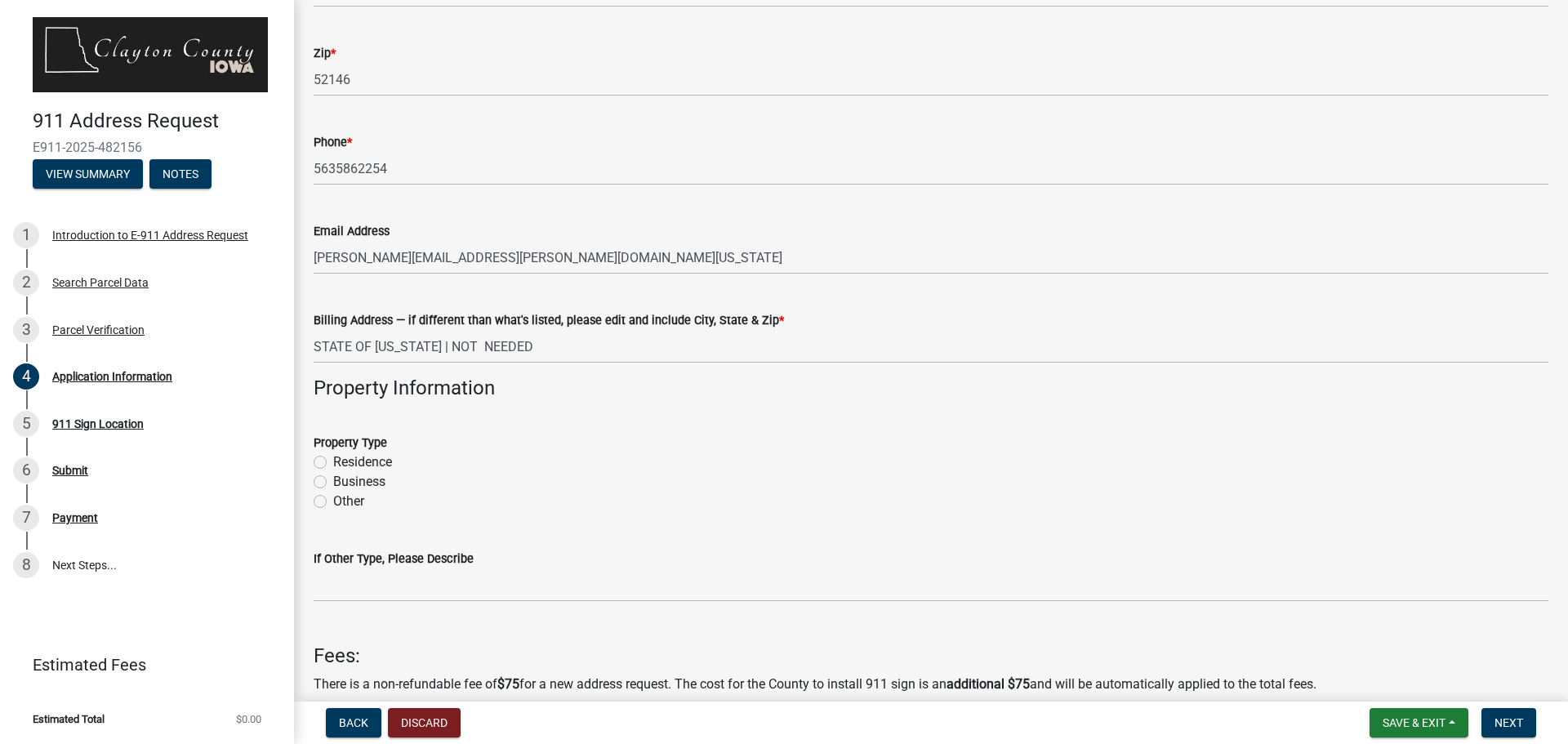
click at [333, 499] on label "Other" at bounding box center [348, 501] width 31 height 20
click at [333, 499] on input "Other" at bounding box center [339, 497] width 11 height 11
radio input "true"
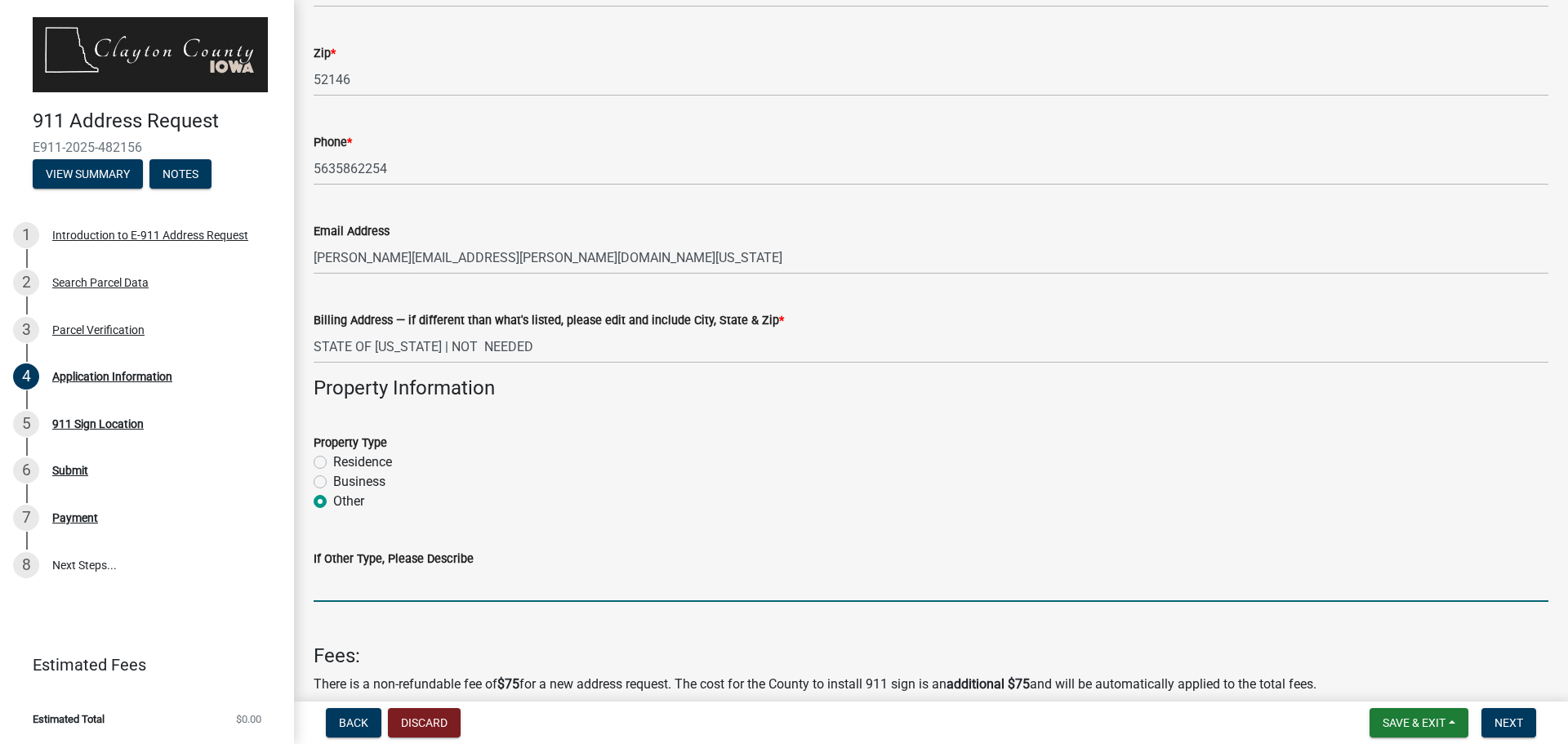
drag, startPoint x: 342, startPoint y: 582, endPoint x: 531, endPoint y: 588, distance: 189.1
click at [347, 582] on input "If Other Type, Please Describe" at bounding box center [931, 584] width 1235 height 33
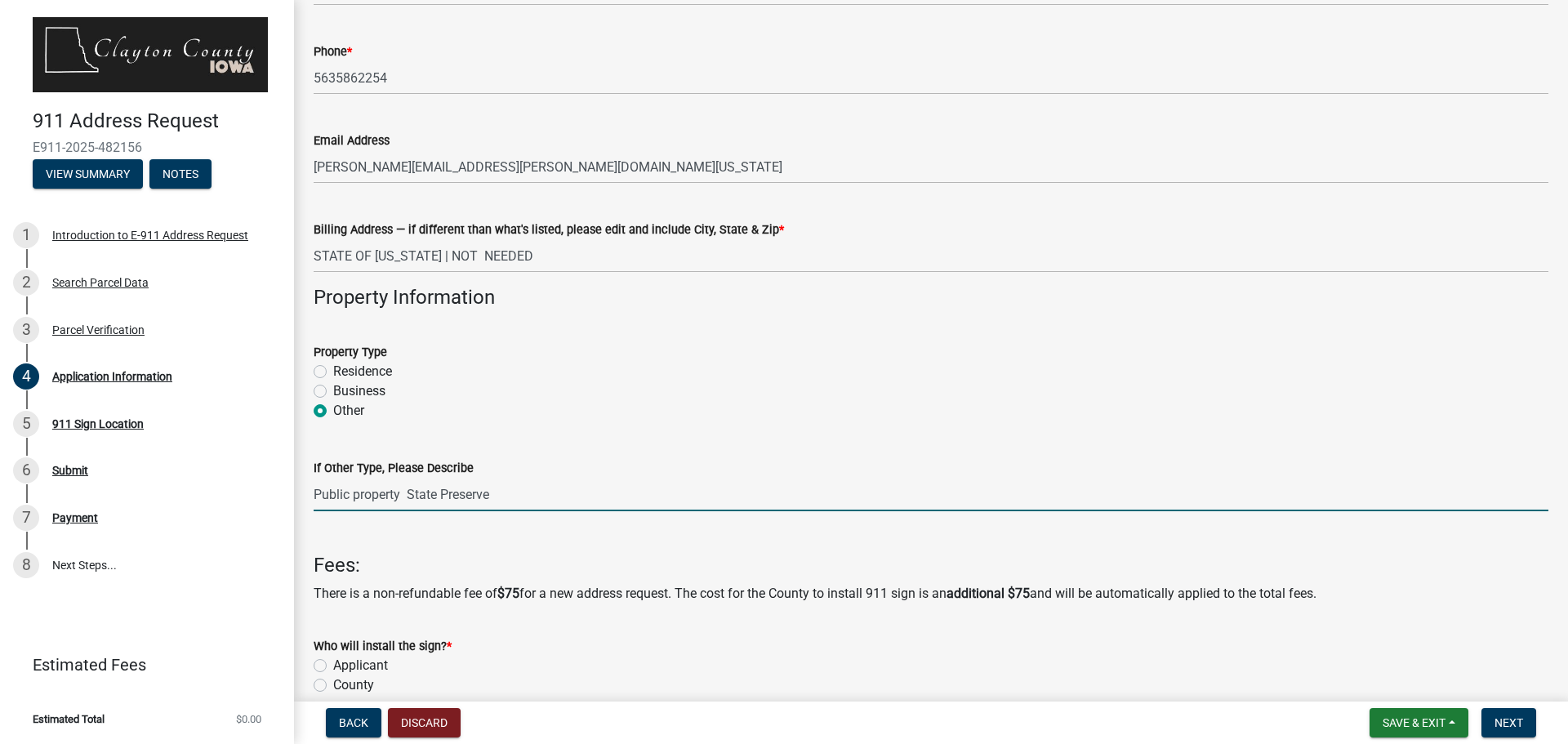
scroll to position [782, 0]
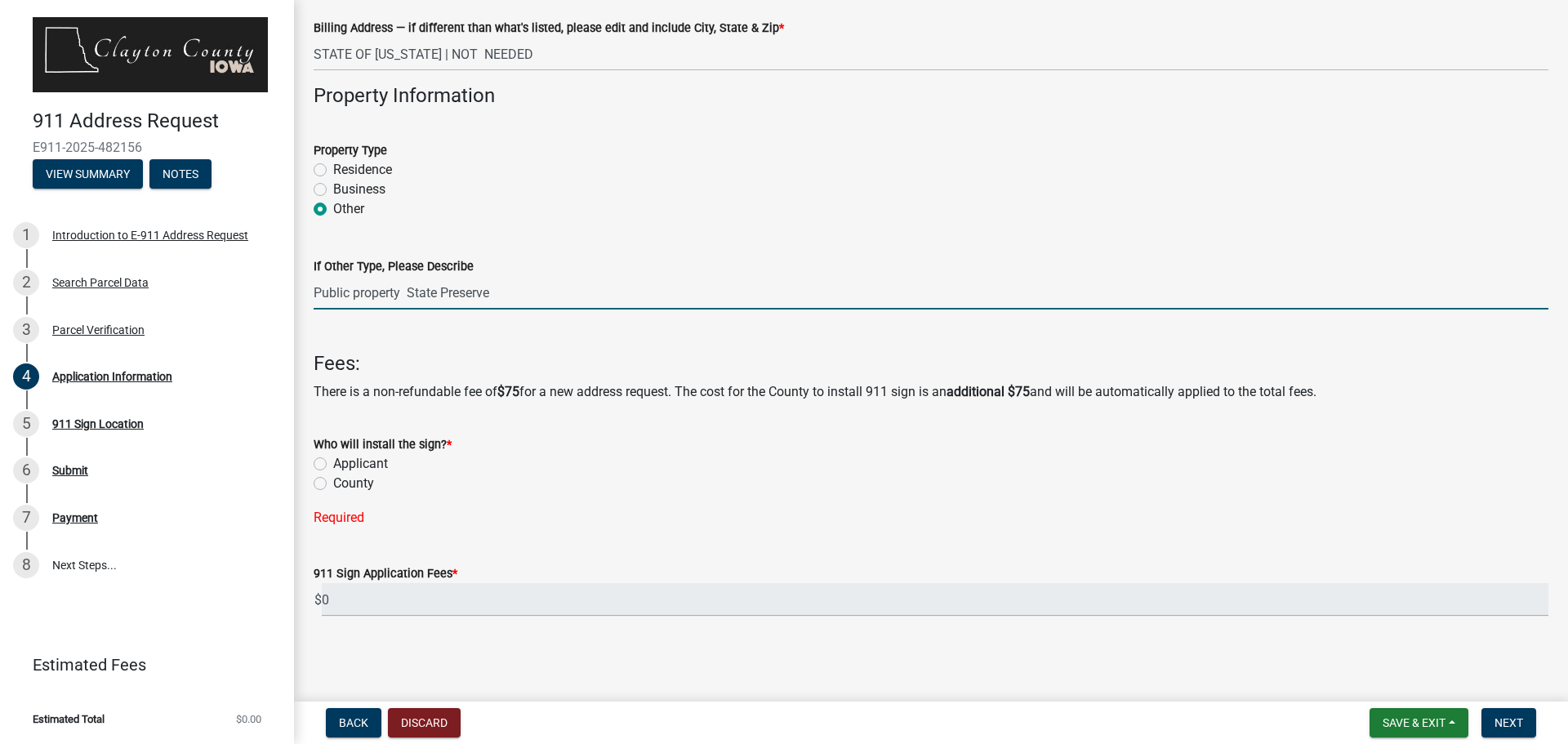
type input "Public property State Preserve"
click at [333, 464] on label "Applicant" at bounding box center [360, 464] width 55 height 20
click at [333, 464] on input "Applicant" at bounding box center [339, 459] width 11 height 11
radio input "true"
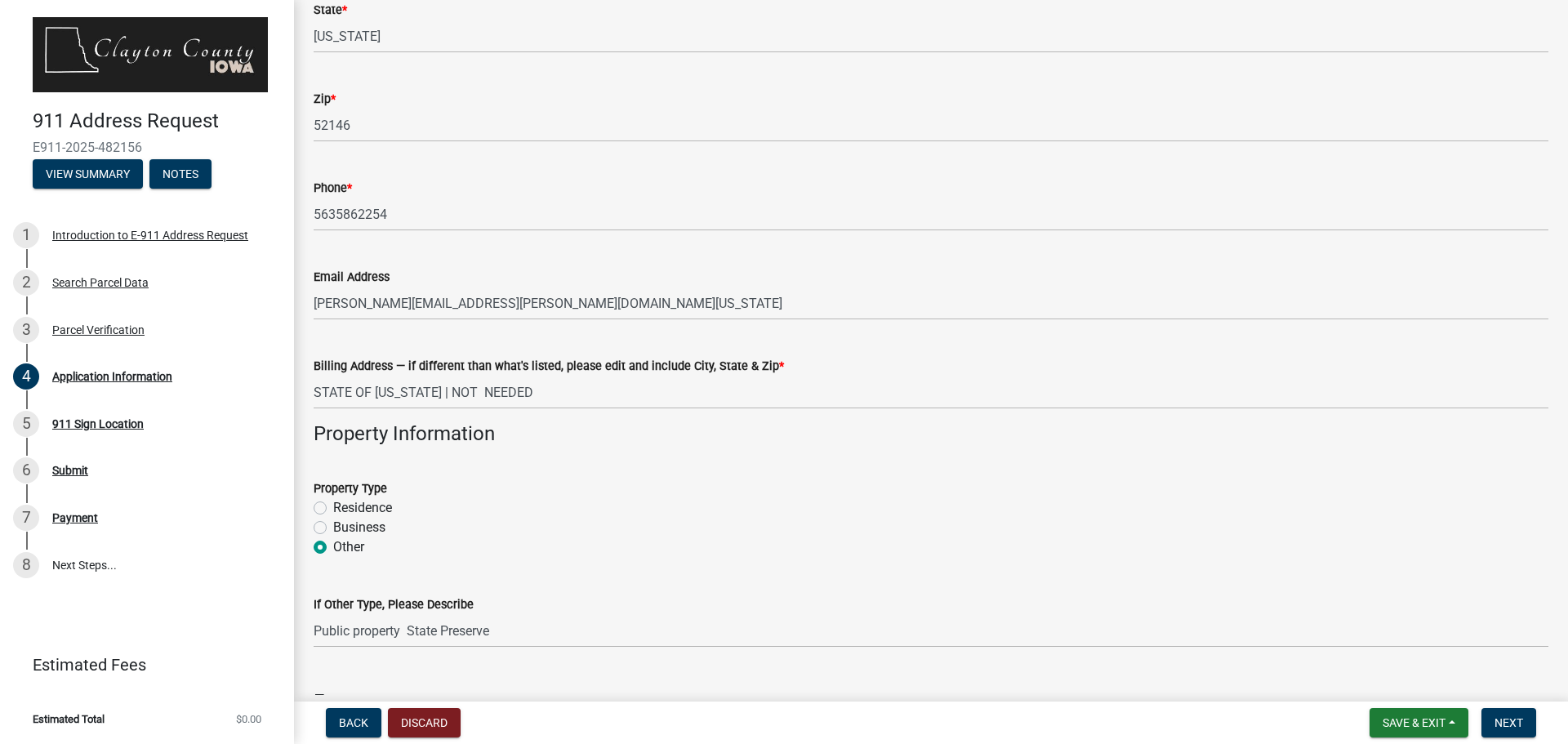
scroll to position [749, 0]
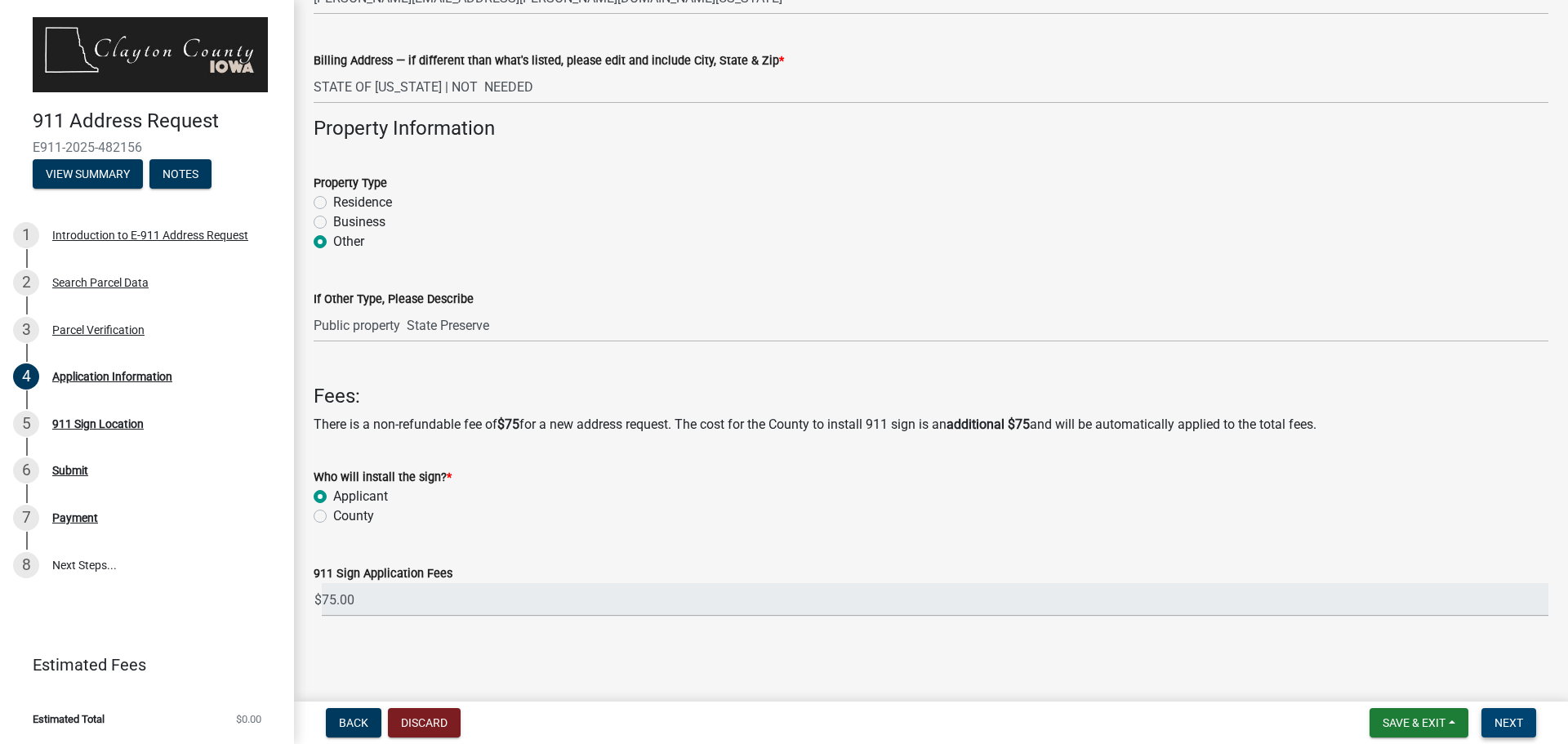
click at [1505, 717] on span "Next" at bounding box center [1508, 722] width 29 height 13
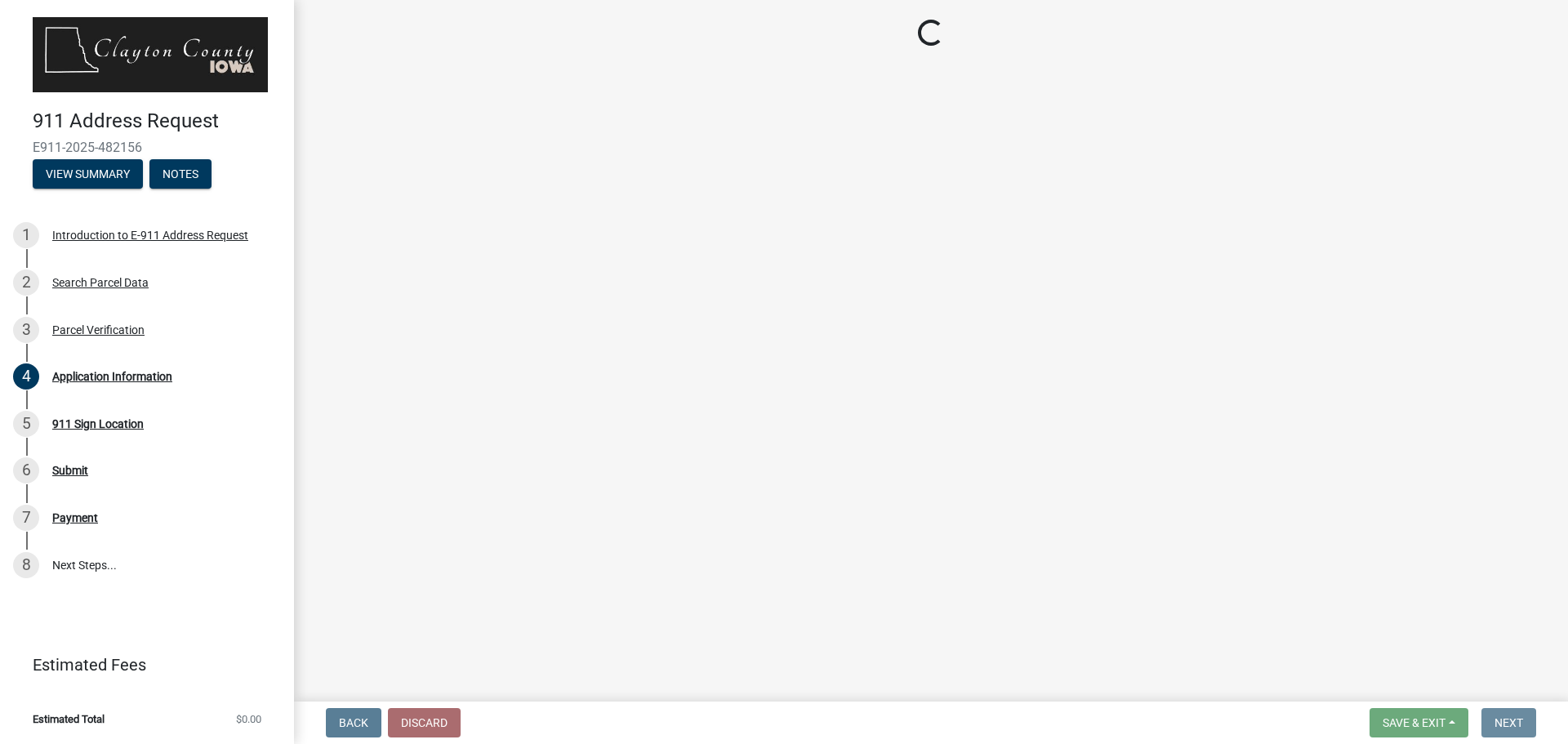
scroll to position [0, 0]
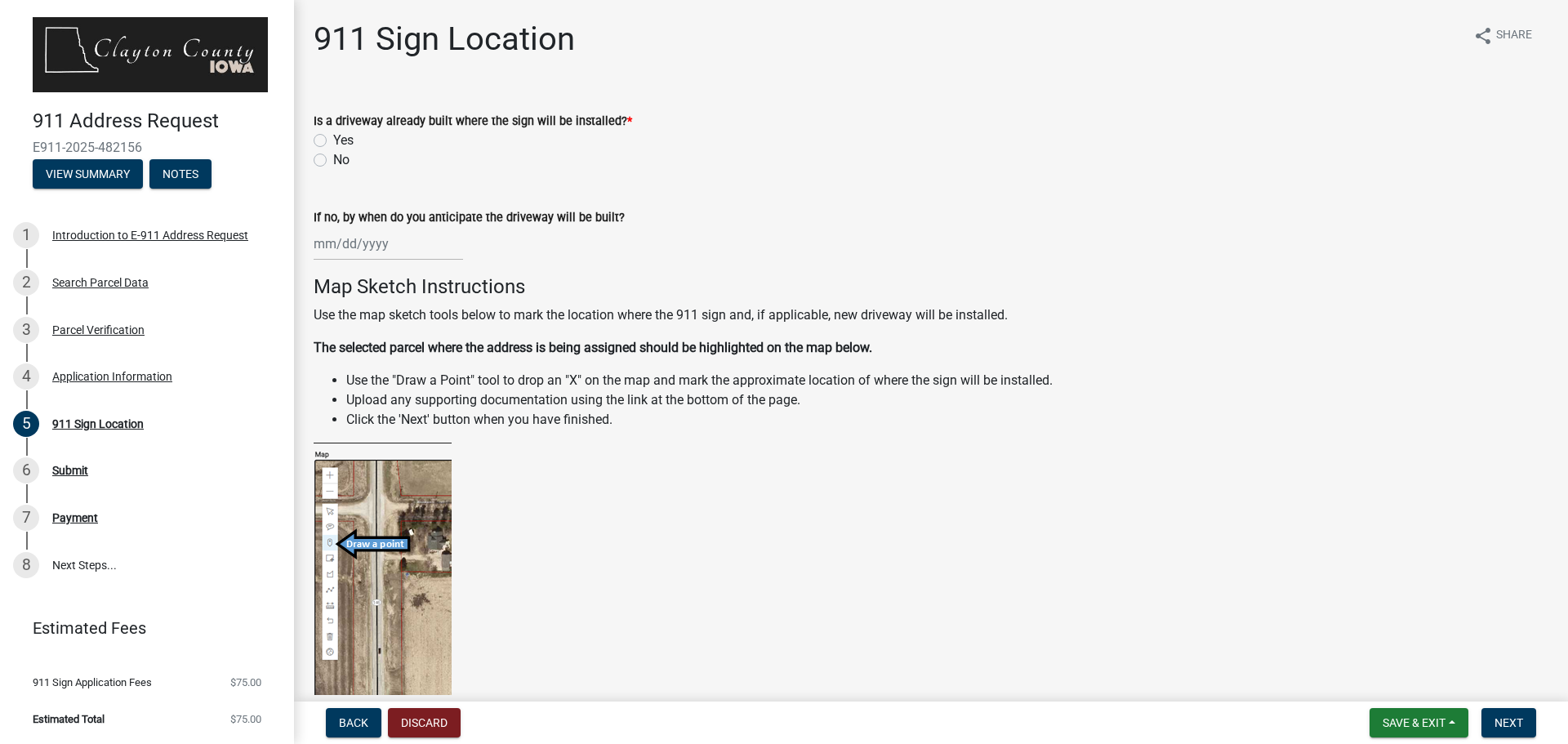
click at [333, 159] on label "No" at bounding box center [341, 160] width 16 height 20
click at [333, 159] on input "No" at bounding box center [339, 155] width 11 height 11
radio input "true"
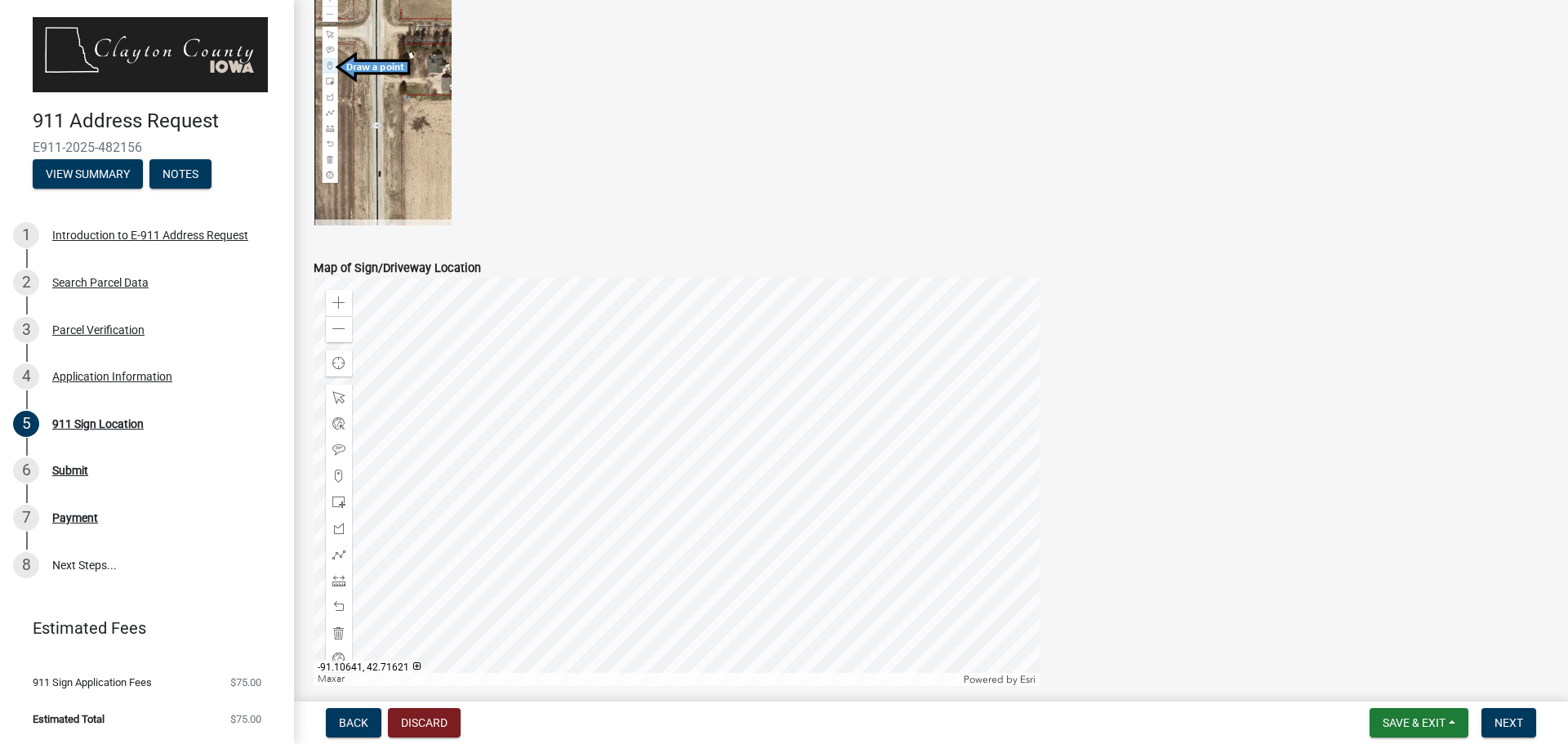
scroll to position [489, 0]
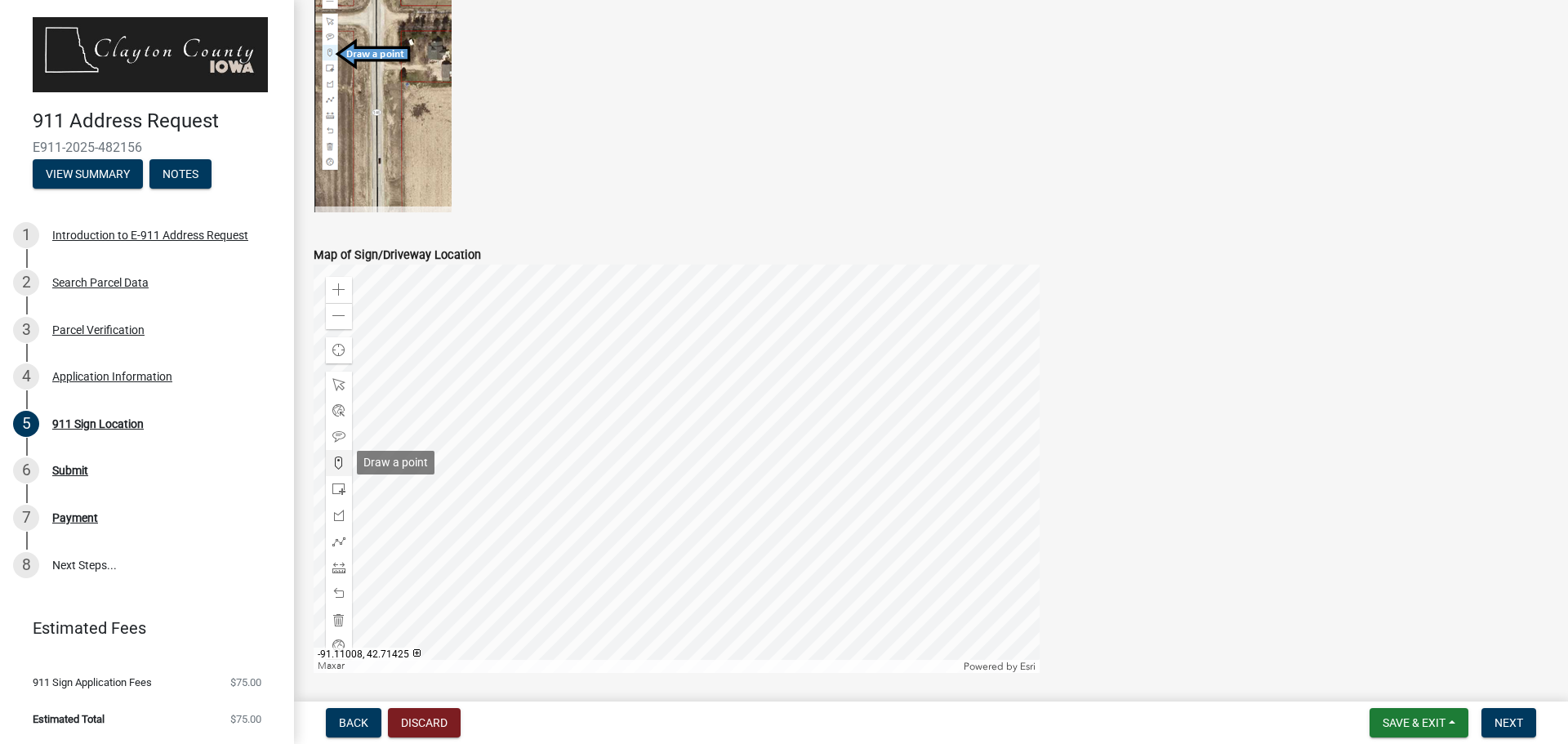
click at [337, 464] on span at bounding box center [339, 463] width 13 height 13
click at [707, 589] on div at bounding box center [676, 468] width 725 height 408
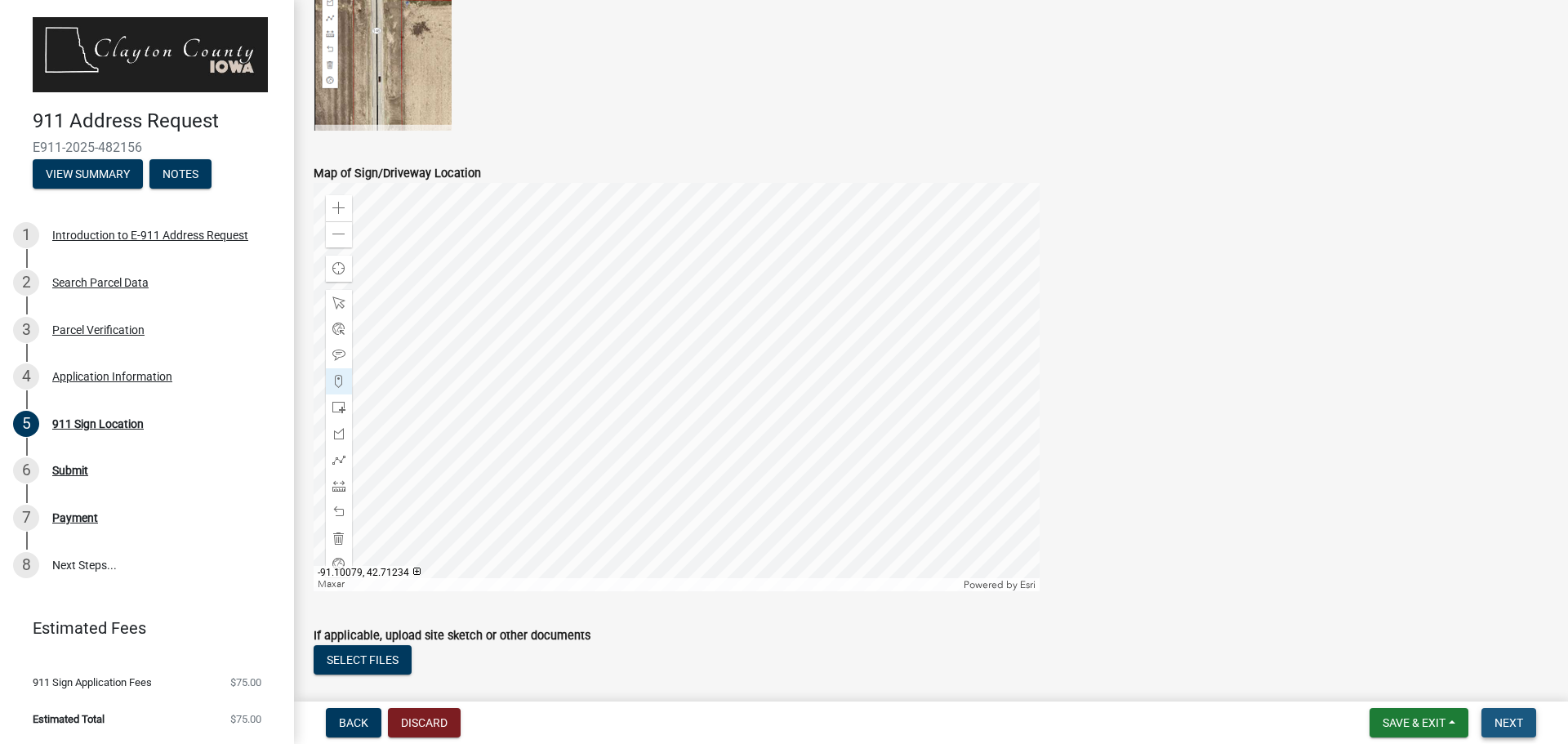
click at [1505, 723] on span "Next" at bounding box center [1508, 722] width 29 height 13
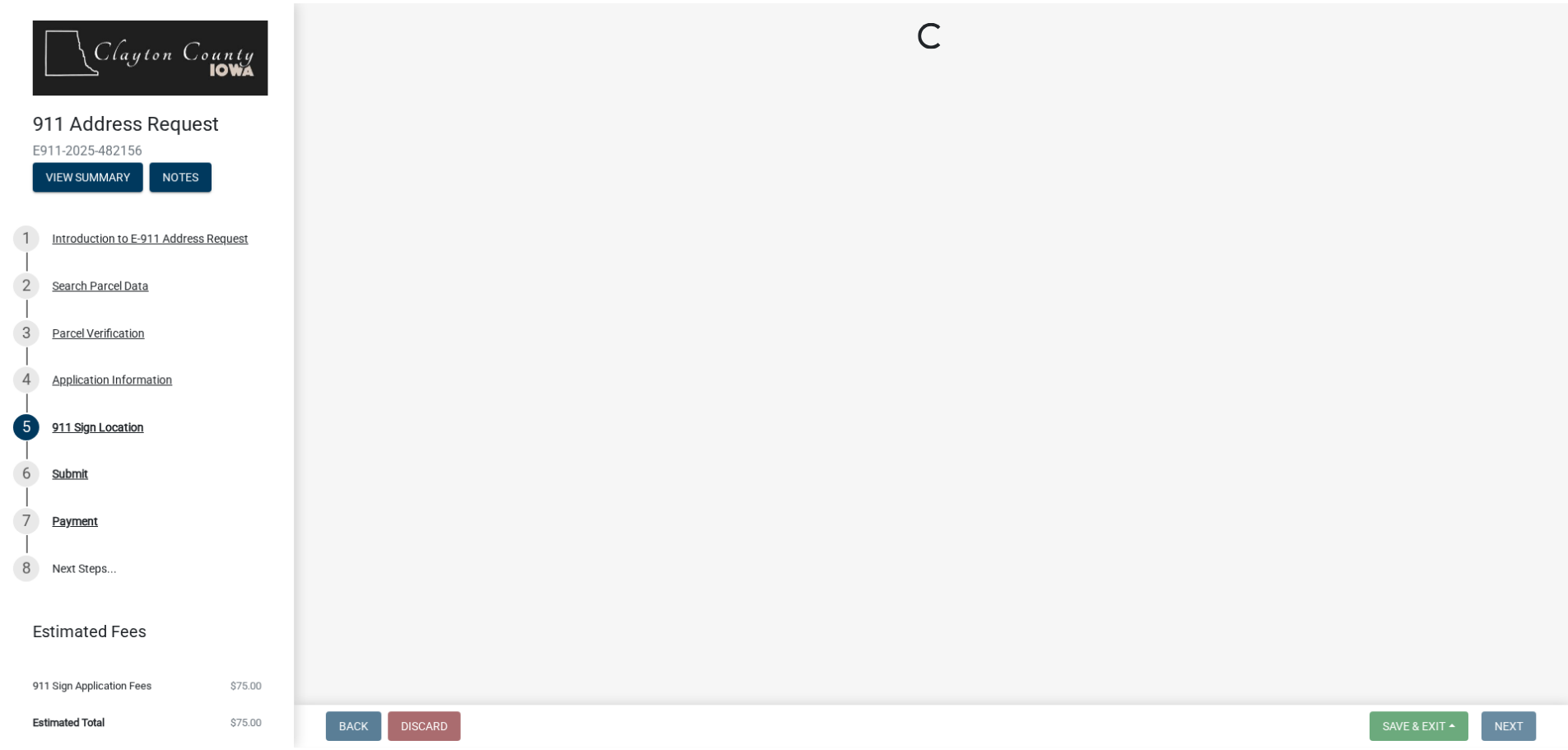
scroll to position [0, 0]
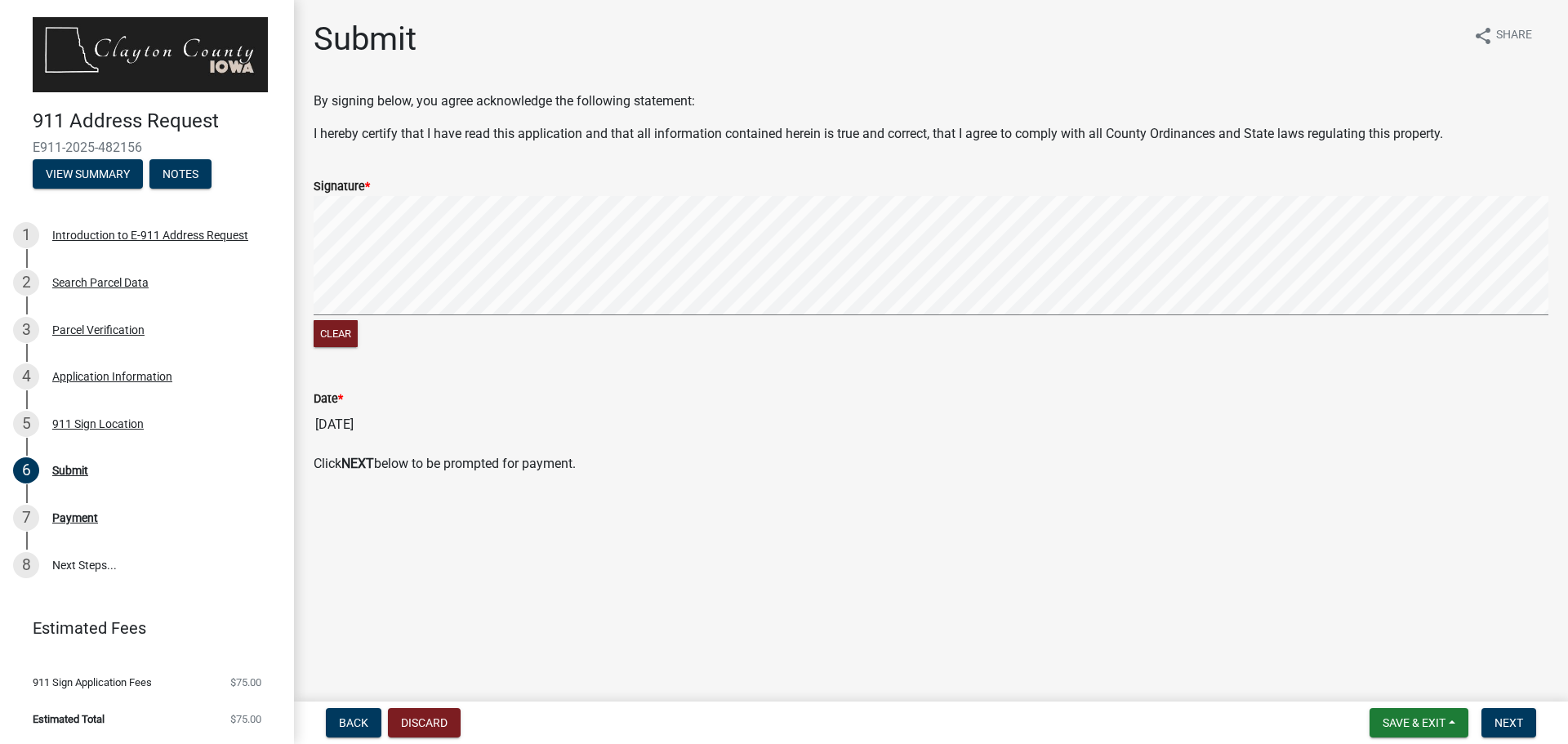
click at [450, 330] on div "Clear" at bounding box center [931, 273] width 1235 height 155
click at [1495, 719] on span "Next" at bounding box center [1508, 722] width 29 height 13
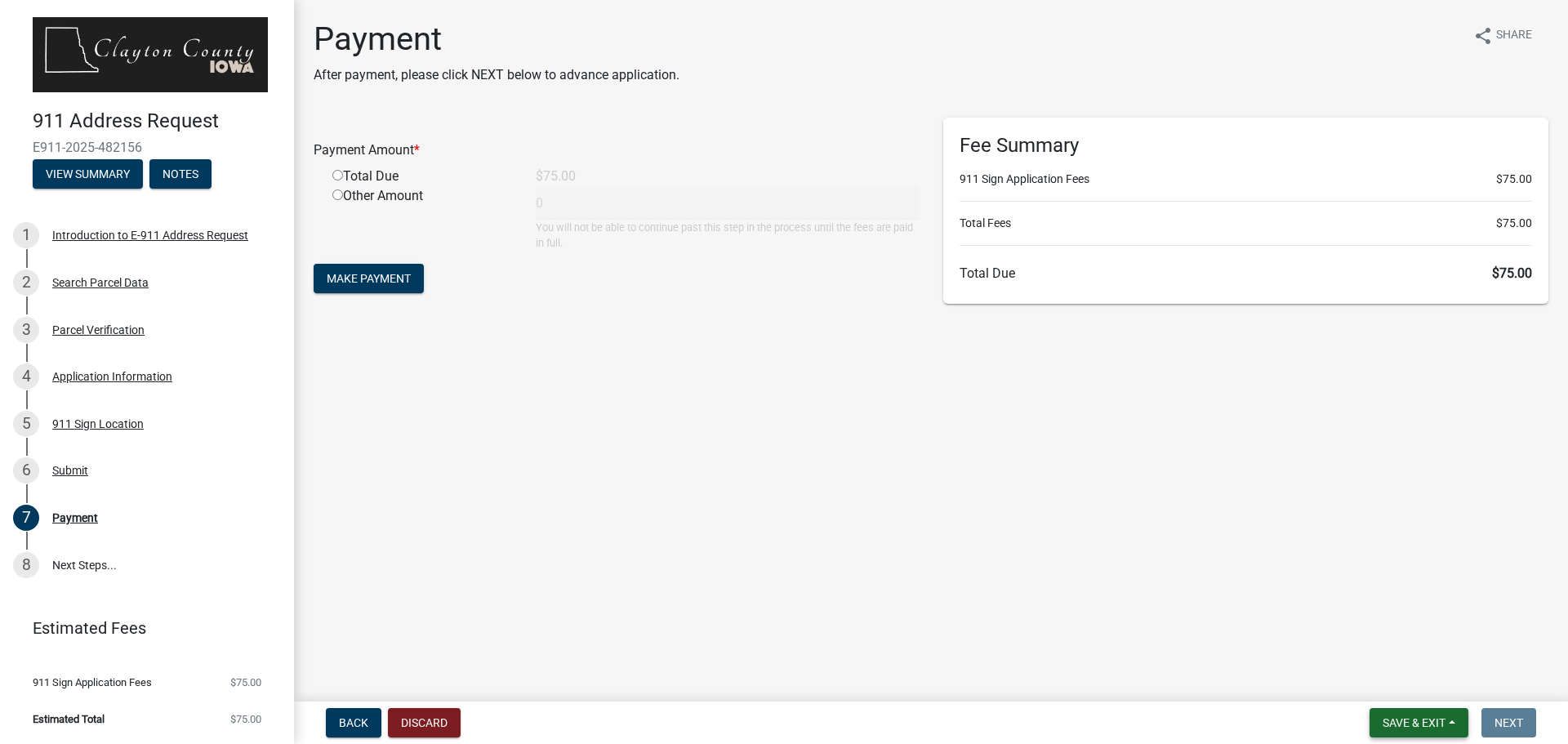
click at [1409, 722] on span "Save & Exit" at bounding box center [1413, 722] width 63 height 13
click at [1396, 680] on button "Save & Exit" at bounding box center [1403, 680] width 130 height 39
